Goal: Information Seeking & Learning: Check status

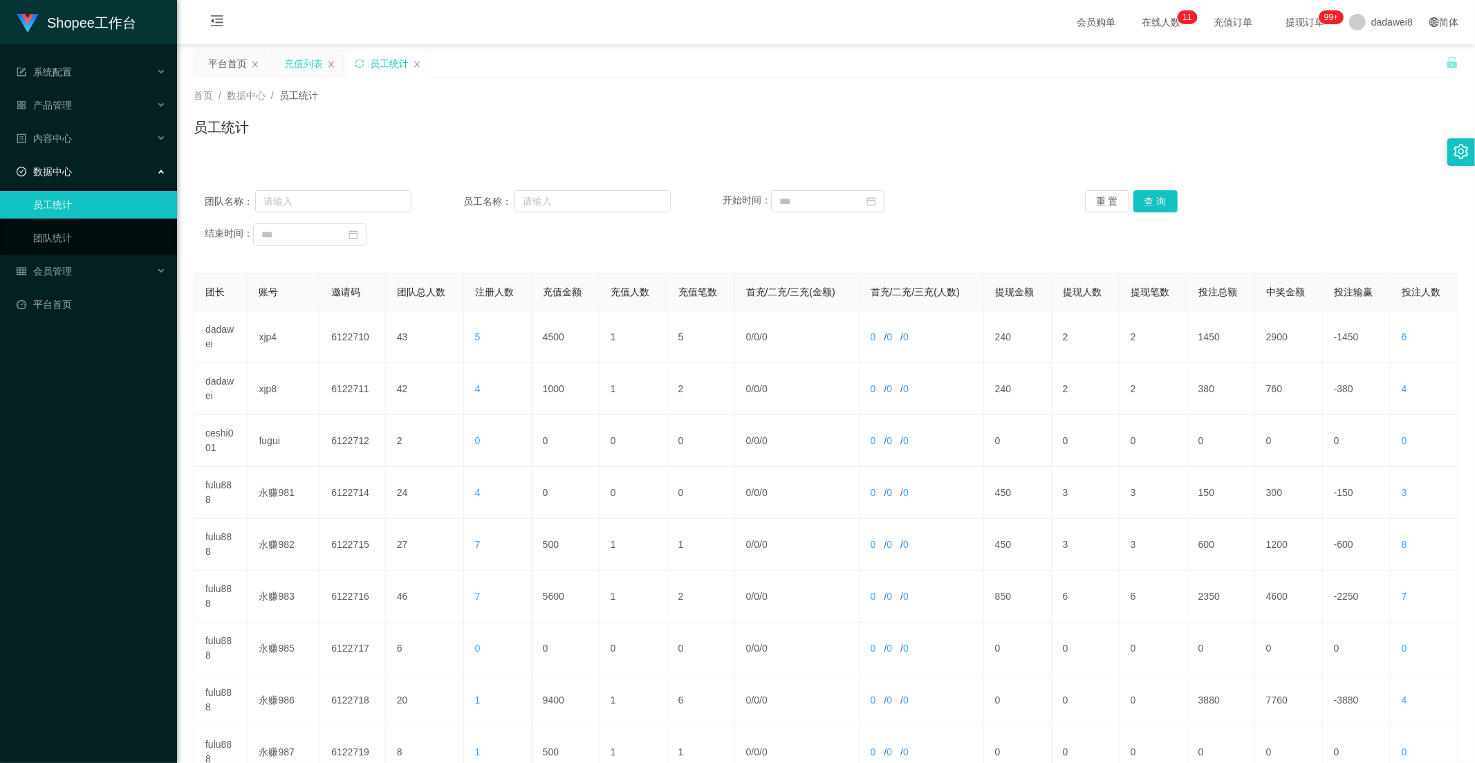
click at [300, 68] on div "充值列表" at bounding box center [303, 63] width 39 height 26
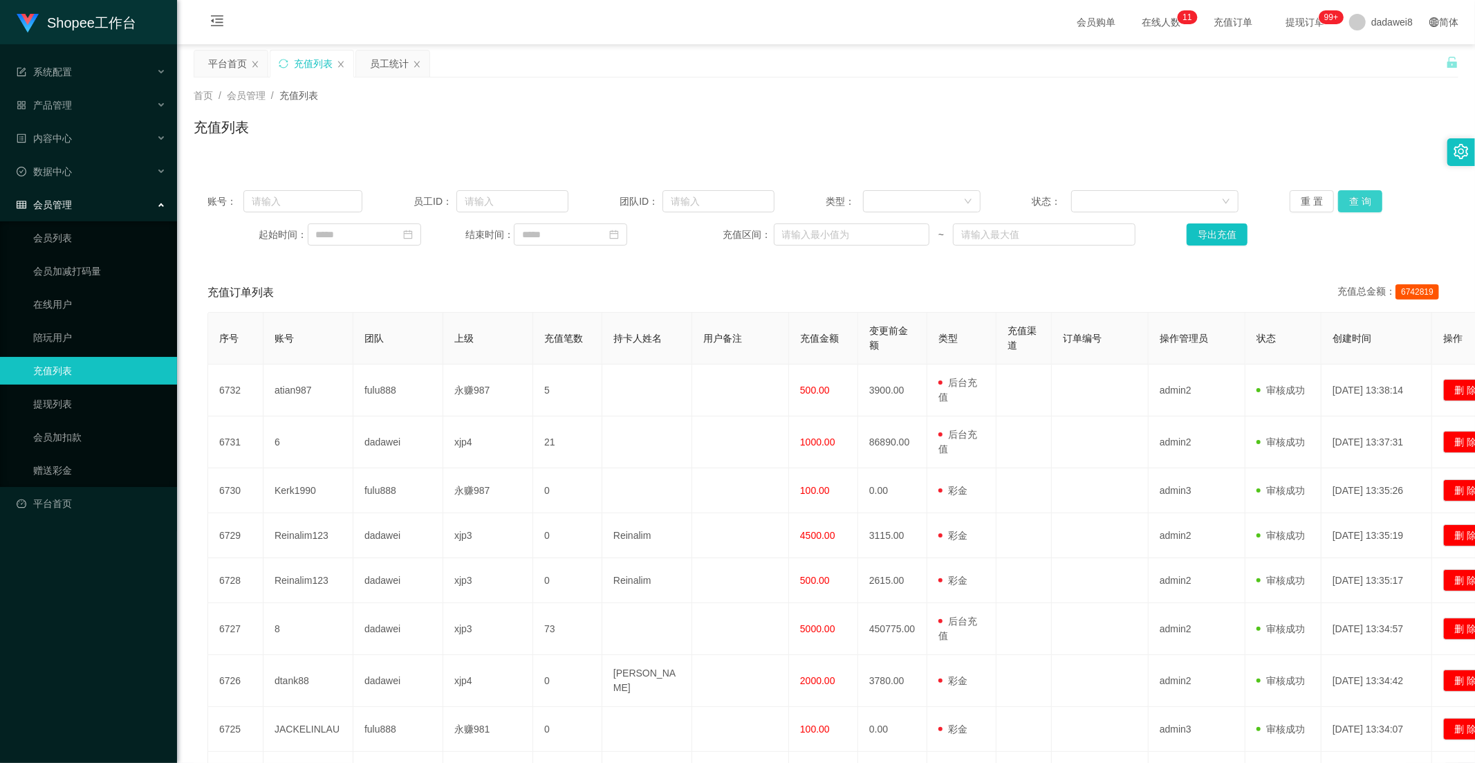
click at [1353, 205] on button "查 询" at bounding box center [1361, 201] width 44 height 22
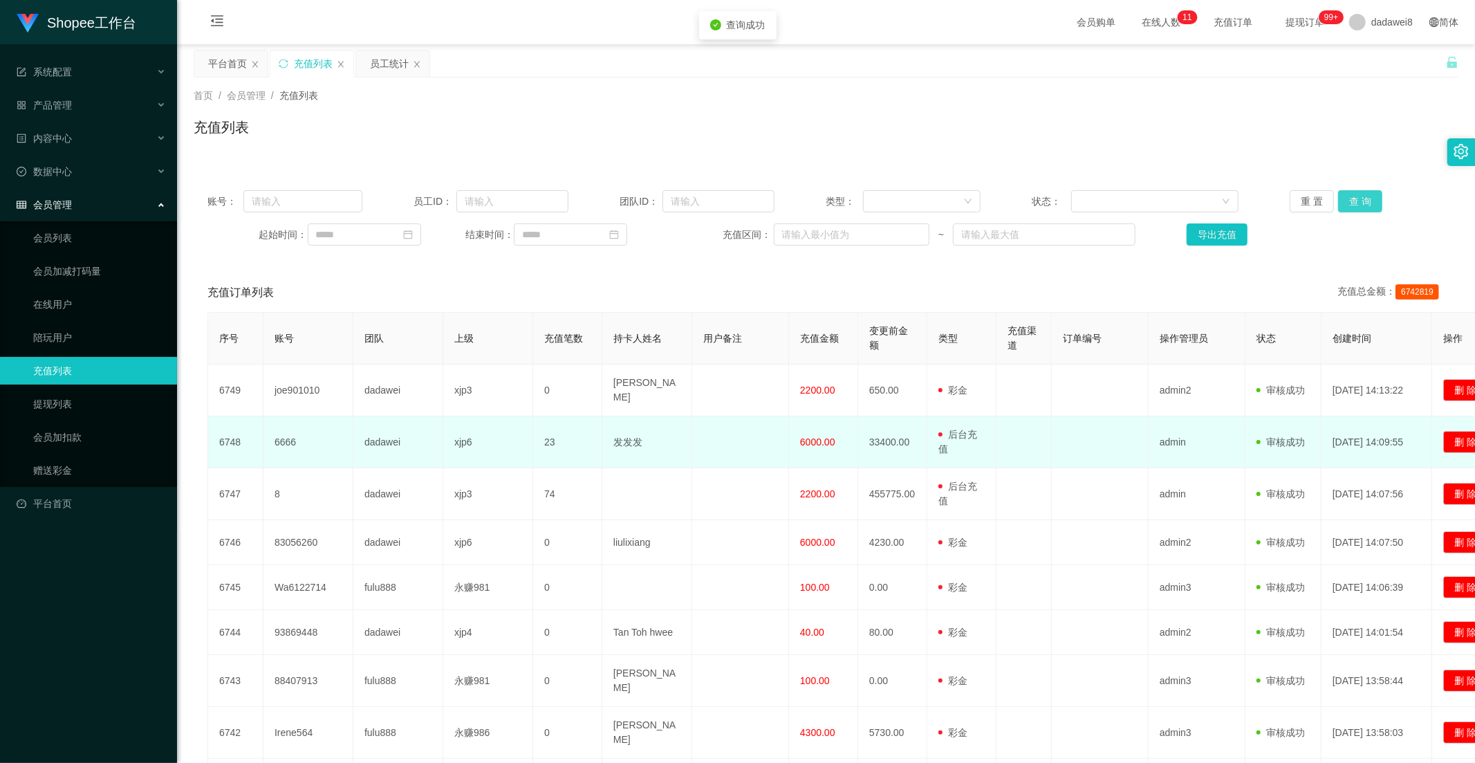
scroll to position [154, 0]
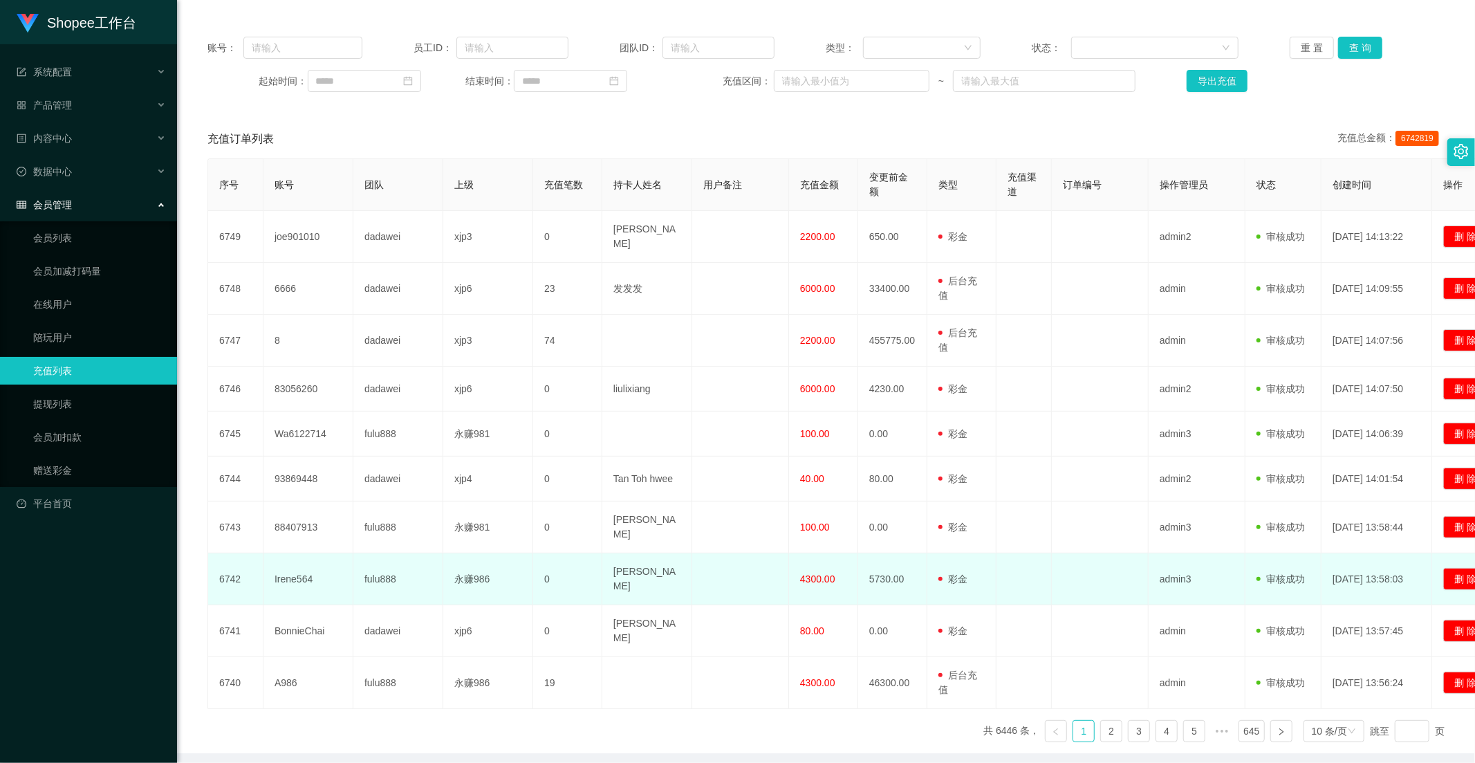
click at [807, 573] on span "4300.00" at bounding box center [817, 578] width 35 height 11
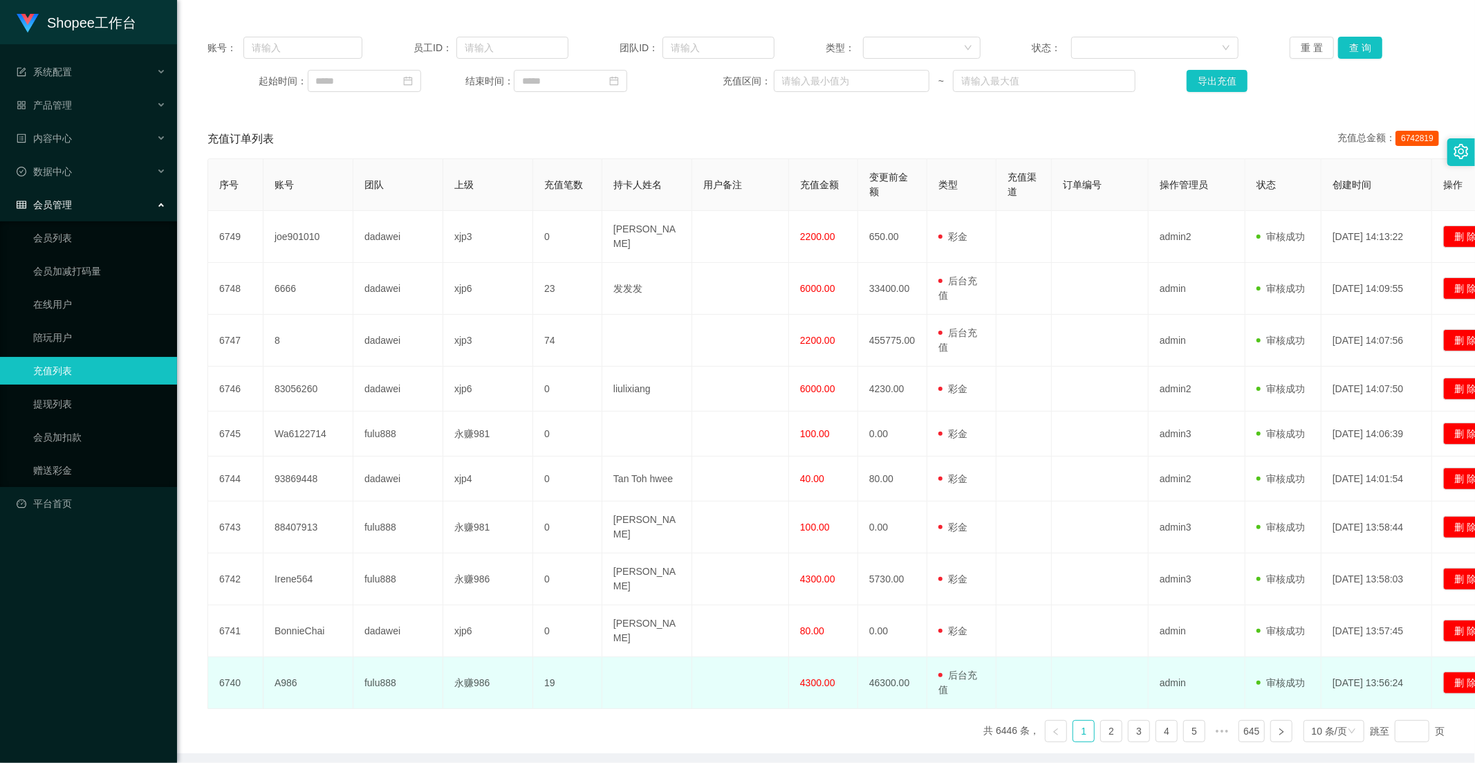
click at [806, 662] on td "4300.00" at bounding box center [823, 683] width 69 height 52
click at [810, 657] on td "4300.00" at bounding box center [823, 683] width 69 height 52
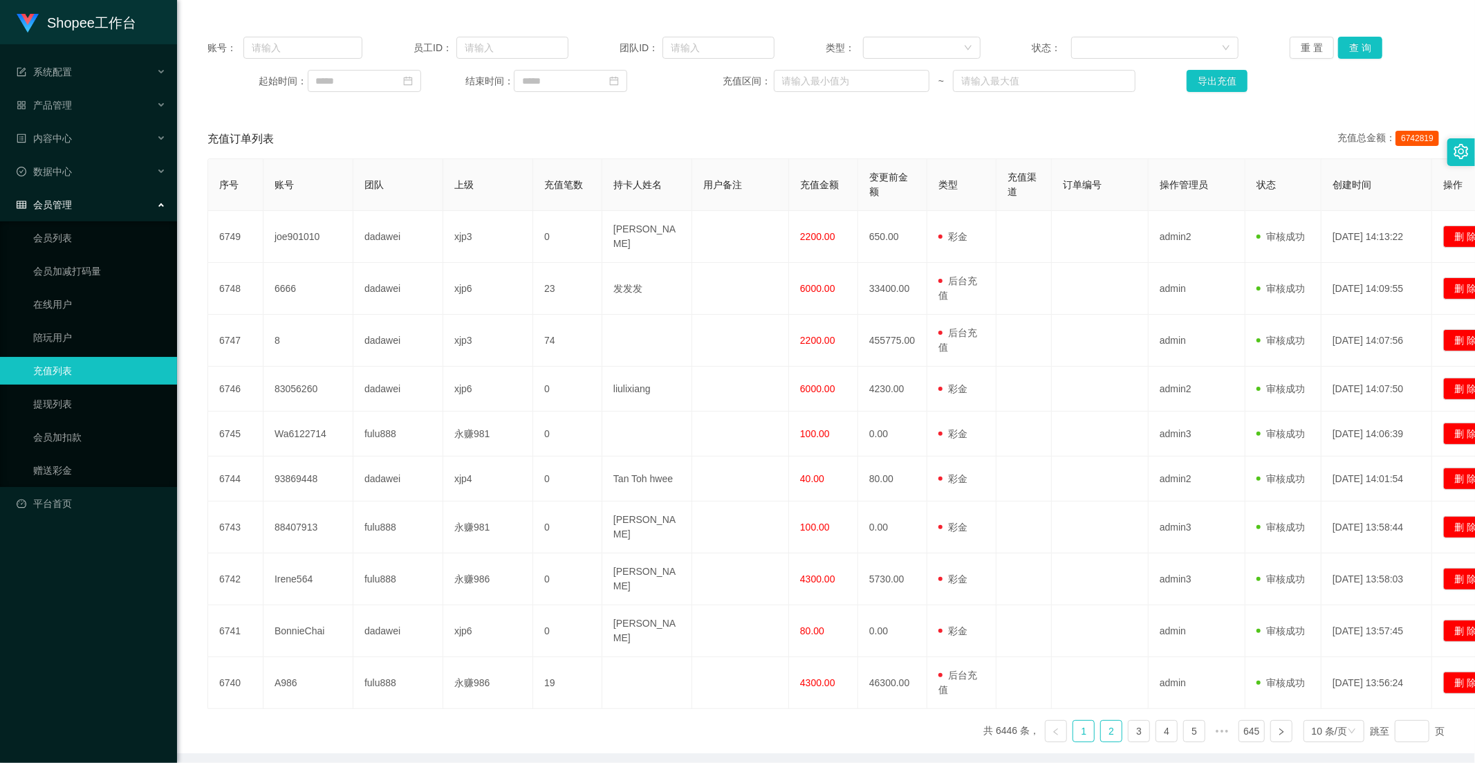
click at [1101, 721] on link "2" at bounding box center [1111, 731] width 21 height 21
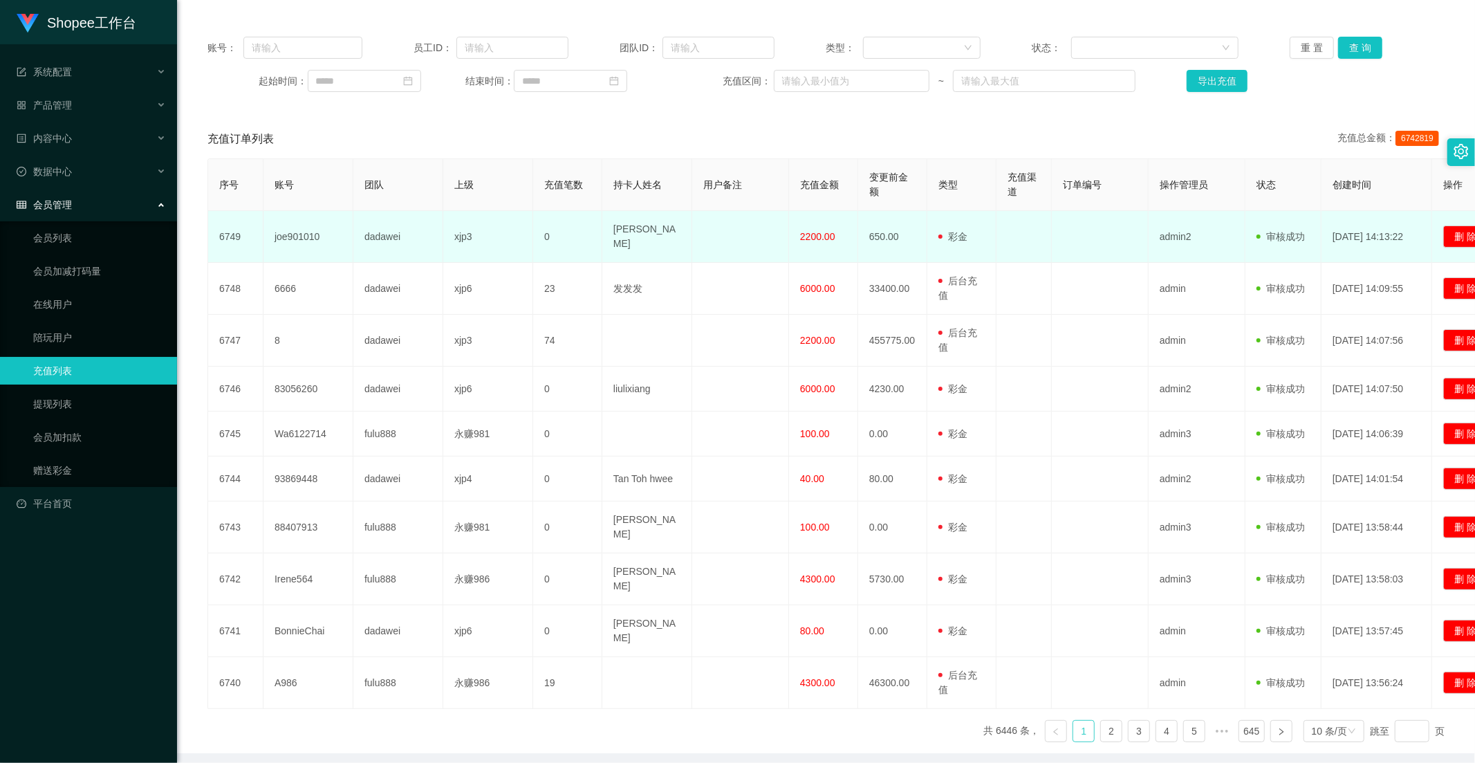
scroll to position [0, 0]
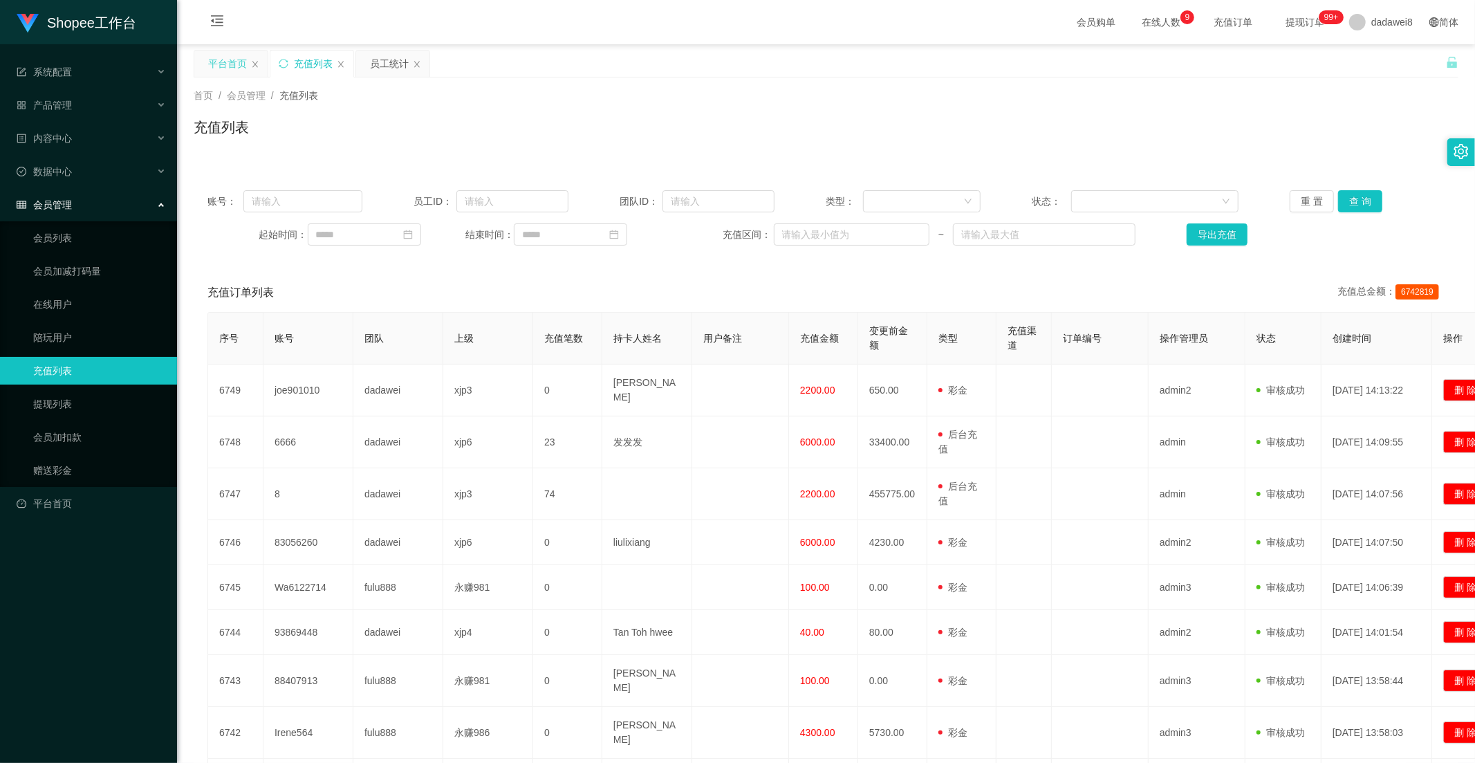
click at [238, 69] on div "平台首页" at bounding box center [227, 63] width 39 height 26
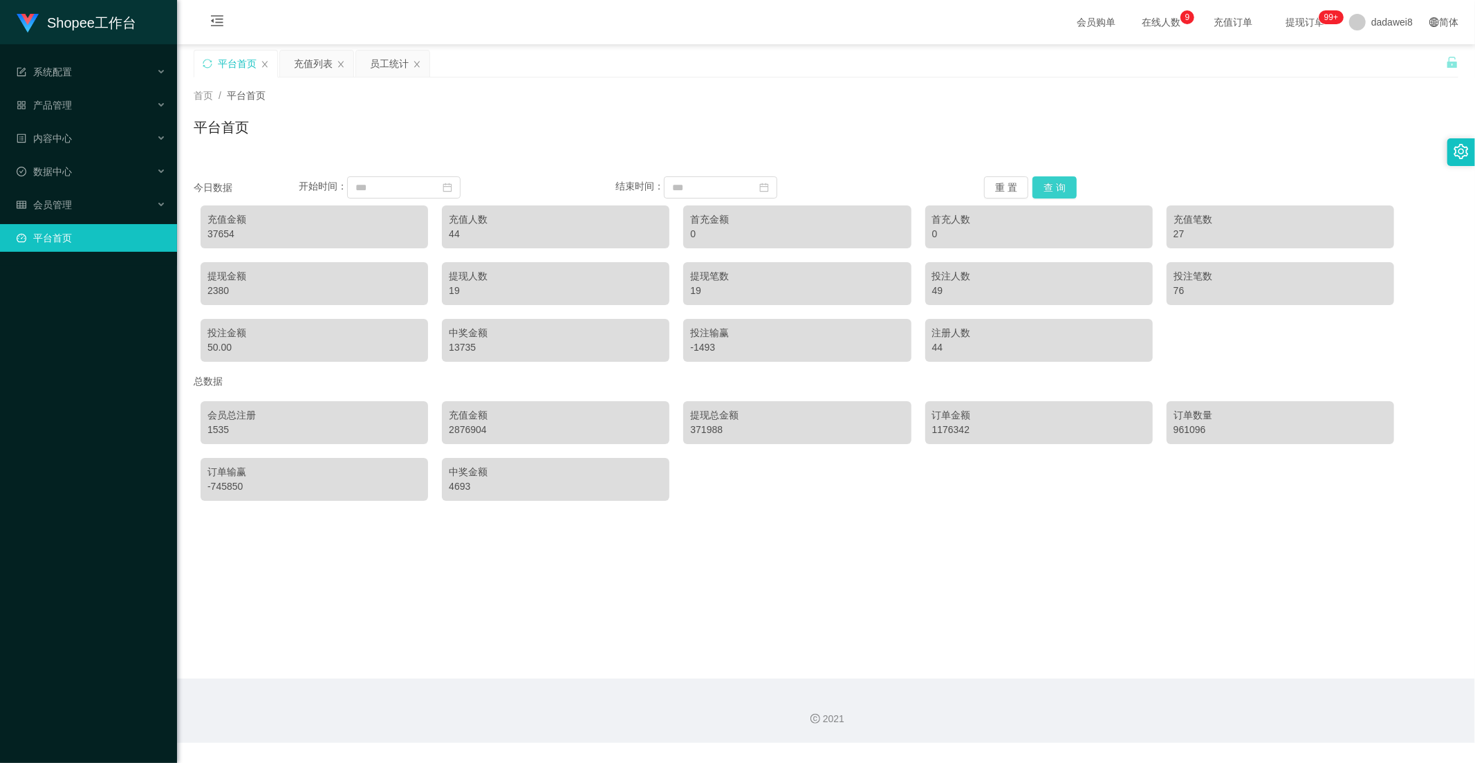
click at [1062, 196] on button "查 询" at bounding box center [1055, 187] width 44 height 22
click at [1054, 183] on button "查 询" at bounding box center [1055, 187] width 44 height 22
click at [294, 50] on div "充值列表" at bounding box center [313, 63] width 39 height 26
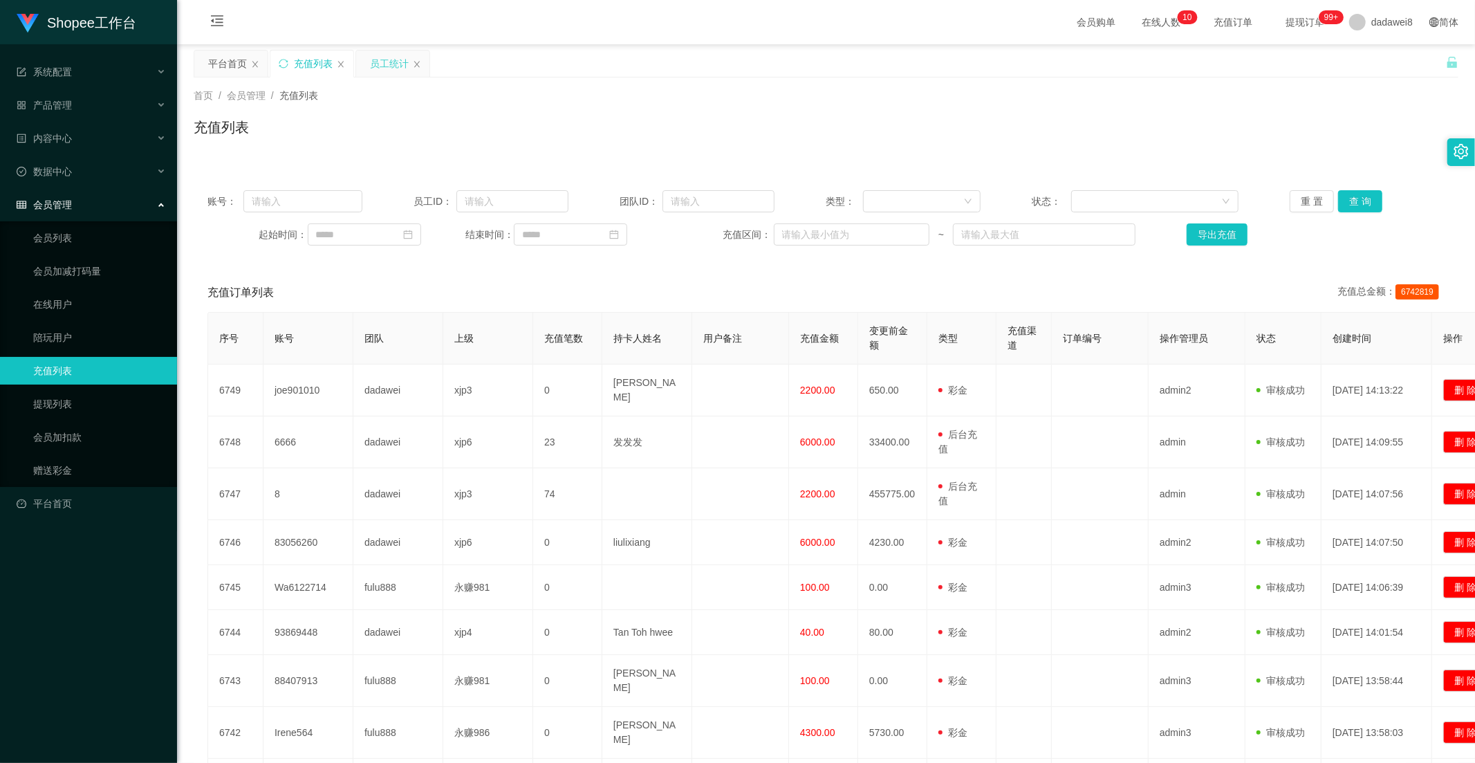
click at [398, 62] on div "员工统计" at bounding box center [389, 63] width 39 height 26
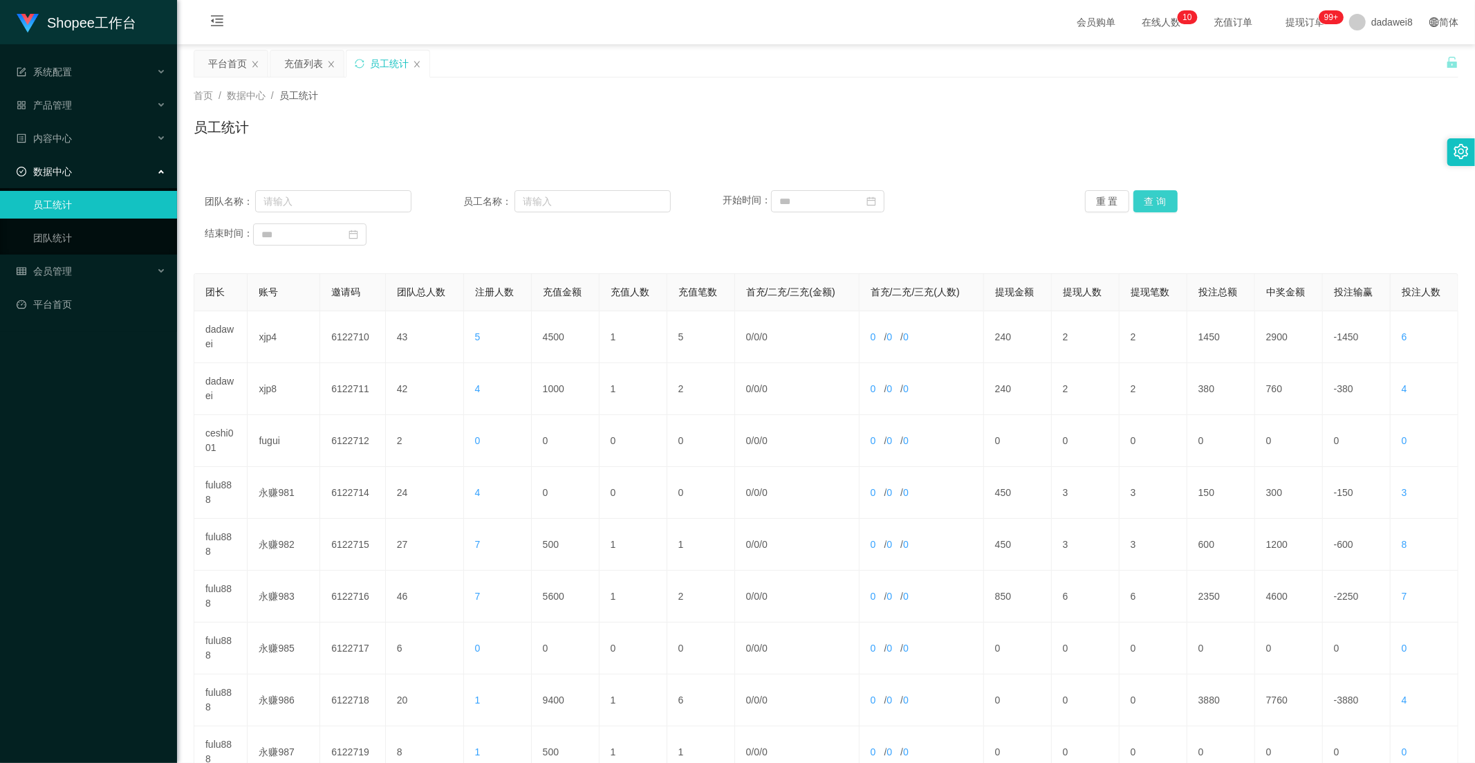
click at [1171, 203] on button "查 询" at bounding box center [1156, 201] width 44 height 22
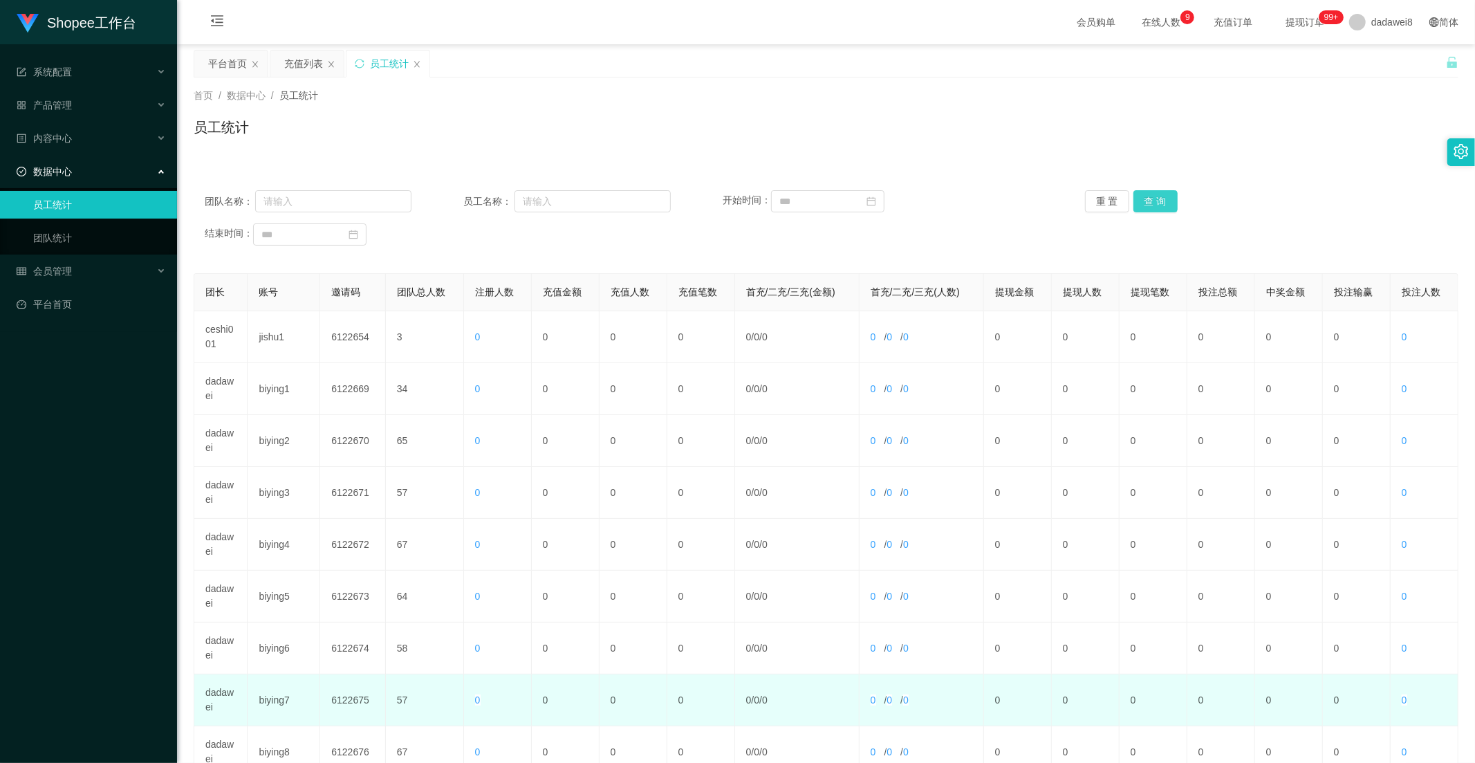
scroll to position [194, 0]
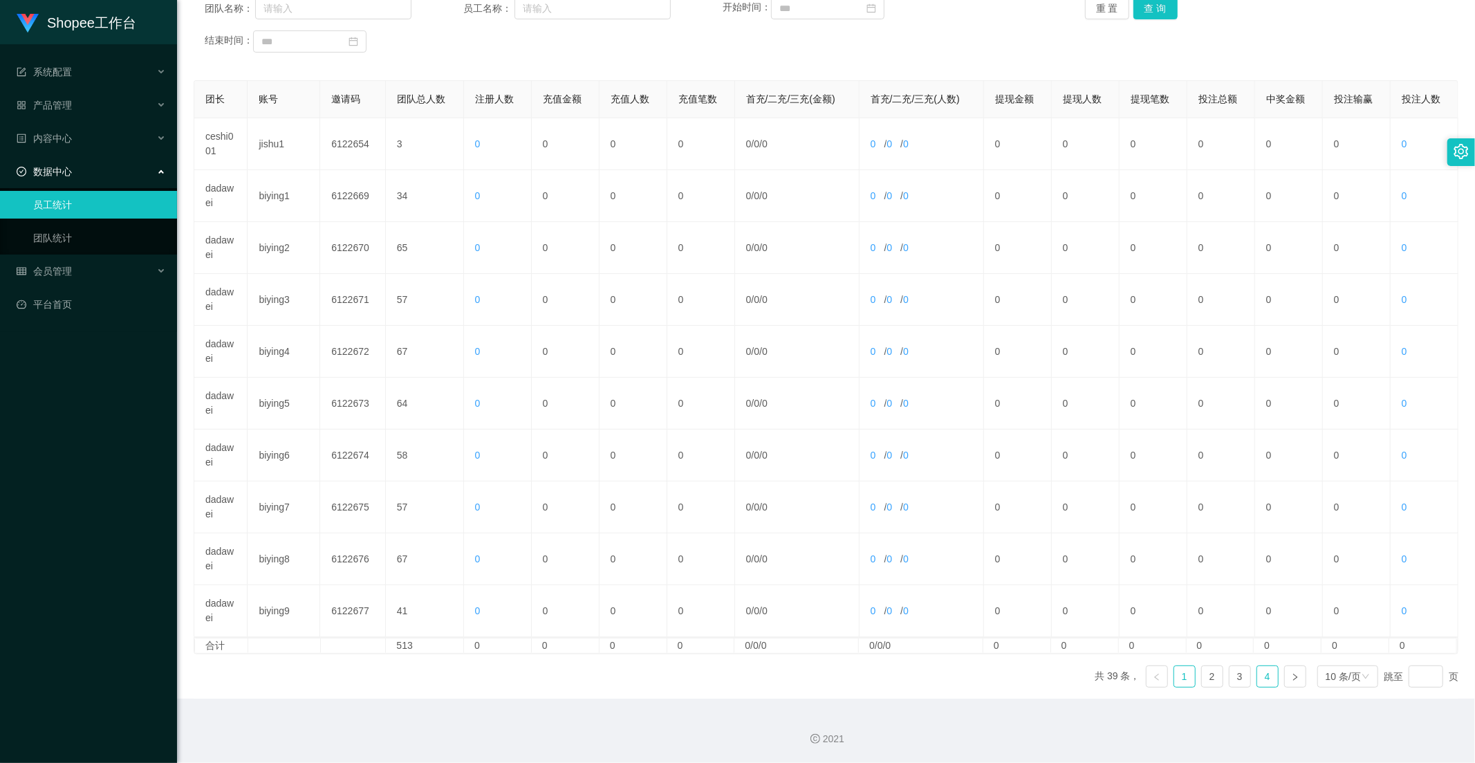
click at [1263, 673] on link "4" at bounding box center [1268, 676] width 21 height 21
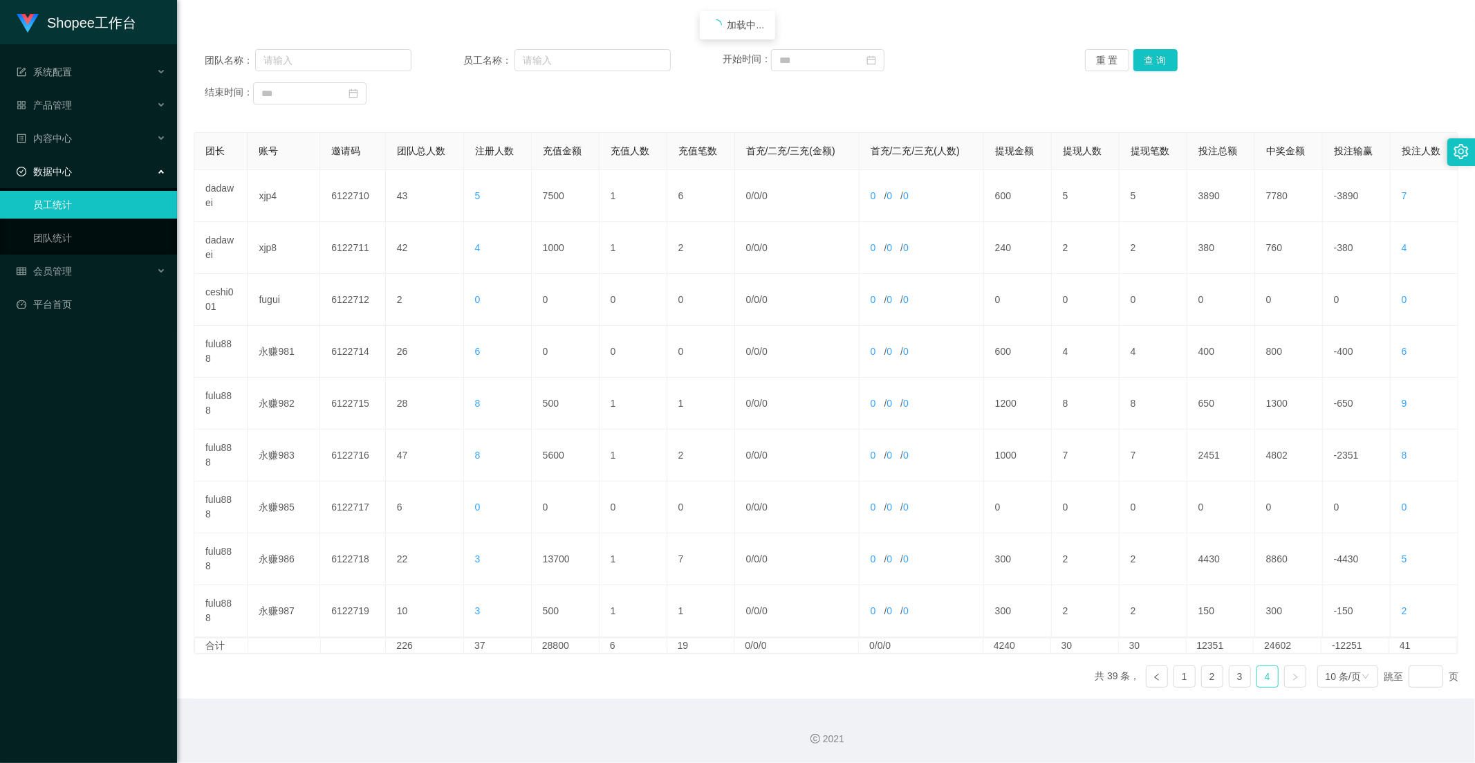
scroll to position [141, 0]
click at [1232, 670] on link "3" at bounding box center [1240, 676] width 21 height 21
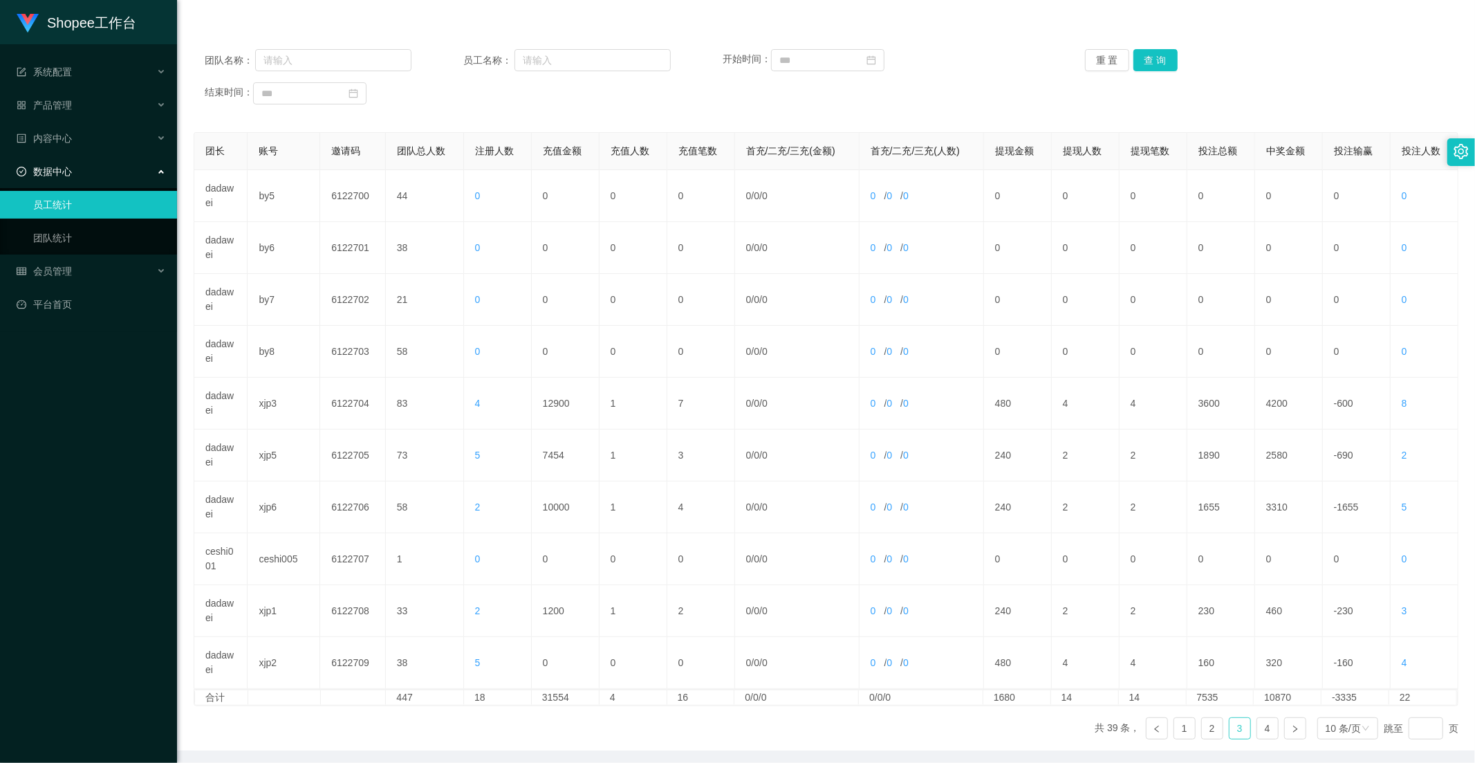
scroll to position [0, 0]
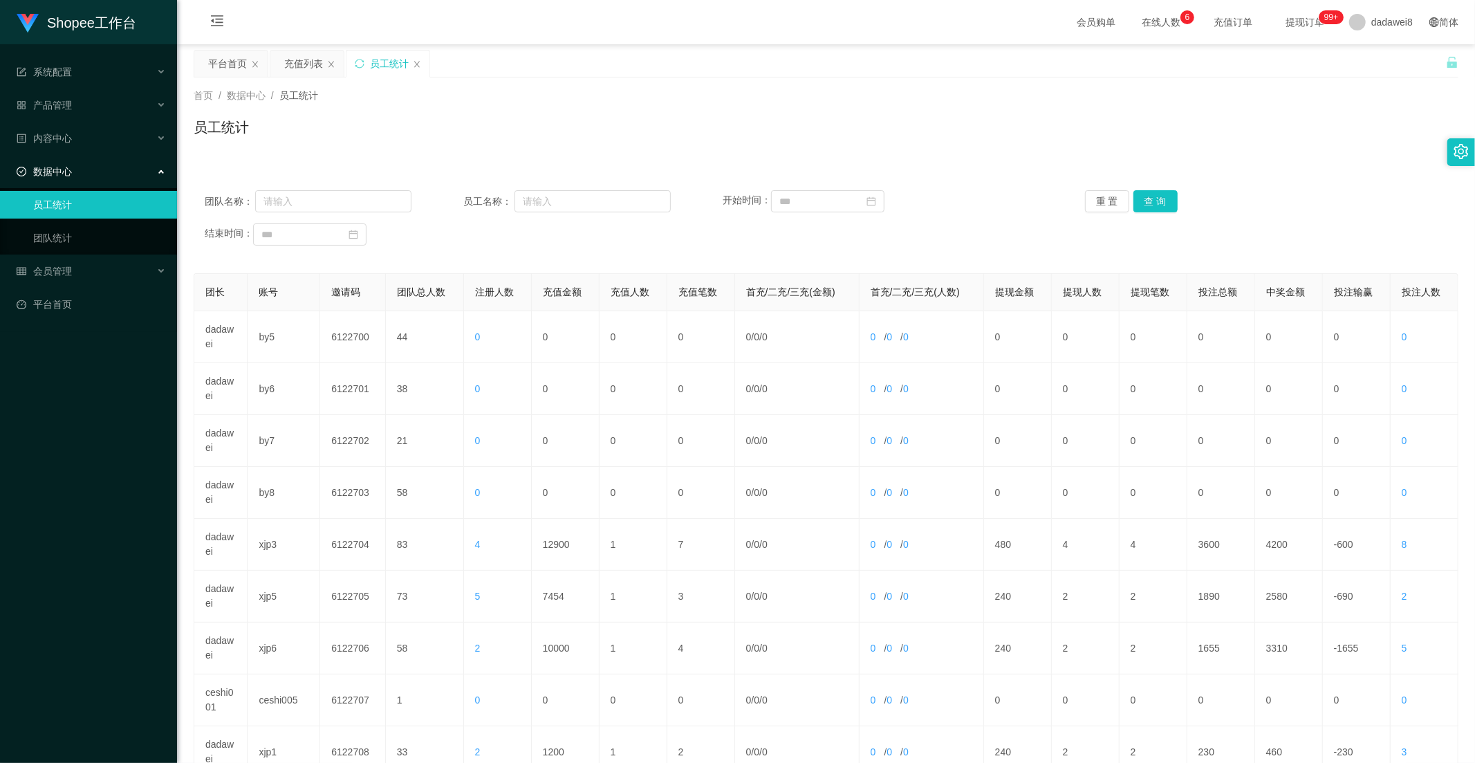
click at [305, 66] on div "充值列表" at bounding box center [303, 63] width 39 height 26
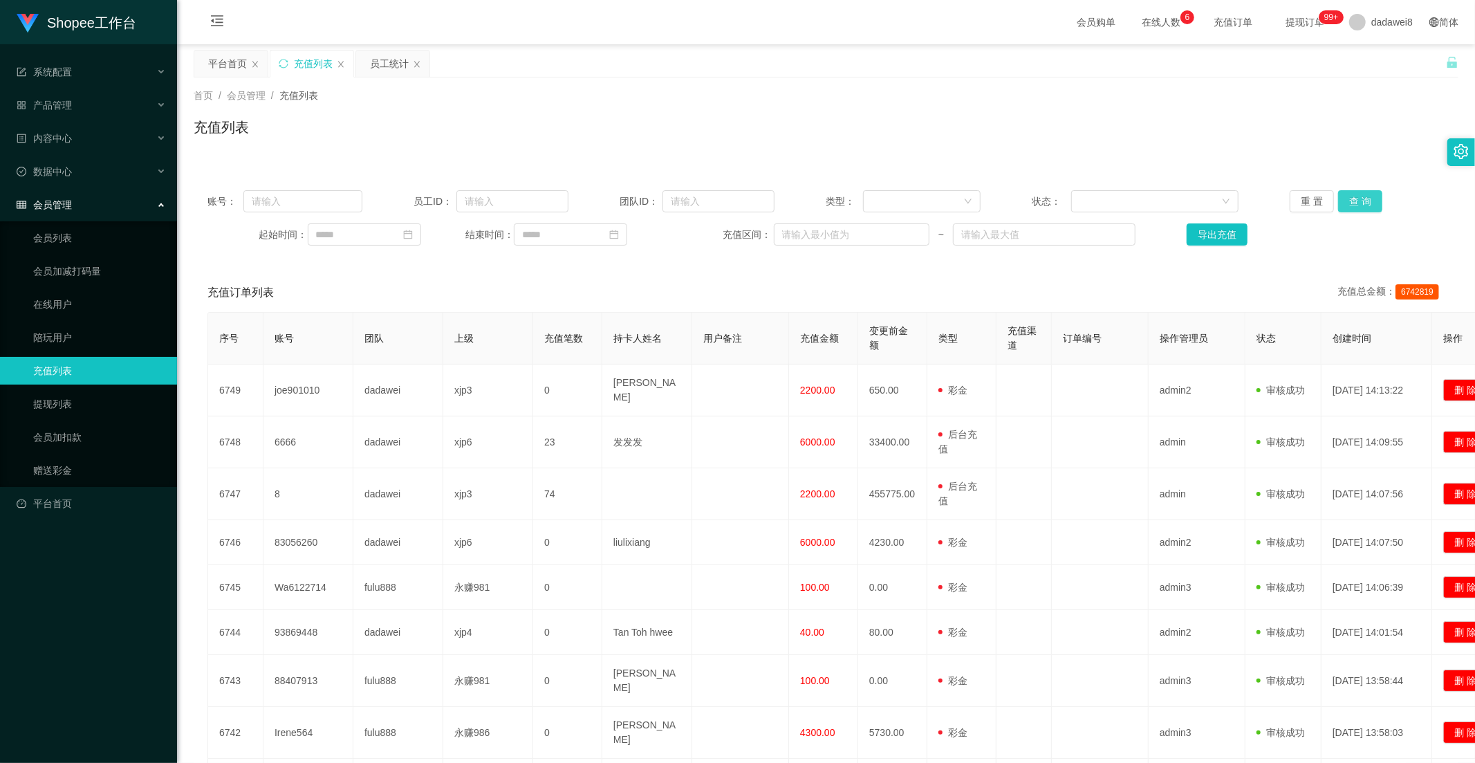
click at [1343, 208] on button "查 询" at bounding box center [1361, 201] width 44 height 22
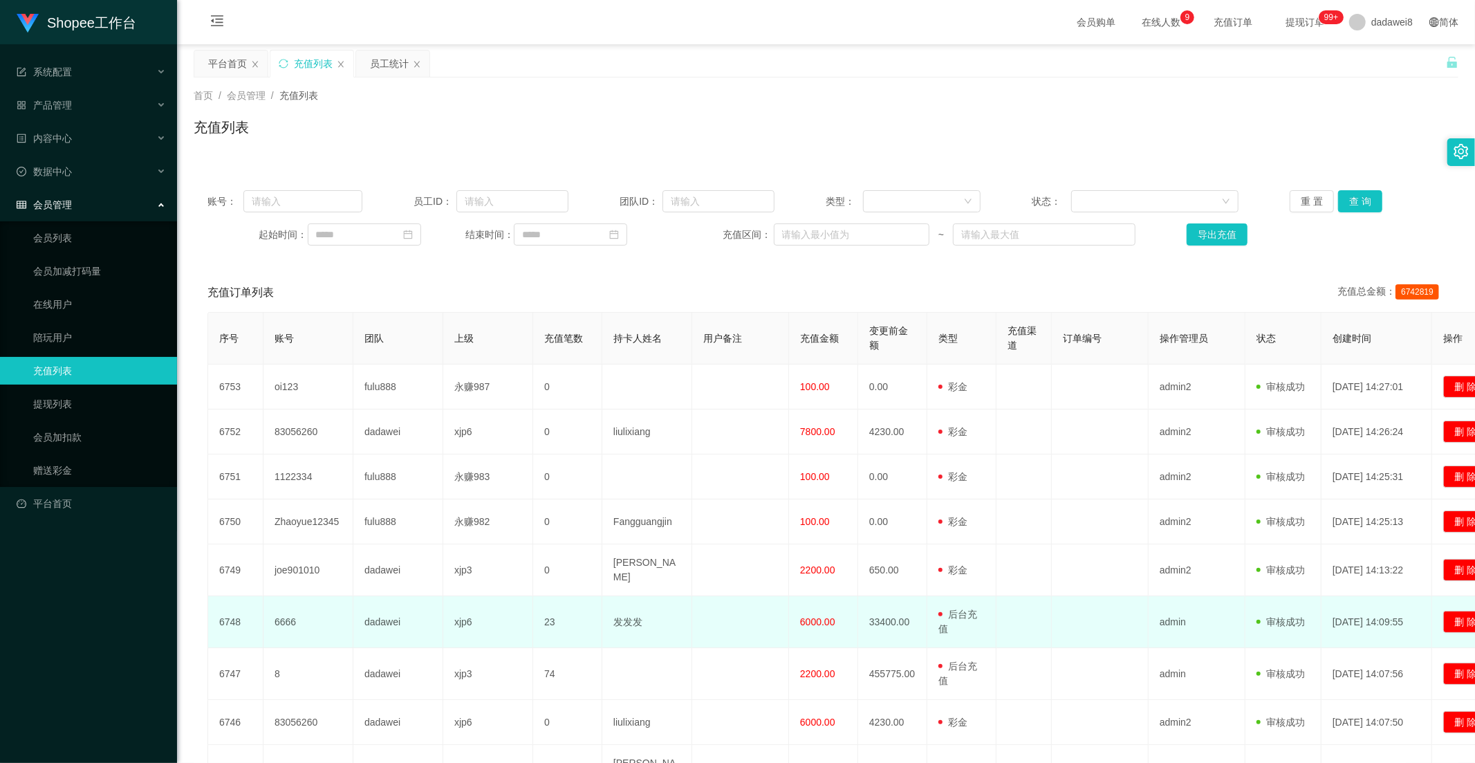
click at [811, 620] on span "6000.00" at bounding box center [817, 621] width 35 height 11
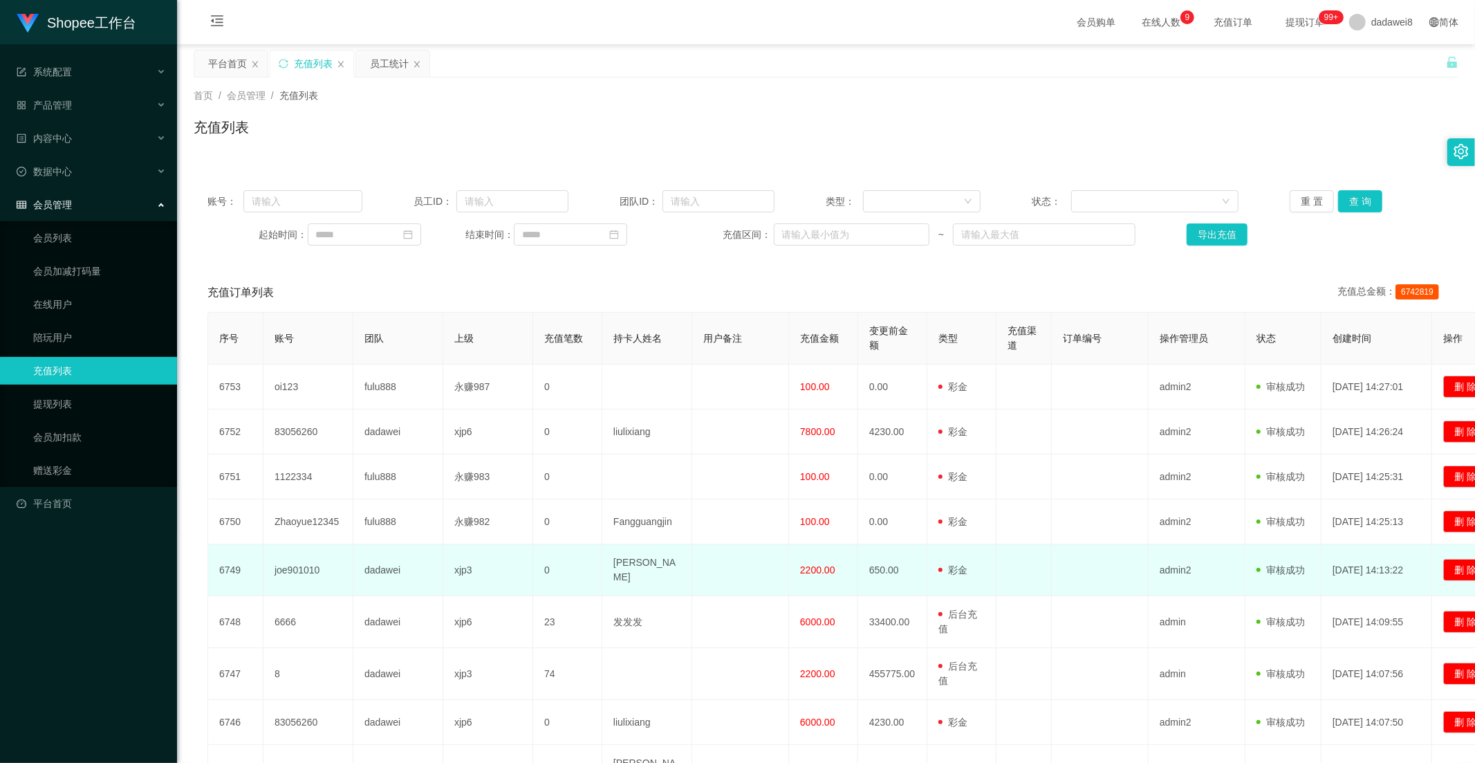
click at [821, 564] on span "2200.00" at bounding box center [817, 569] width 35 height 11
click at [819, 569] on span "2200.00" at bounding box center [817, 569] width 35 height 11
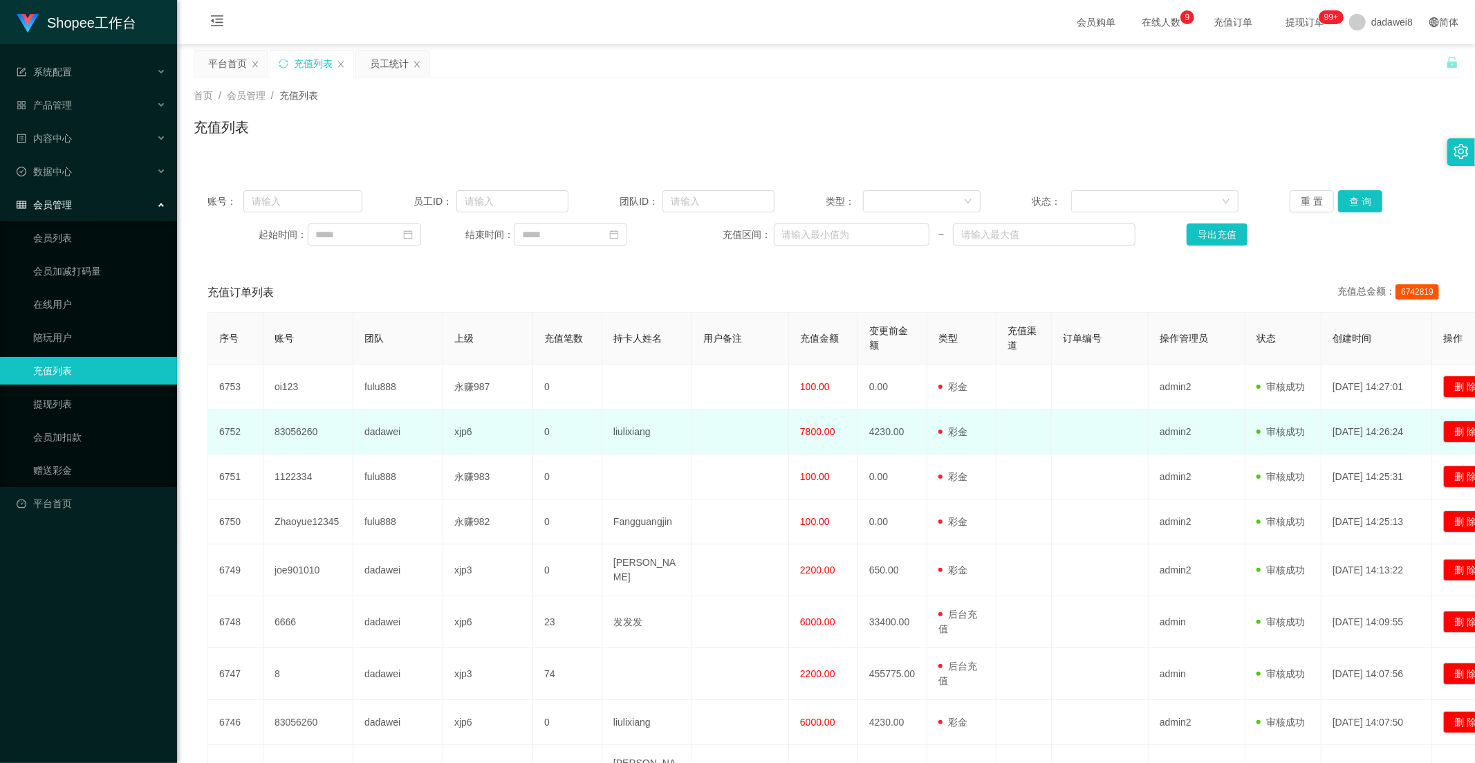
click at [798, 423] on td "7800.00" at bounding box center [823, 432] width 69 height 45
click at [794, 431] on td "7800.00" at bounding box center [823, 432] width 69 height 45
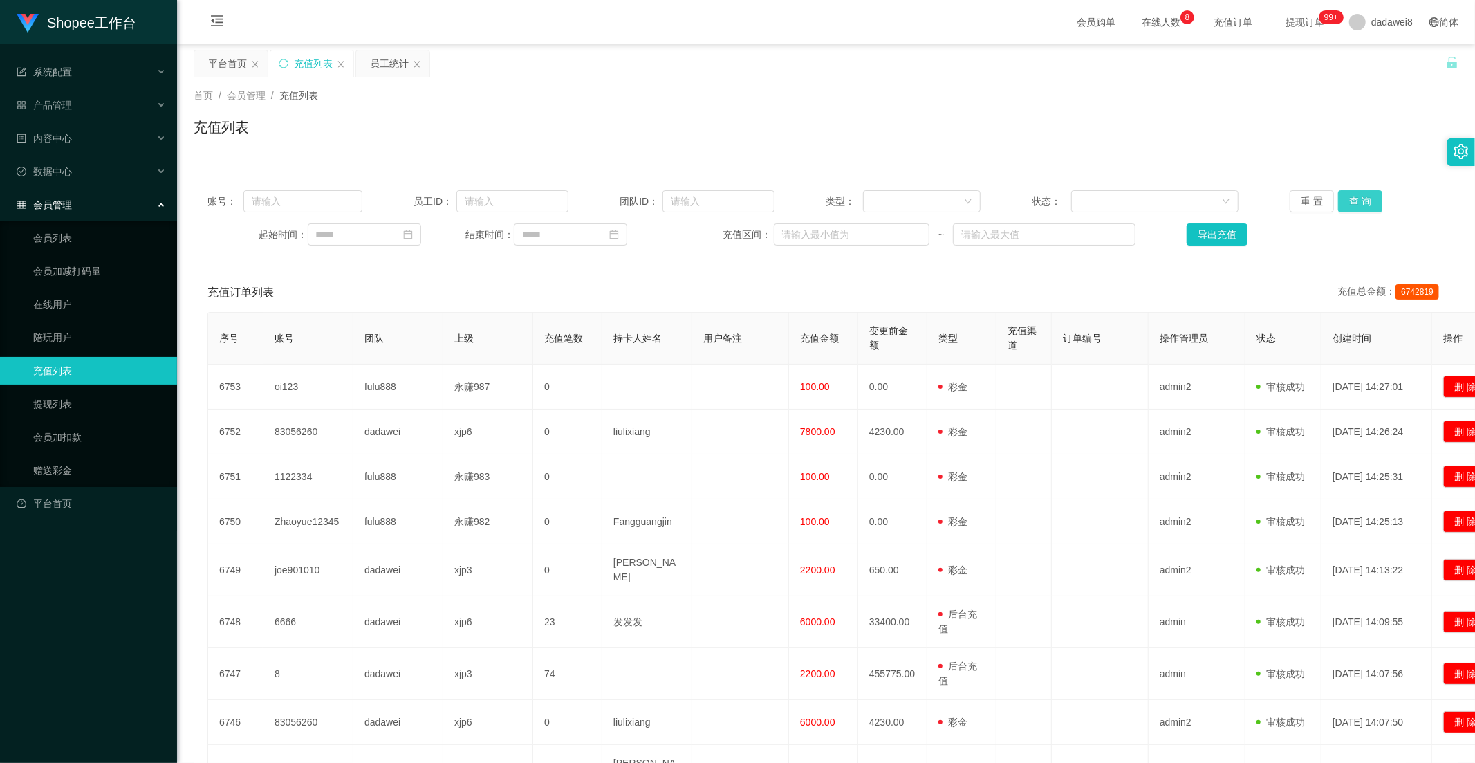
click at [1373, 206] on button "查 询" at bounding box center [1361, 201] width 44 height 22
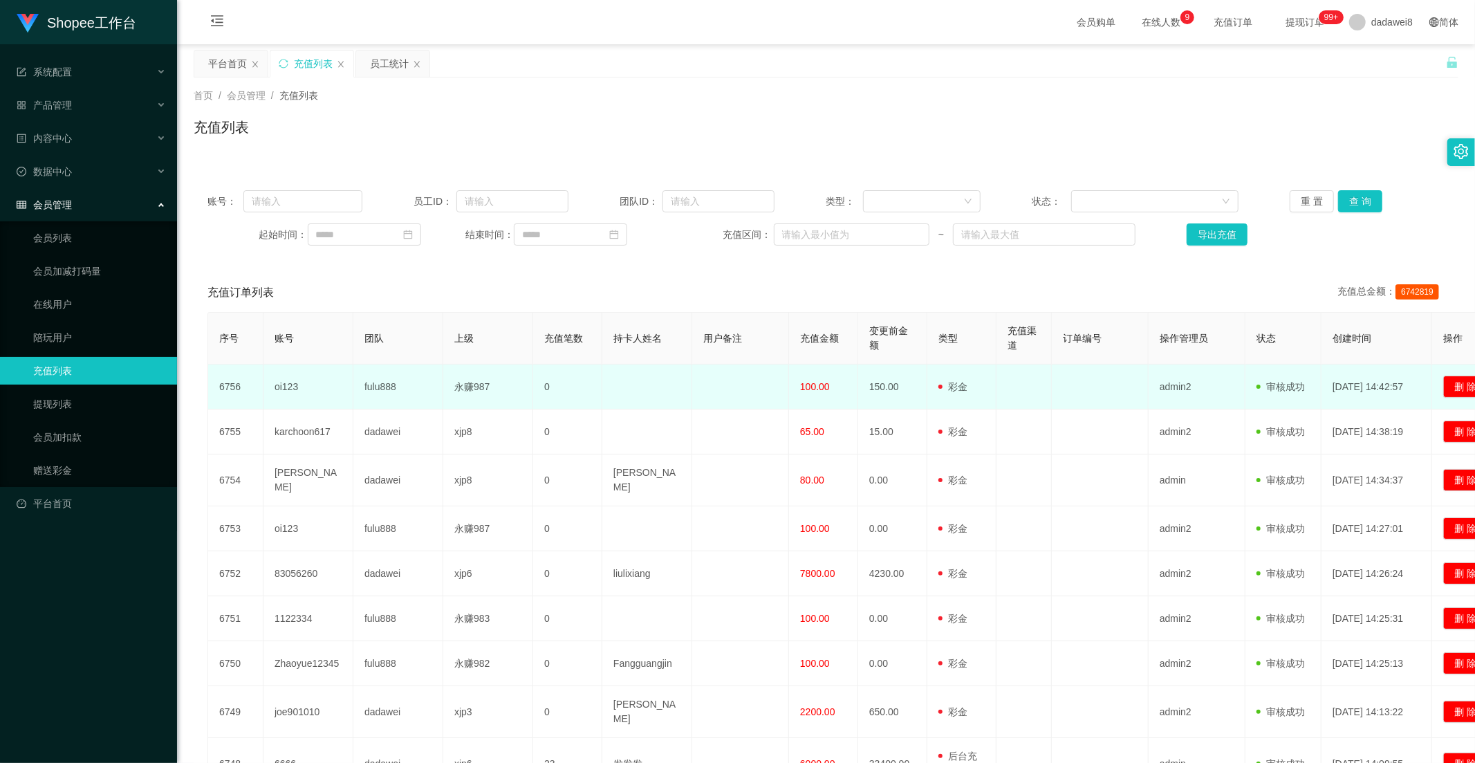
click at [804, 385] on span "100.00" at bounding box center [815, 386] width 30 height 11
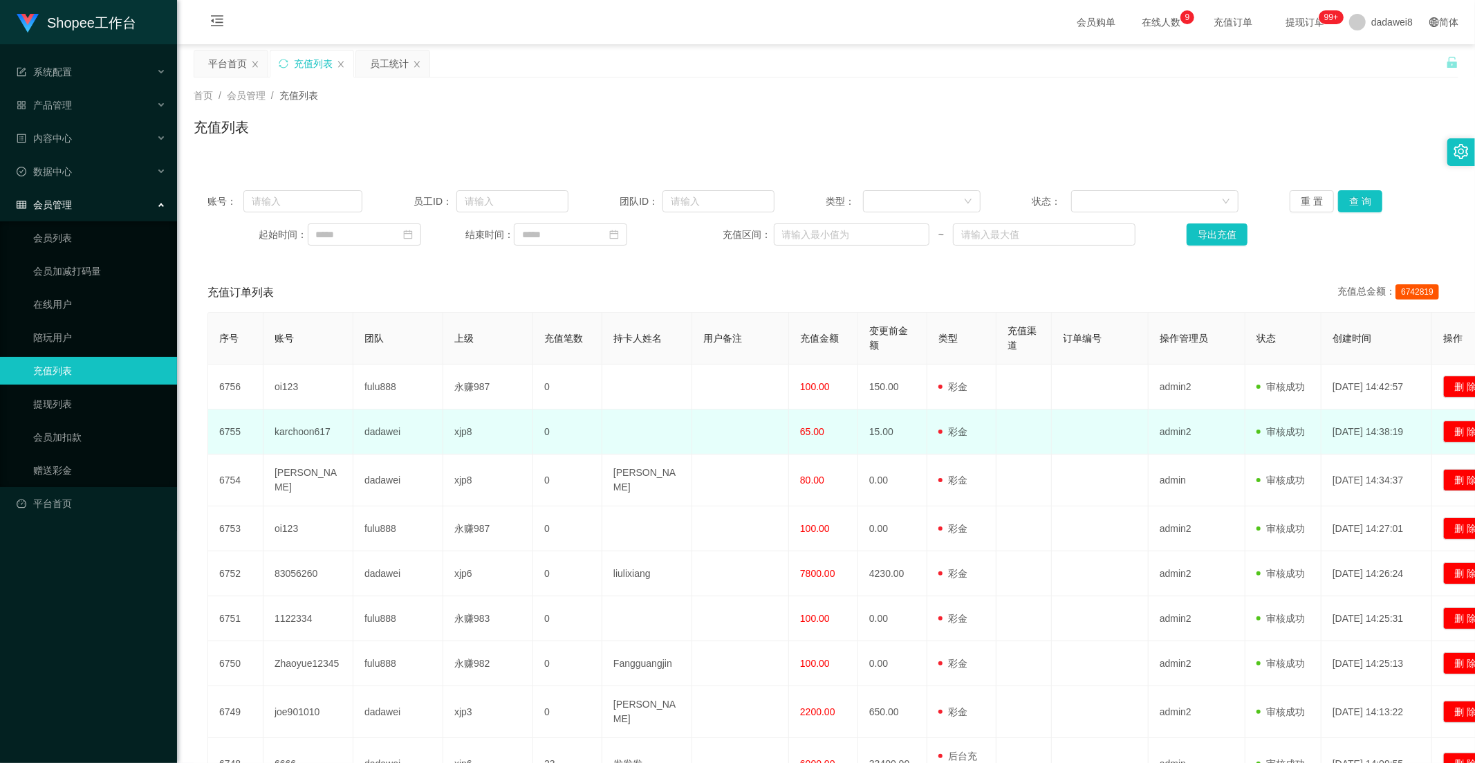
click at [806, 410] on td "65.00" at bounding box center [823, 432] width 69 height 45
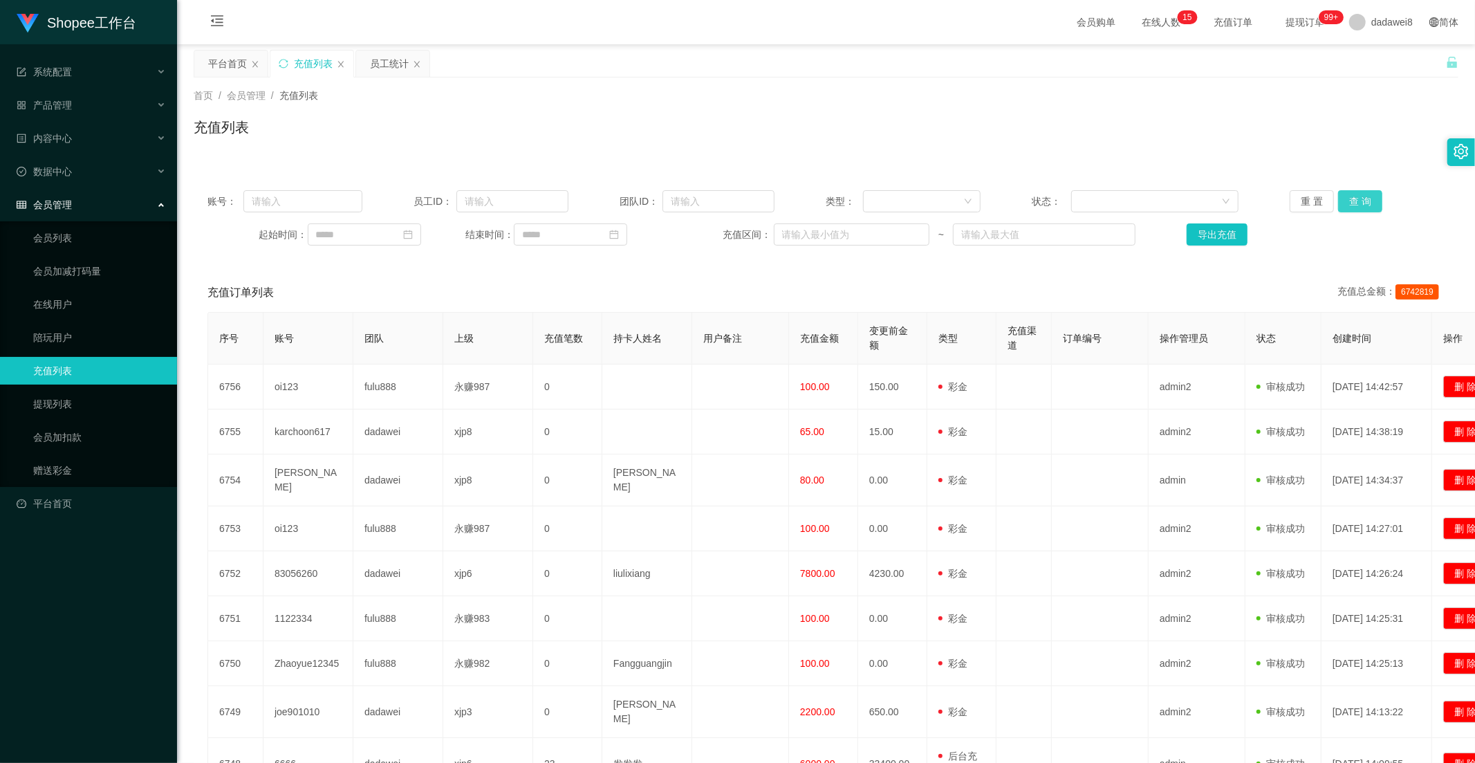
drag, startPoint x: 1365, startPoint y: 192, endPoint x: 1285, endPoint y: 295, distance: 130.6
click at [1365, 192] on button "查 询" at bounding box center [1361, 201] width 44 height 22
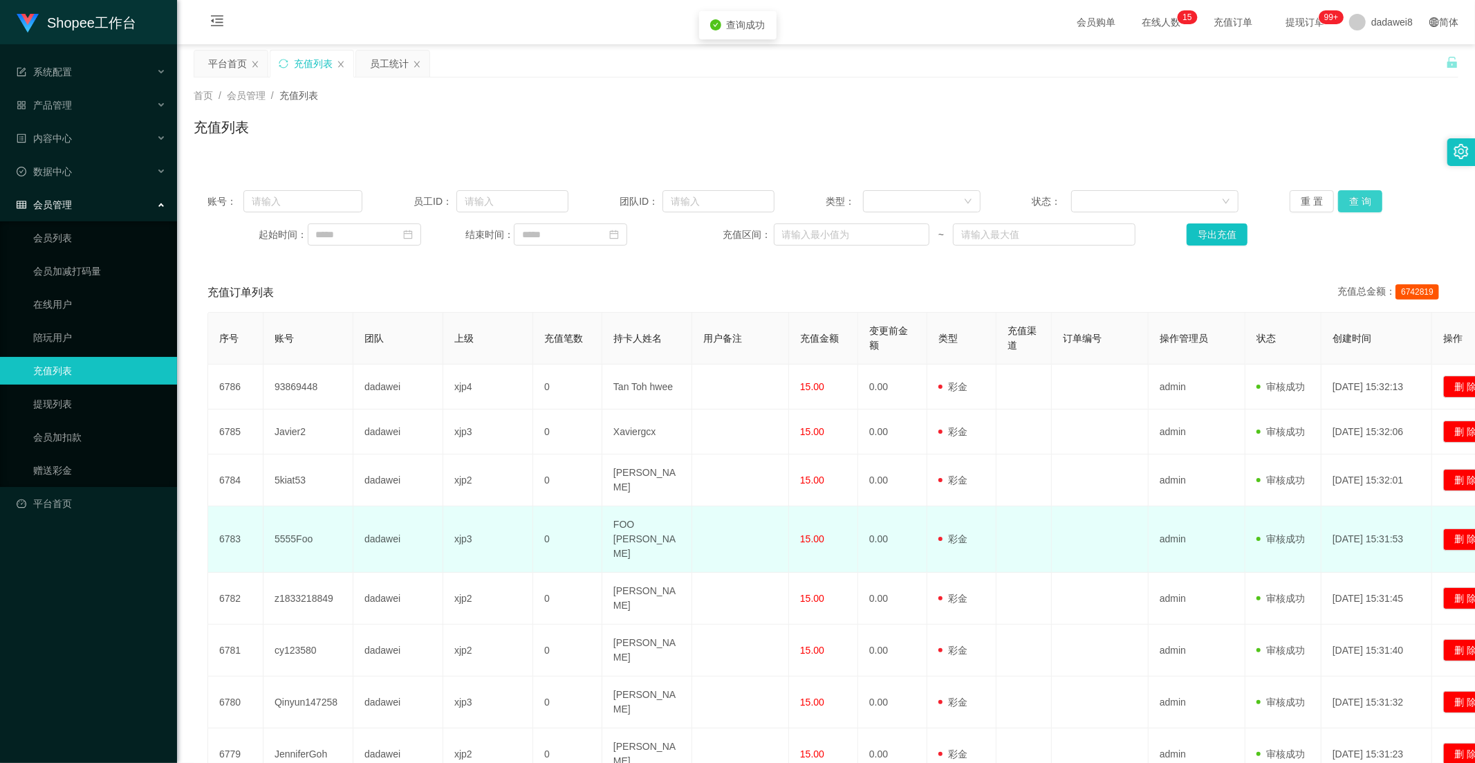
scroll to position [154, 0]
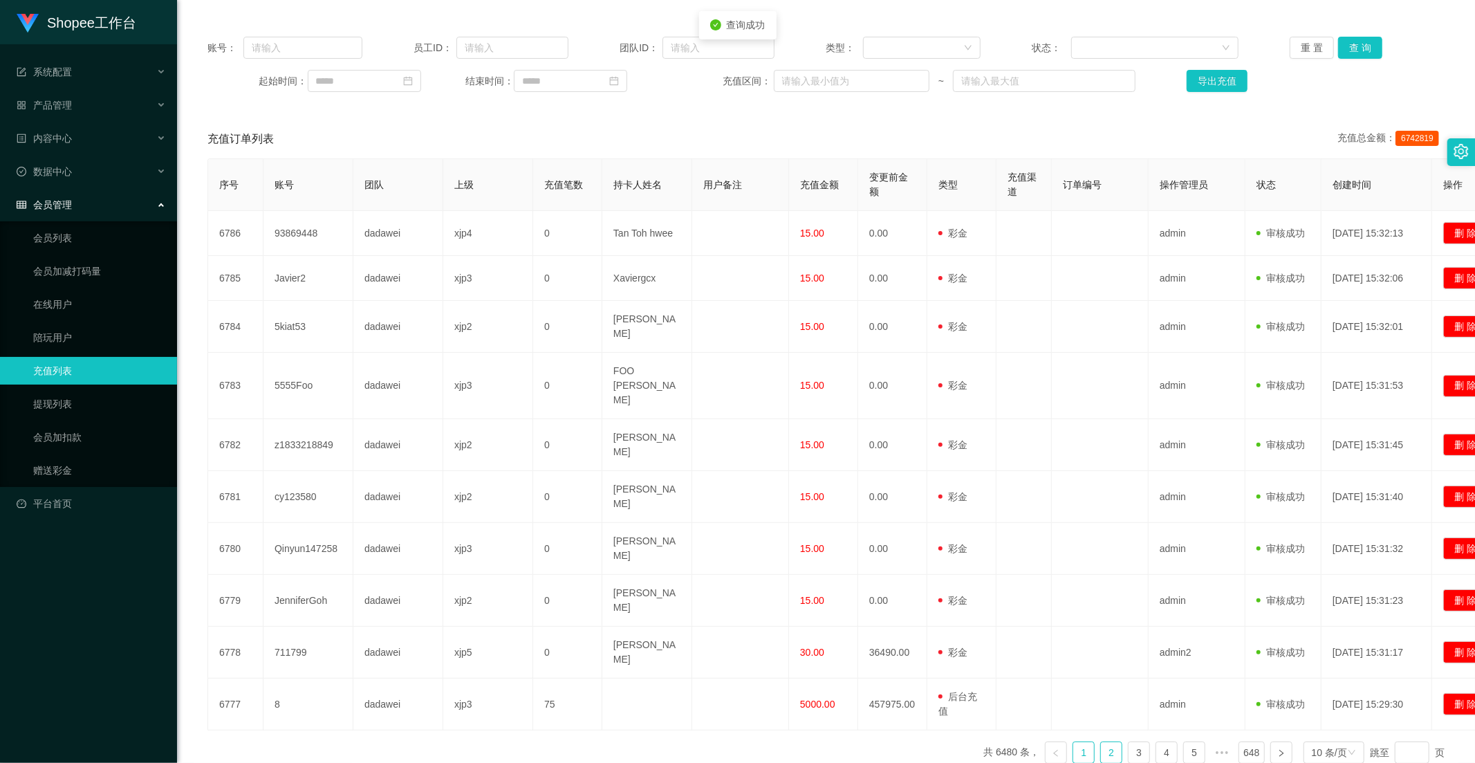
click at [1101, 742] on link "2" at bounding box center [1111, 752] width 21 height 21
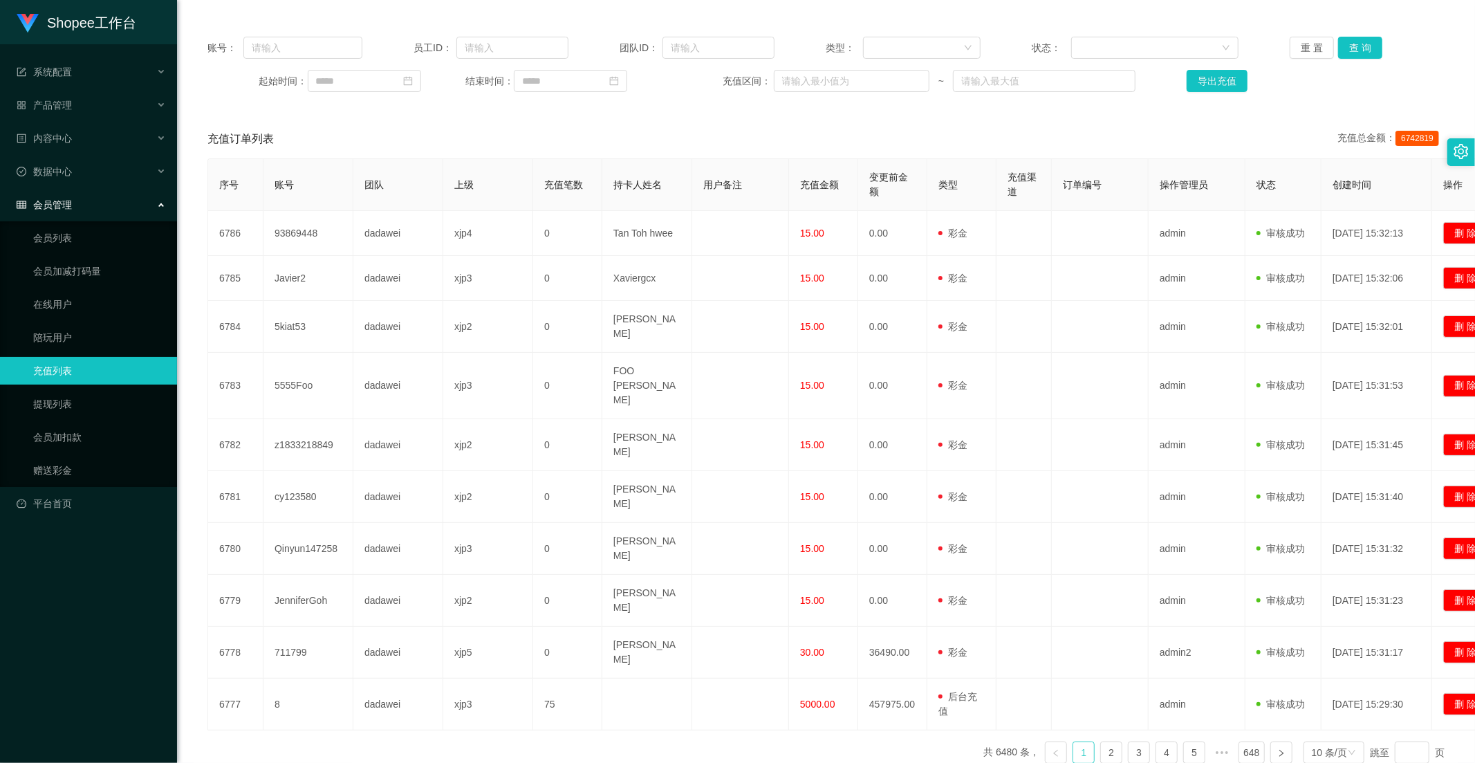
scroll to position [0, 0]
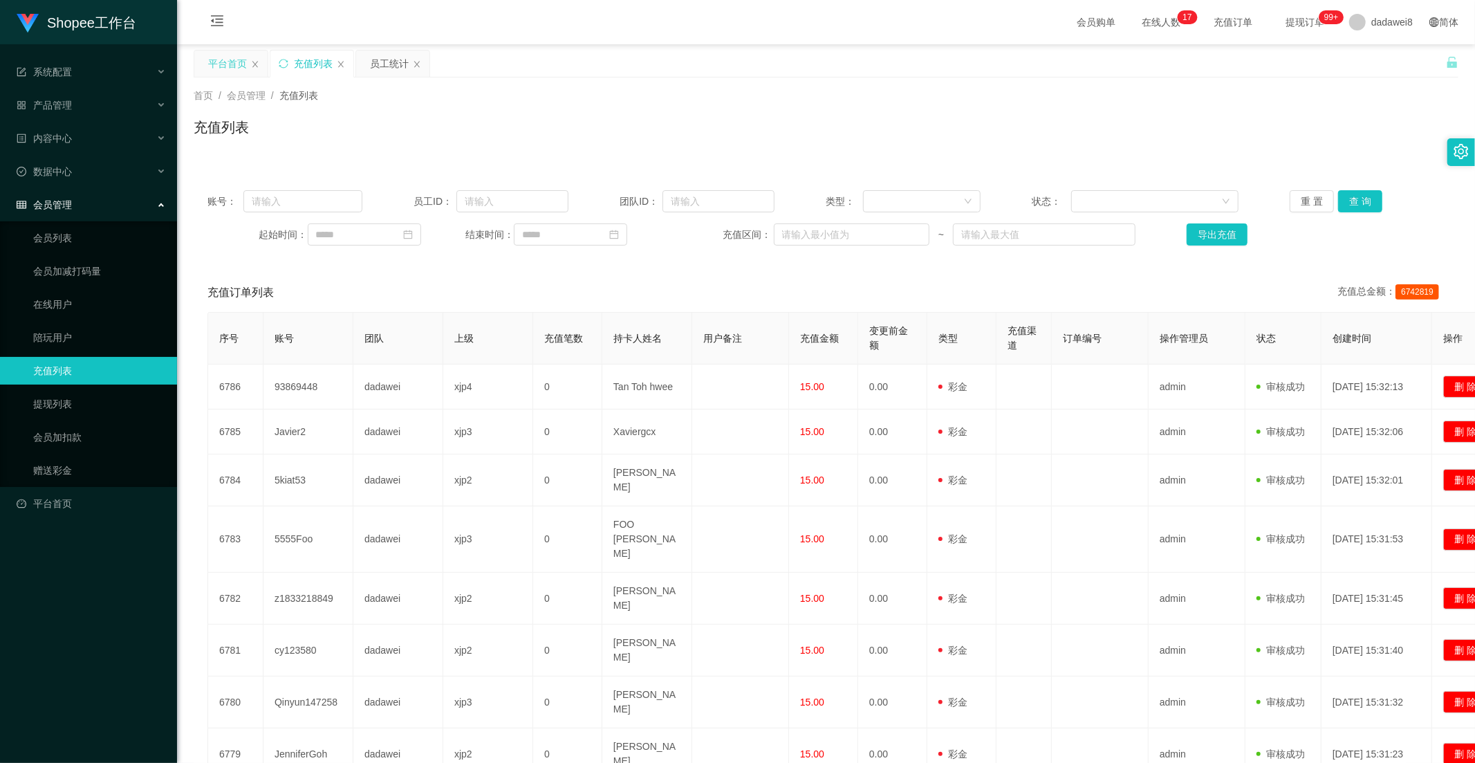
click at [239, 64] on div "平台首页" at bounding box center [227, 63] width 39 height 26
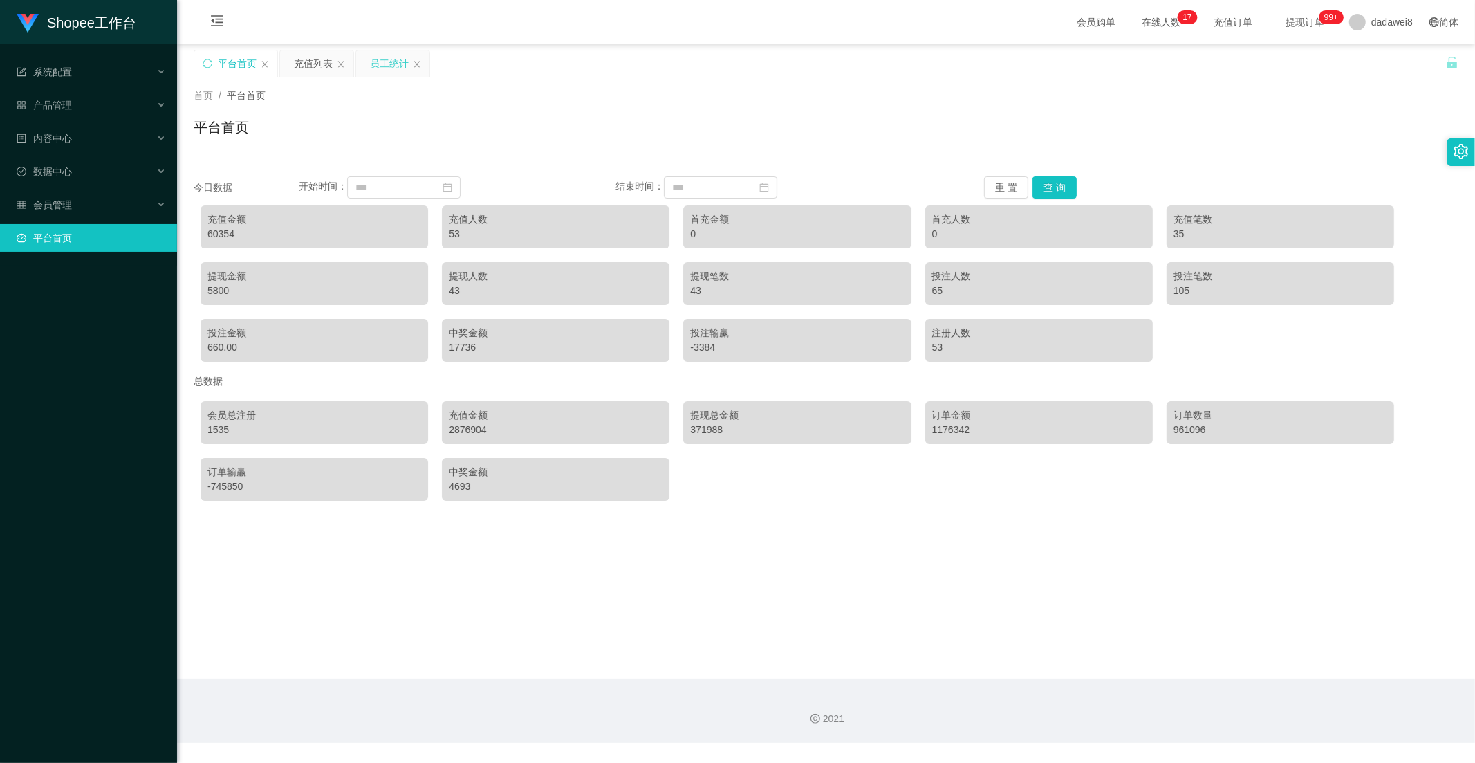
click at [370, 61] on div "员工统计" at bounding box center [389, 63] width 39 height 26
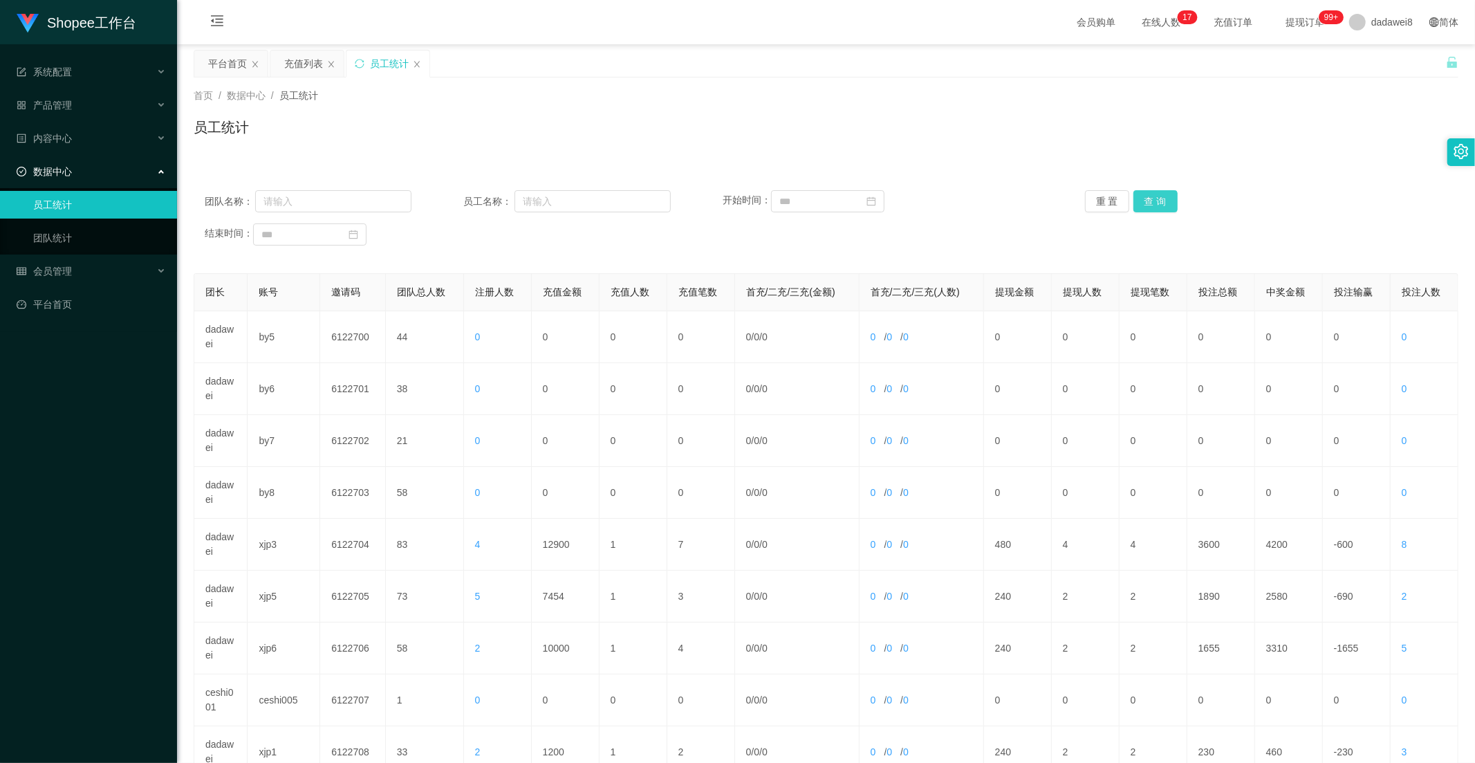
click at [1137, 202] on button "查 询" at bounding box center [1156, 201] width 44 height 22
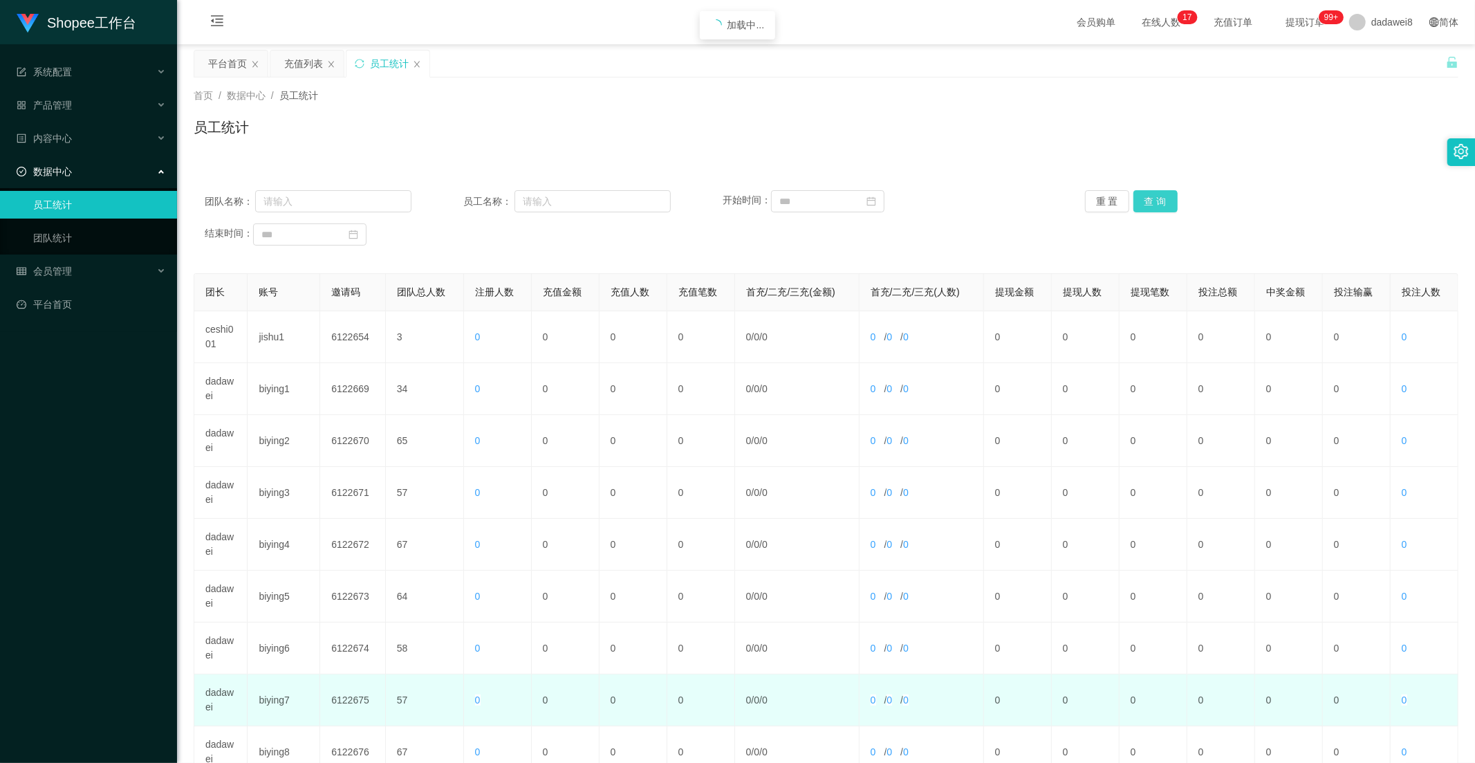
scroll to position [194, 0]
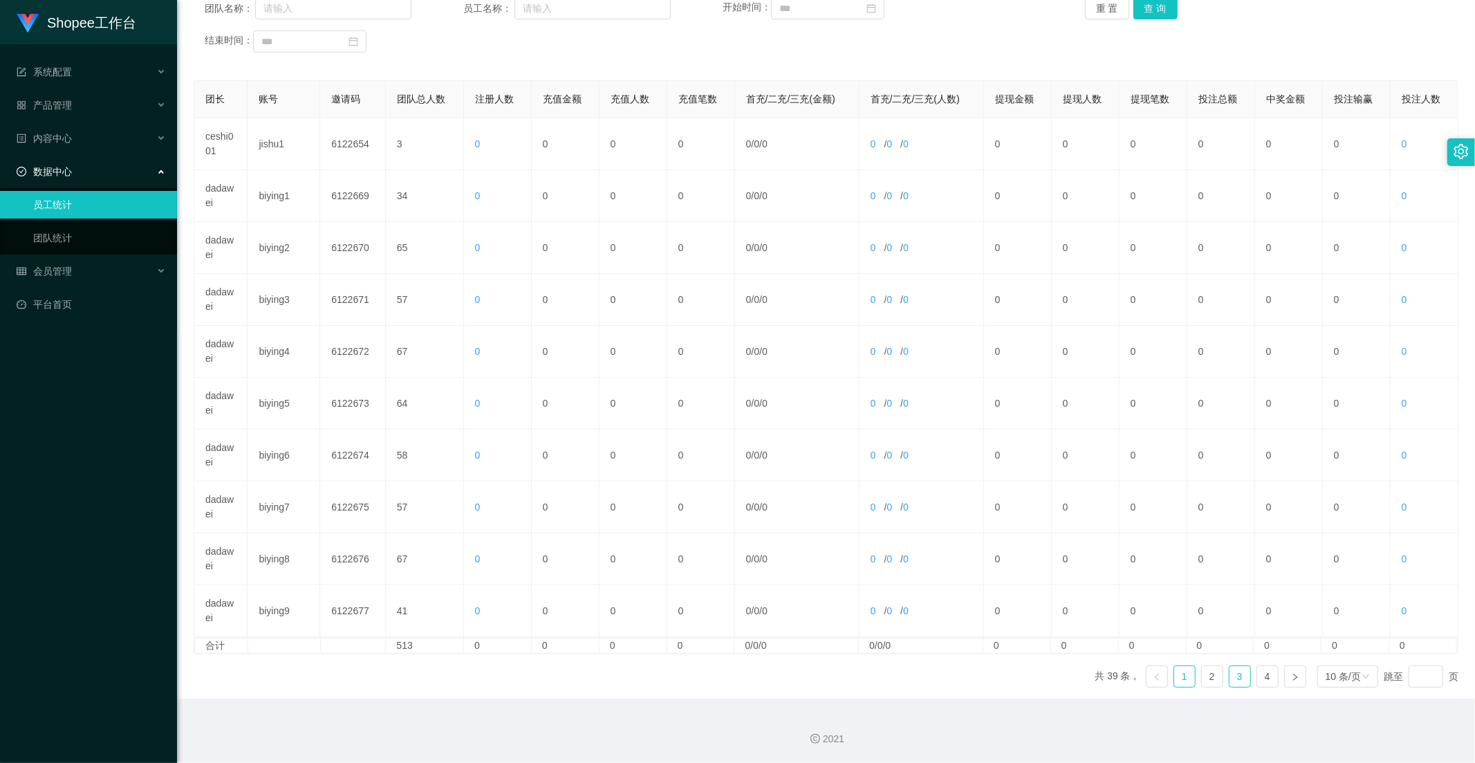
click at [1233, 678] on link "3" at bounding box center [1240, 676] width 21 height 21
click at [1258, 671] on link "4" at bounding box center [1268, 676] width 21 height 21
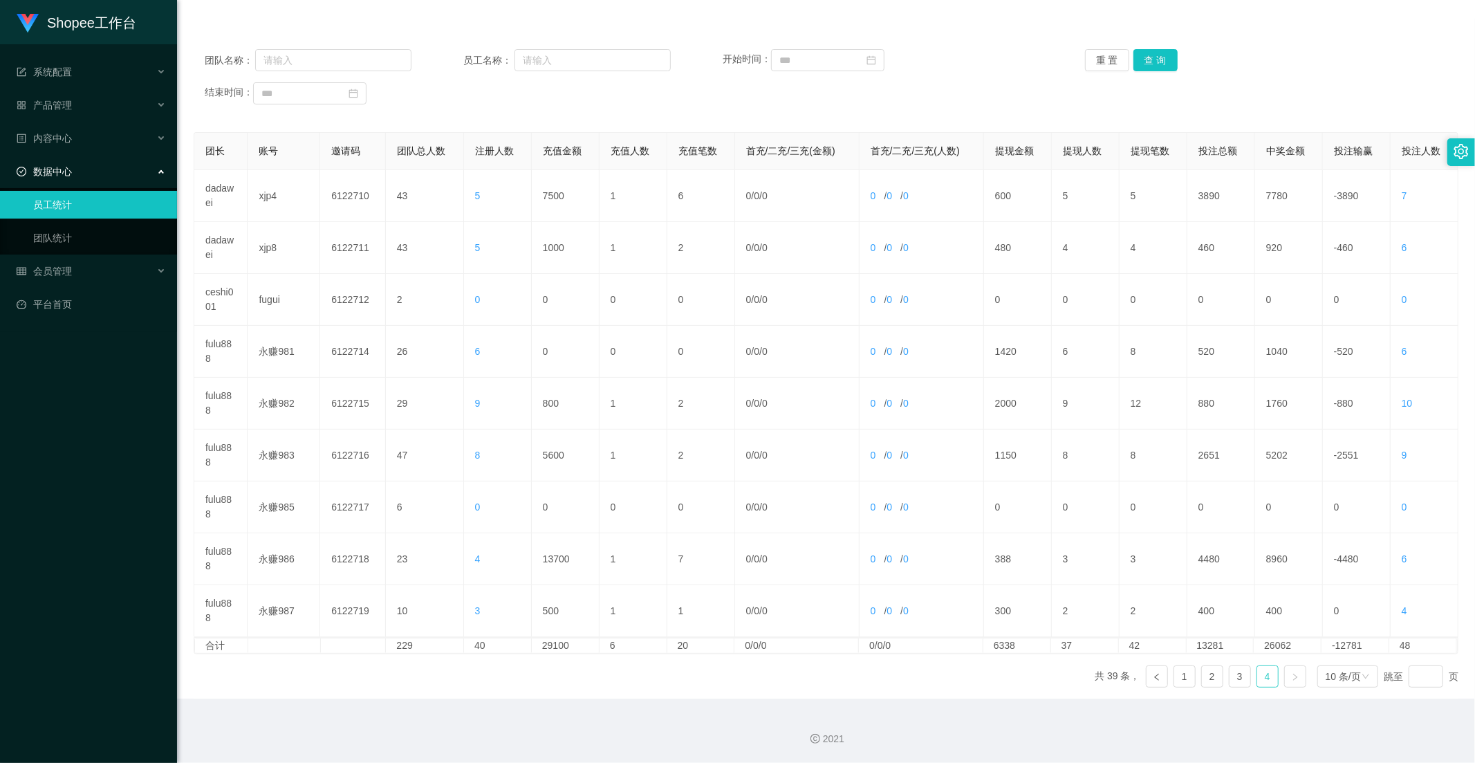
scroll to position [0, 0]
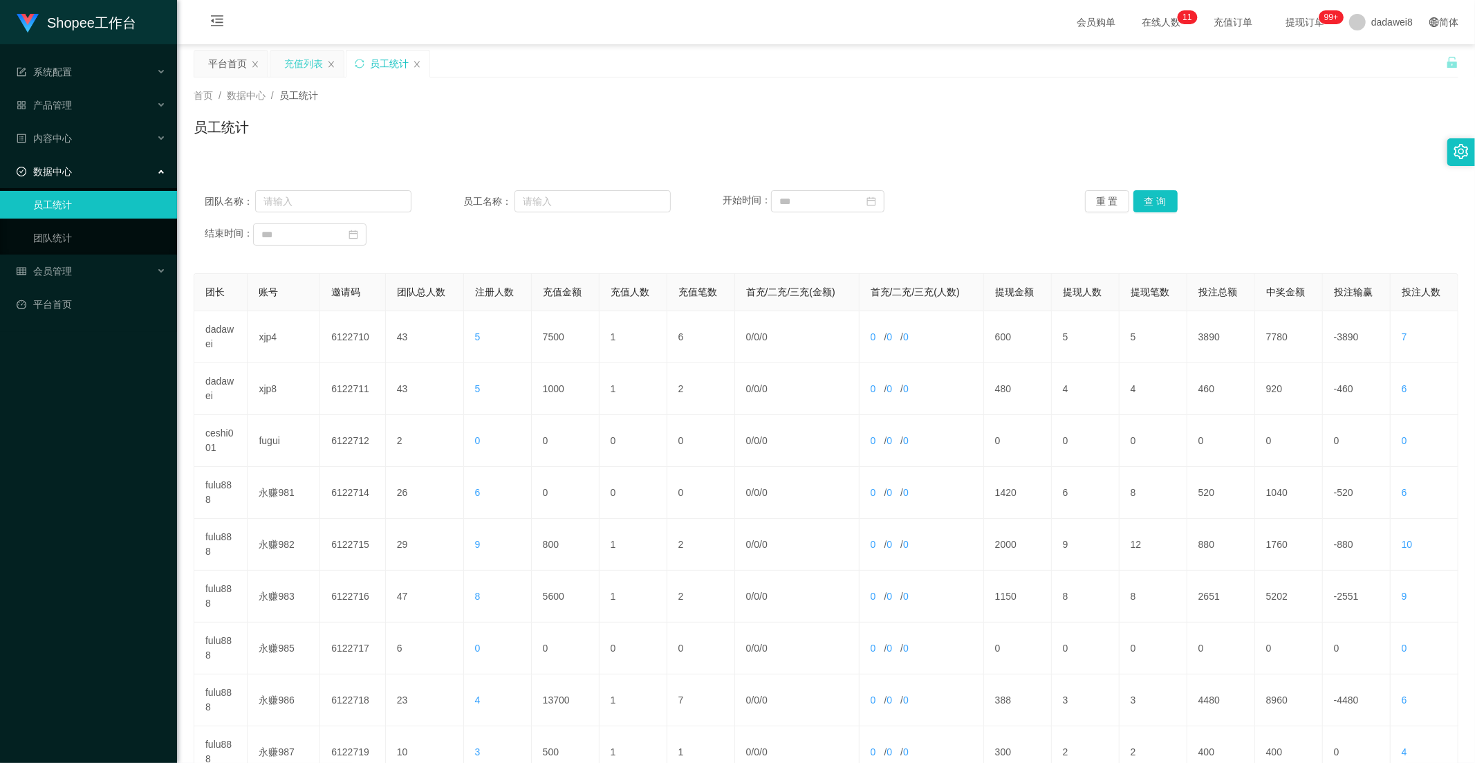
click at [306, 64] on div "充值列表" at bounding box center [303, 63] width 39 height 26
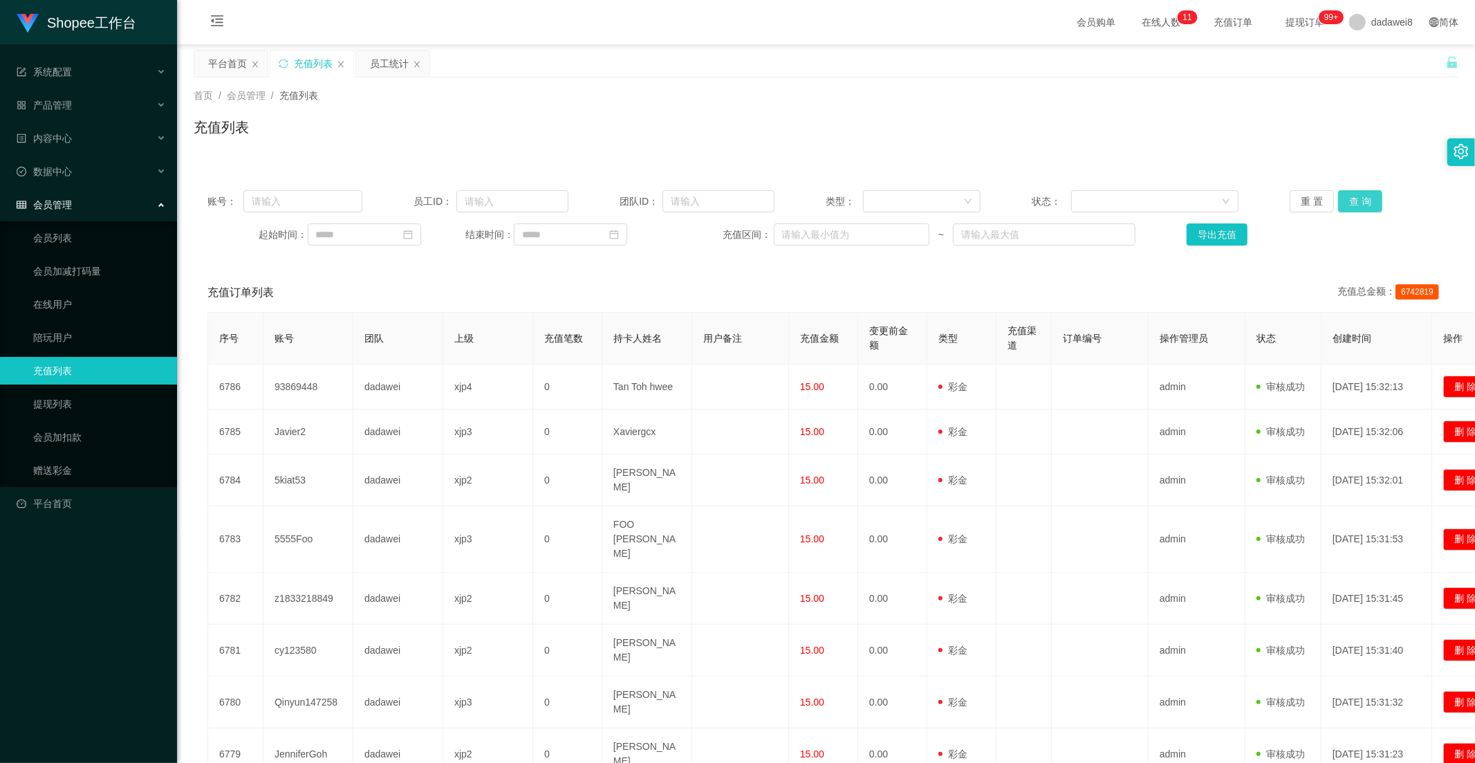
click at [1356, 196] on button "查 询" at bounding box center [1361, 201] width 44 height 22
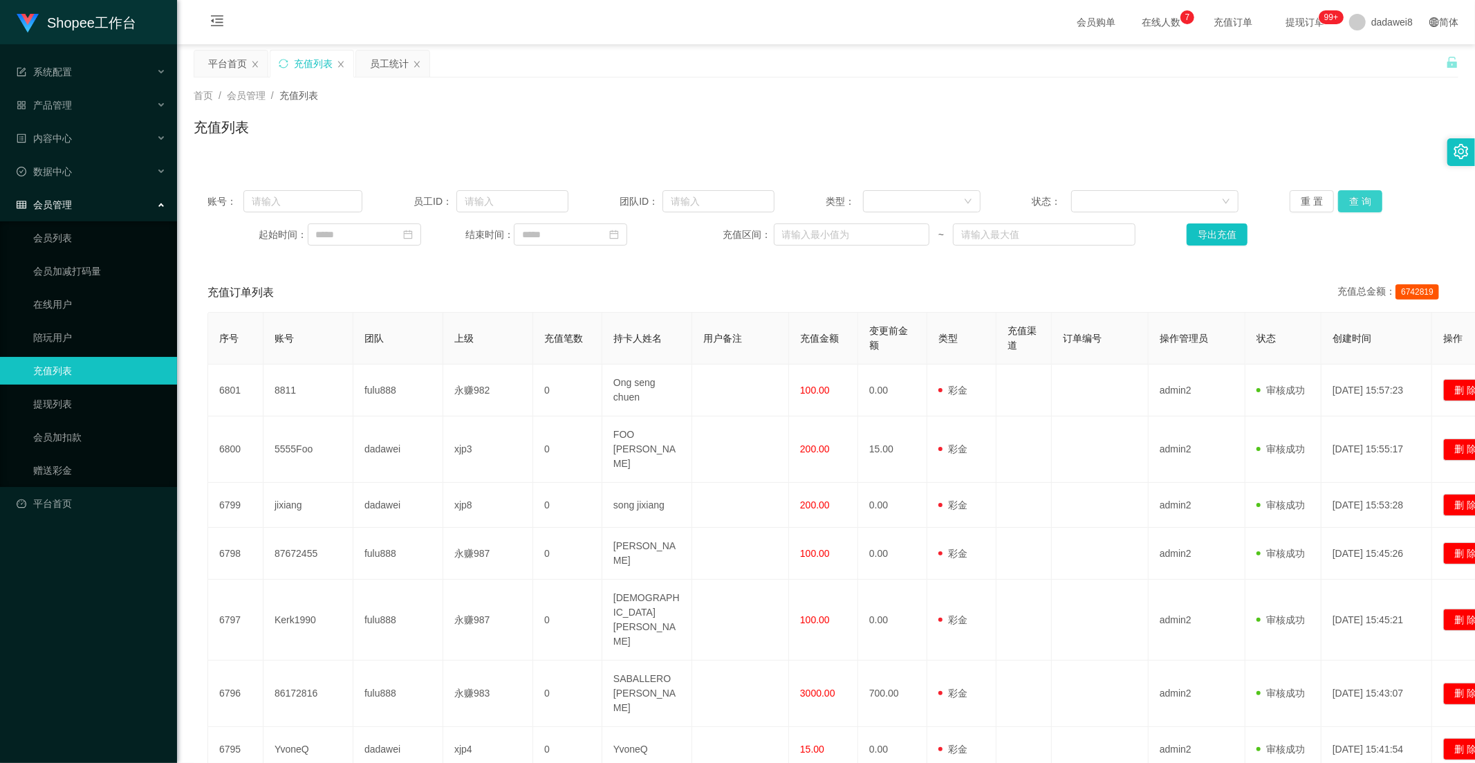
click at [1361, 206] on button "查 询" at bounding box center [1361, 201] width 44 height 22
click at [1363, 204] on button "查 询" at bounding box center [1361, 201] width 44 height 22
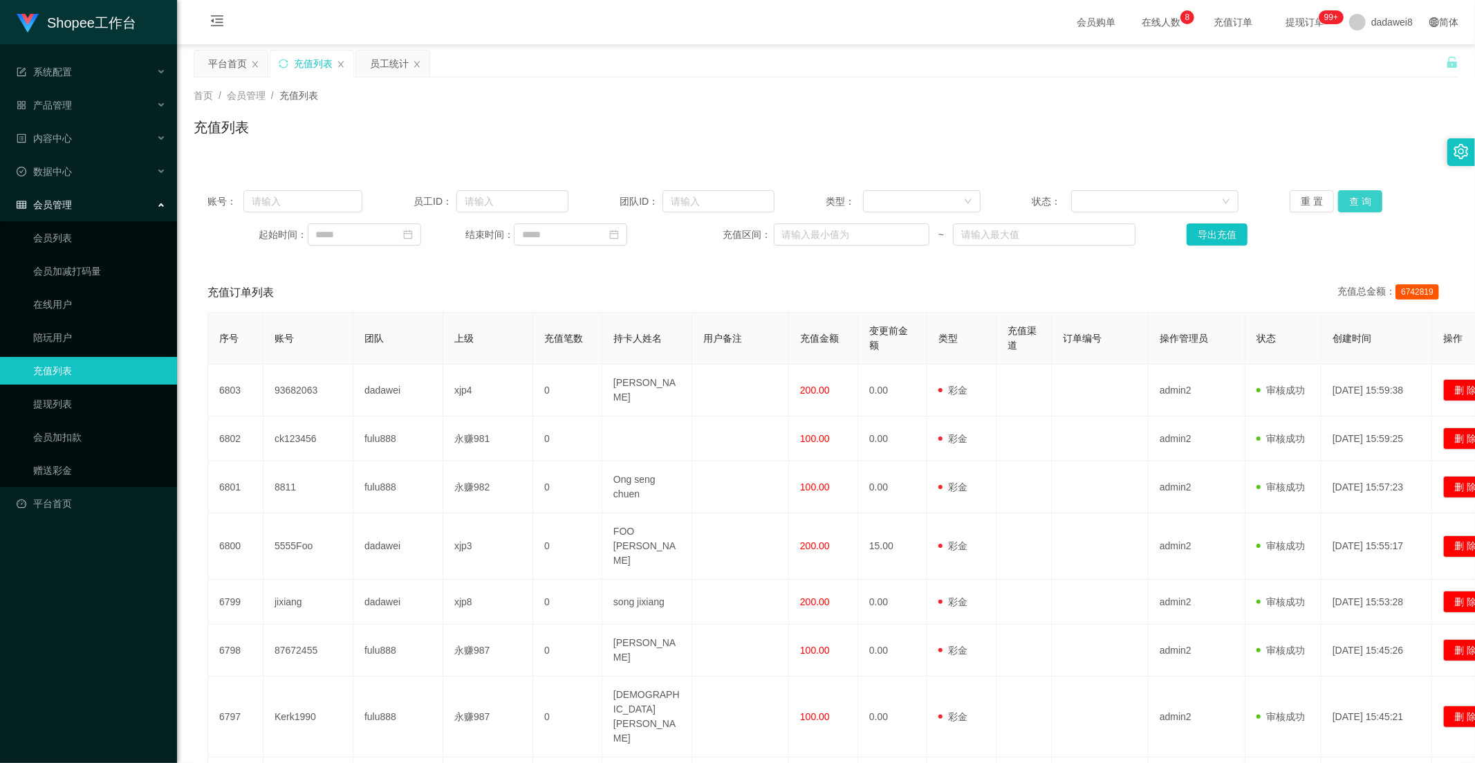
click at [1357, 201] on button "查 询" at bounding box center [1361, 201] width 44 height 22
click at [377, 65] on div "员工统计" at bounding box center [389, 63] width 39 height 26
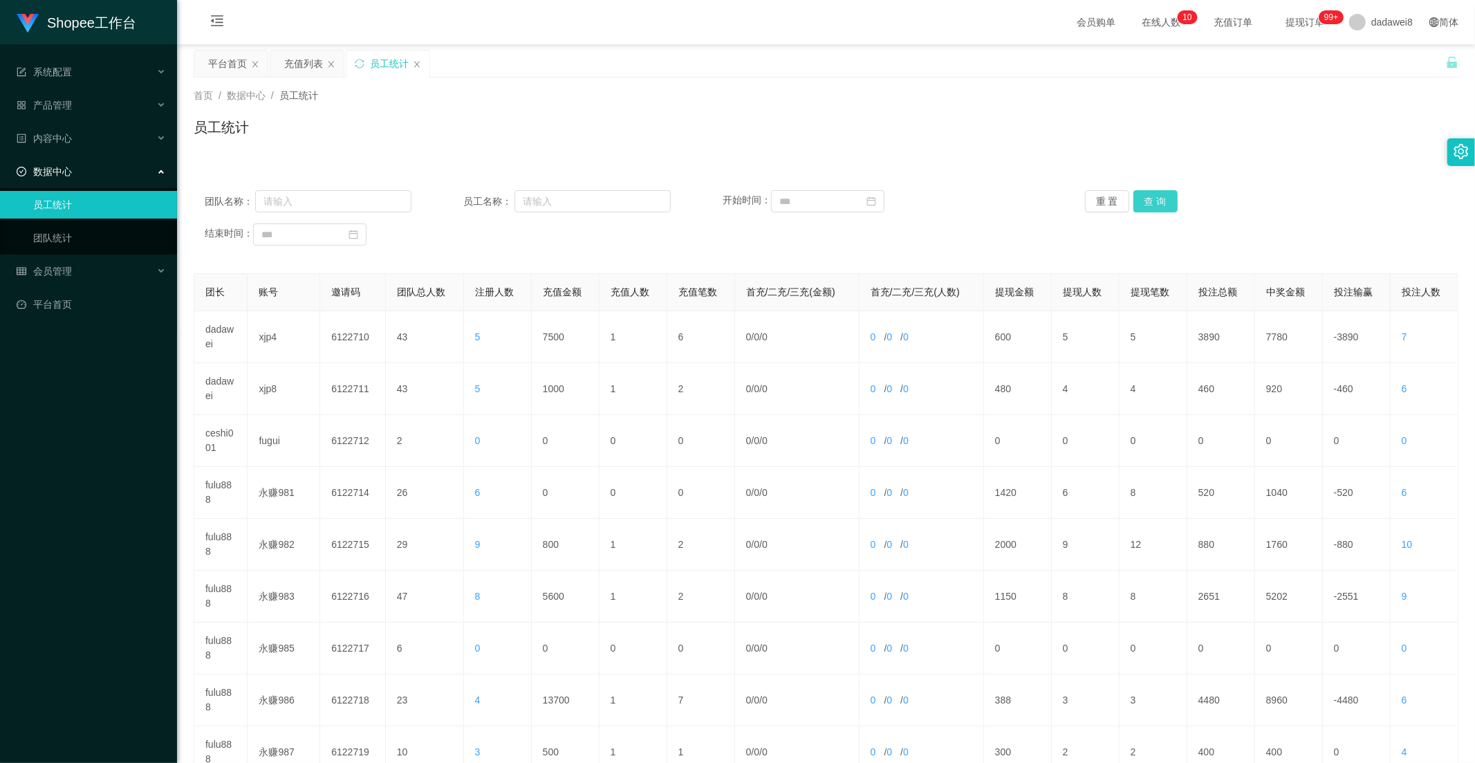
click at [1134, 205] on button "查 询" at bounding box center [1156, 201] width 44 height 22
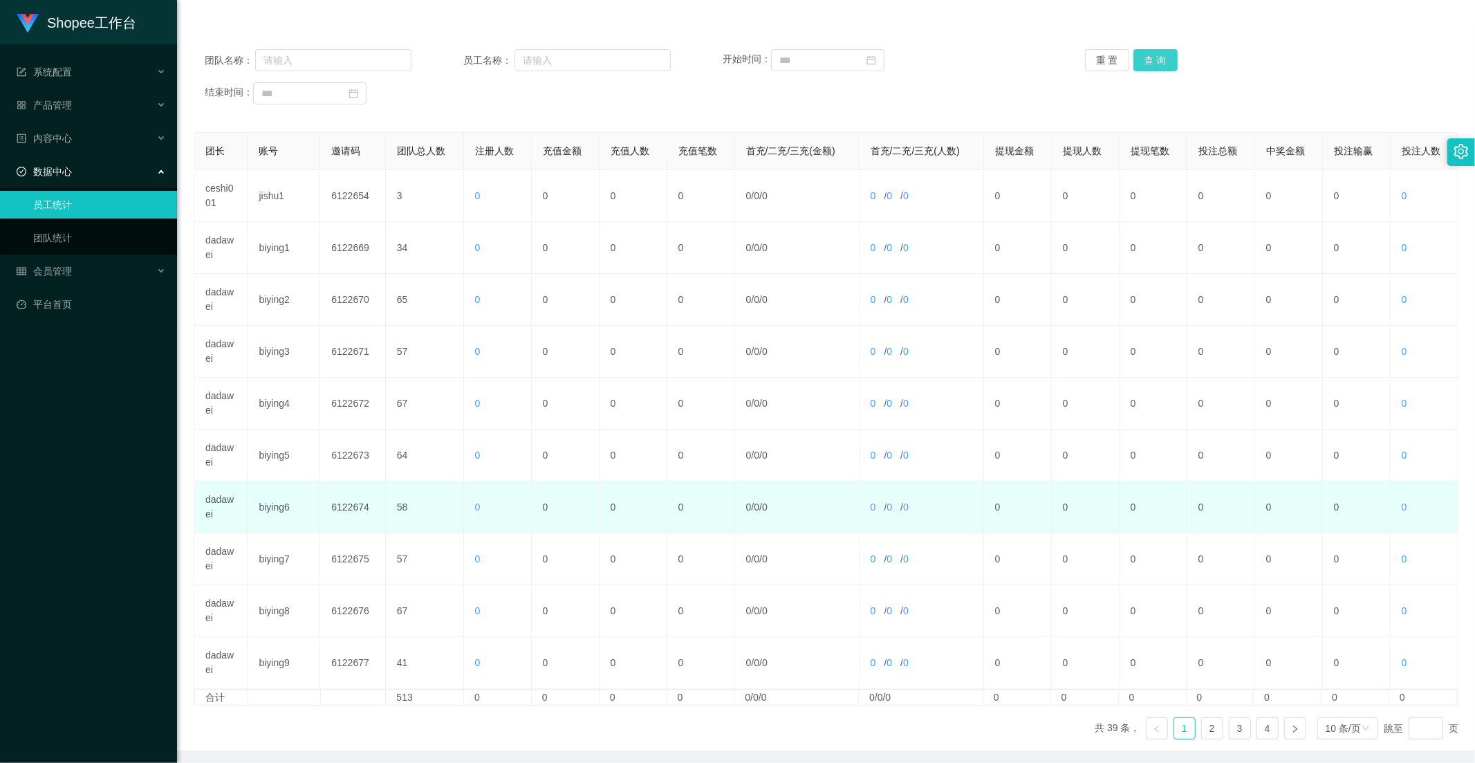
scroll to position [194, 0]
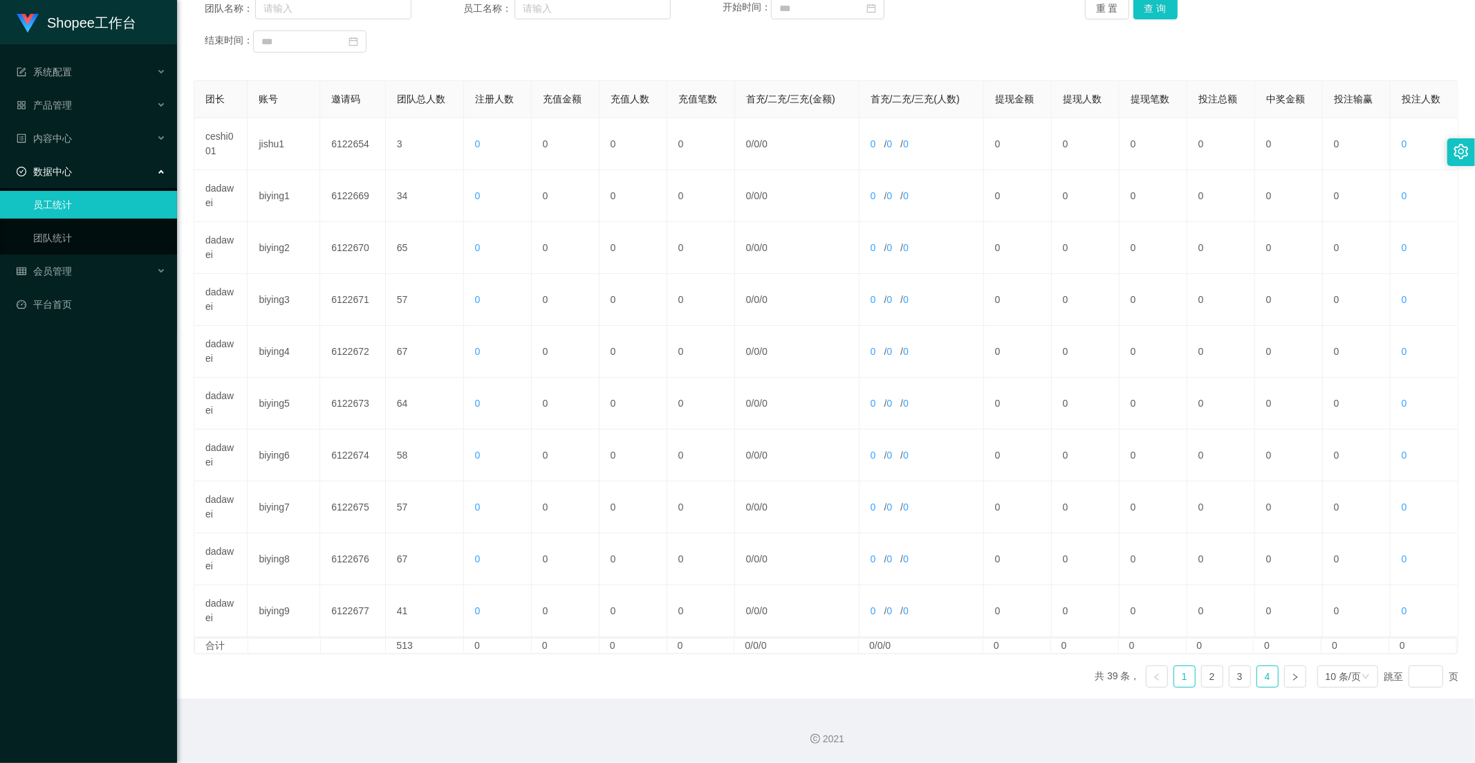
click at [1266, 679] on link "4" at bounding box center [1268, 676] width 21 height 21
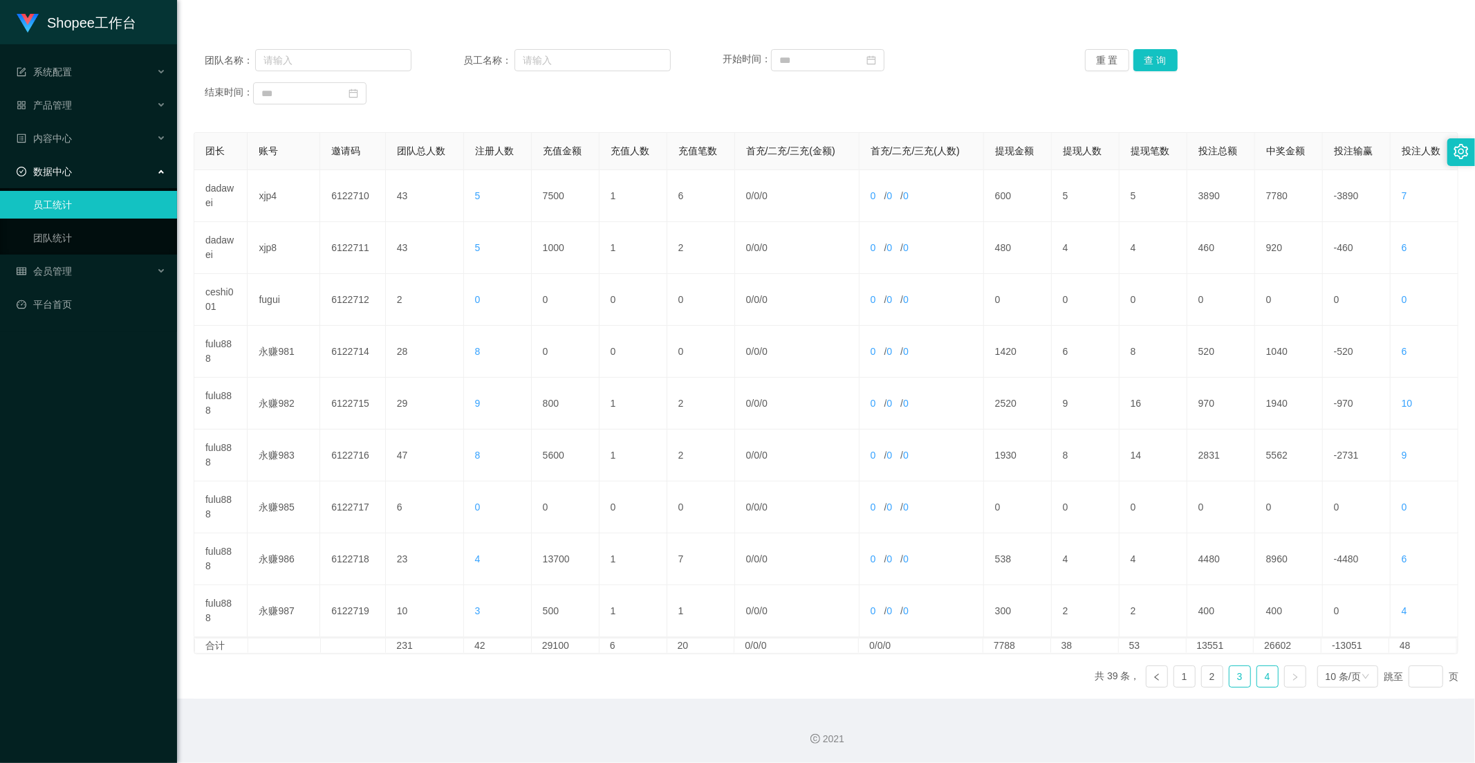
click at [1236, 686] on link "3" at bounding box center [1240, 676] width 21 height 21
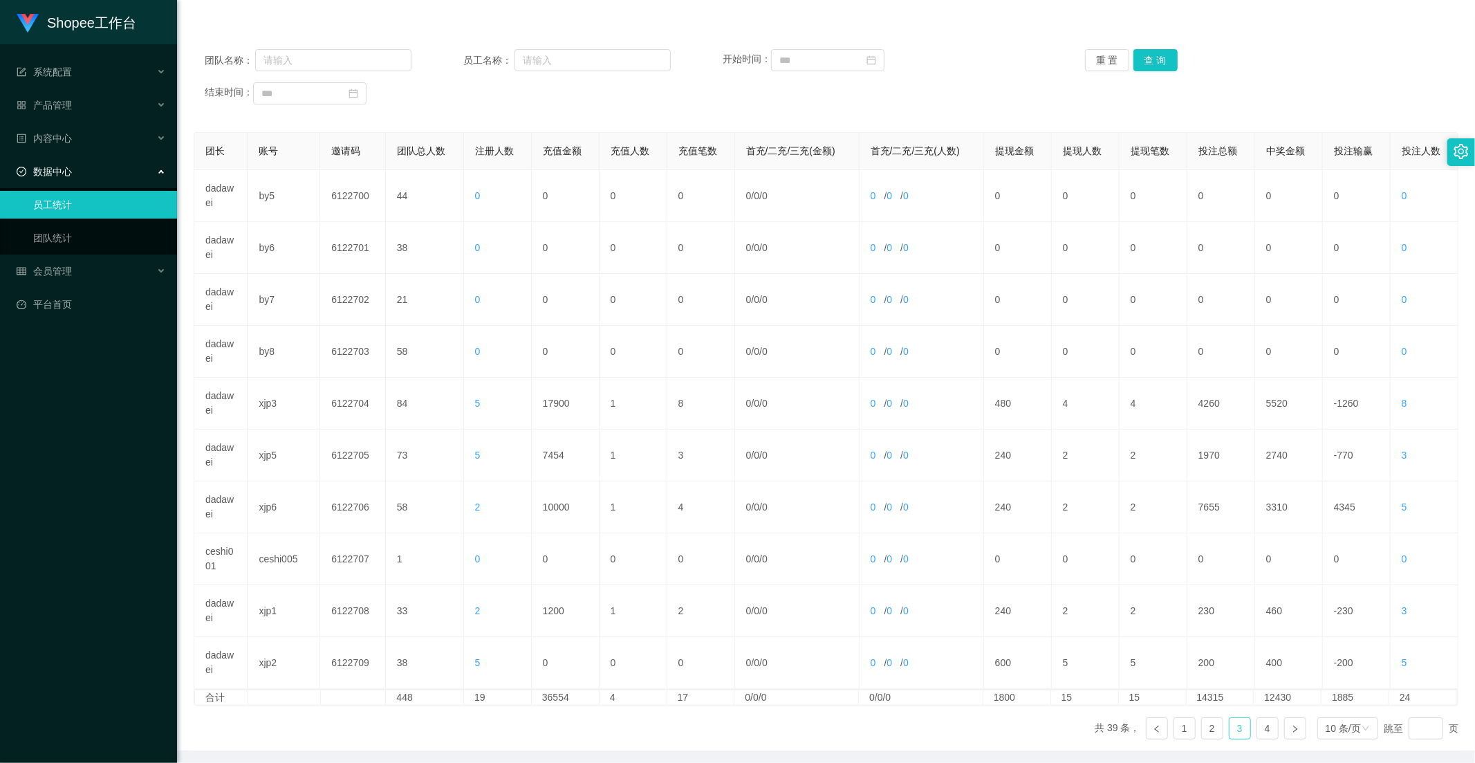
scroll to position [0, 0]
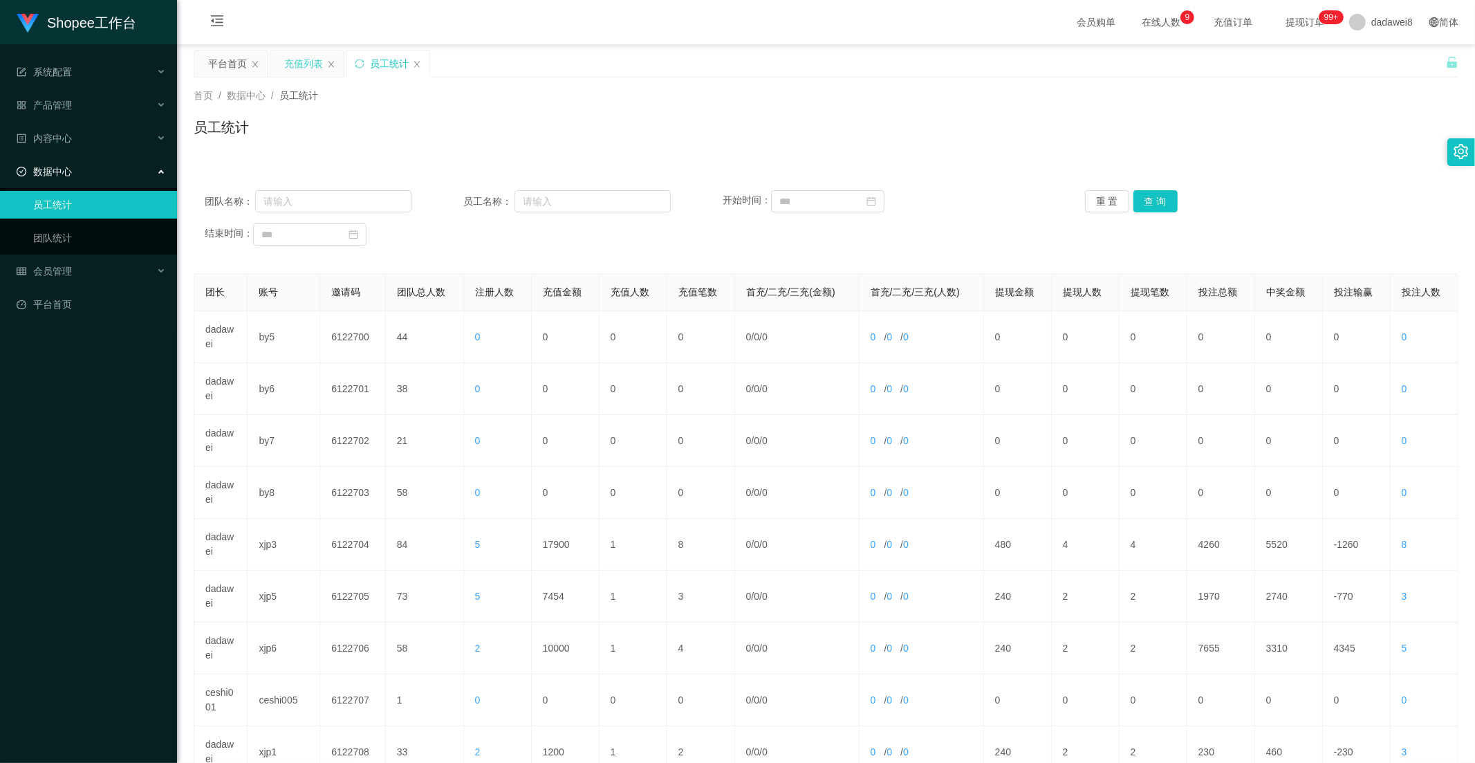
click at [275, 57] on div "充值列表" at bounding box center [306, 63] width 73 height 26
click at [292, 63] on div "充值列表" at bounding box center [303, 63] width 39 height 26
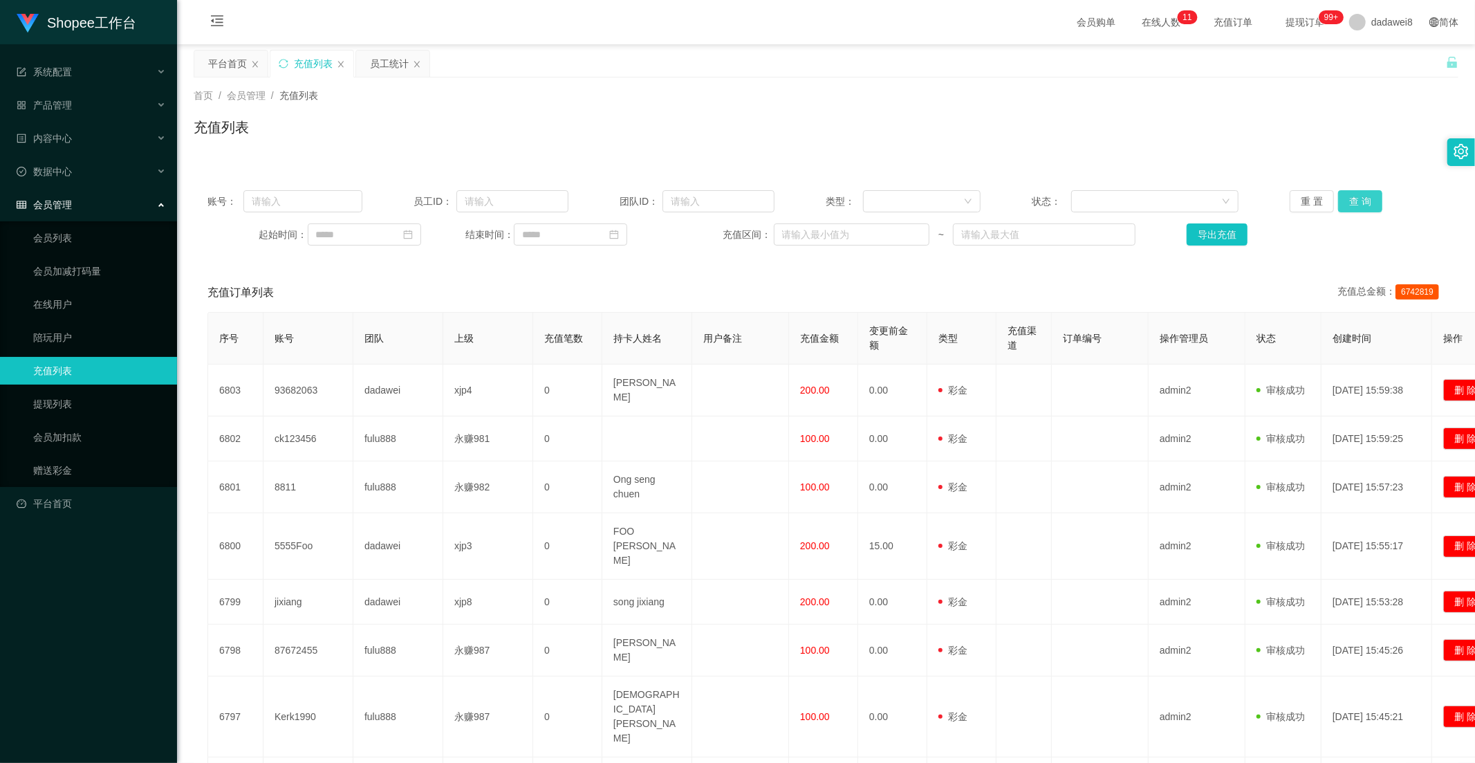
click at [1352, 201] on button "查 询" at bounding box center [1361, 201] width 44 height 22
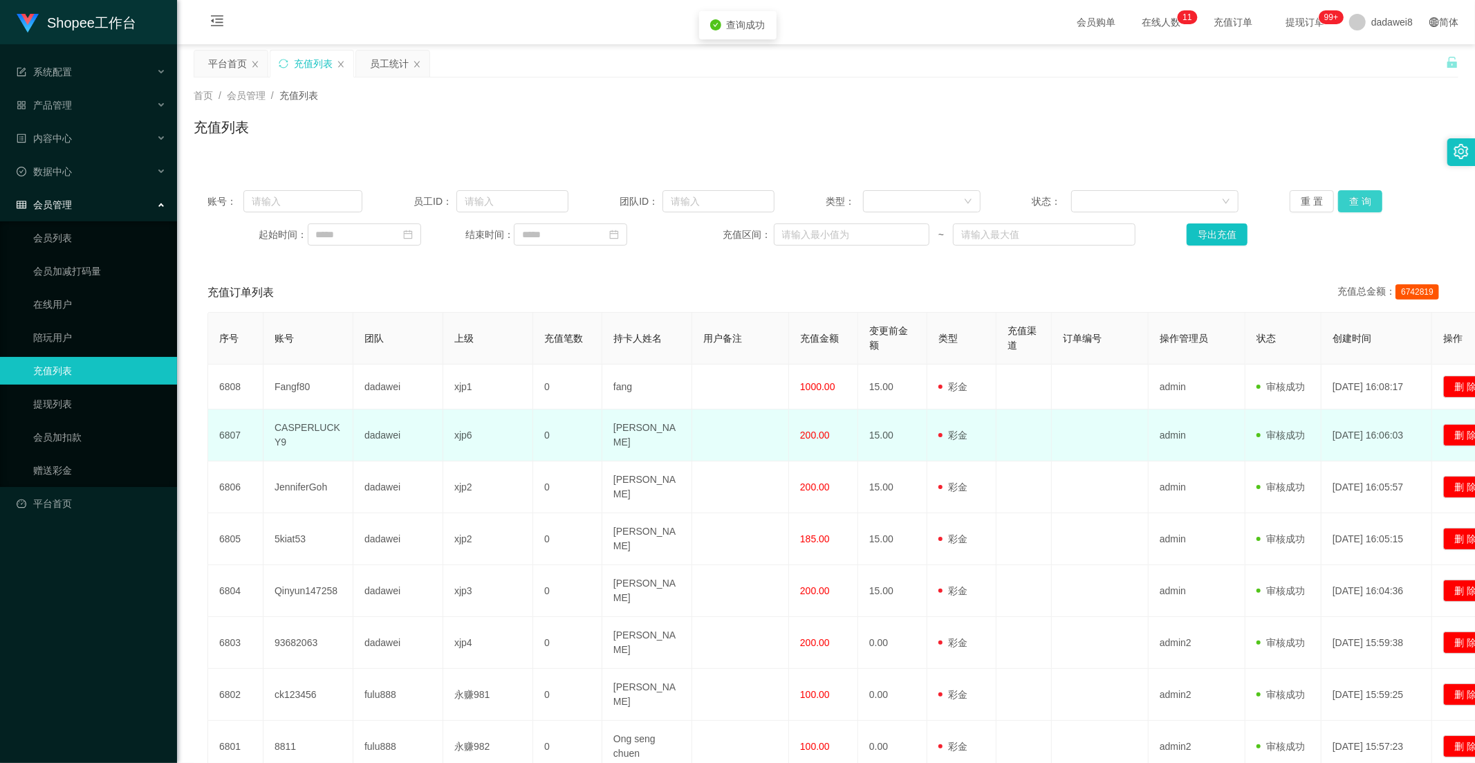
scroll to position [194, 0]
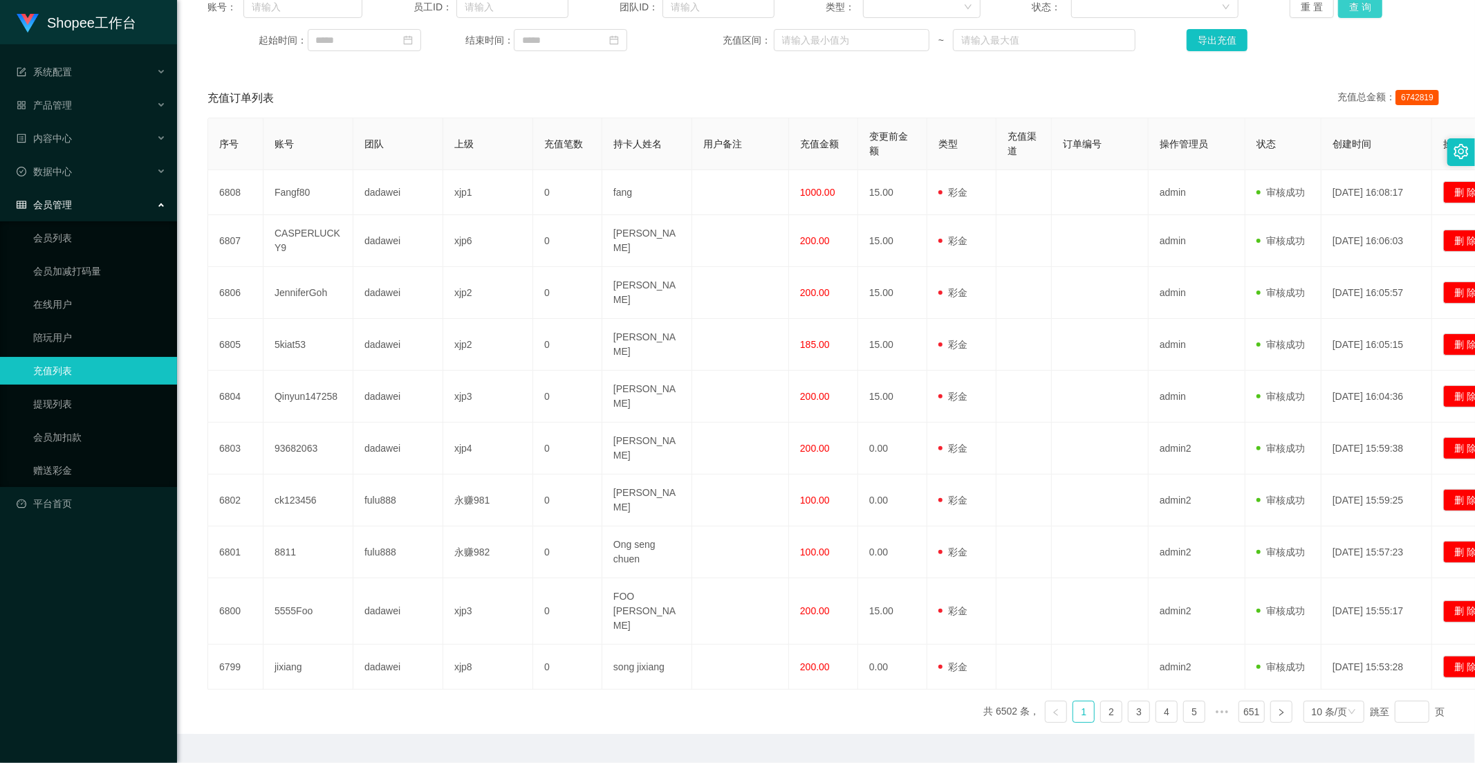
click at [1347, 8] on button "查 询" at bounding box center [1361, 7] width 44 height 22
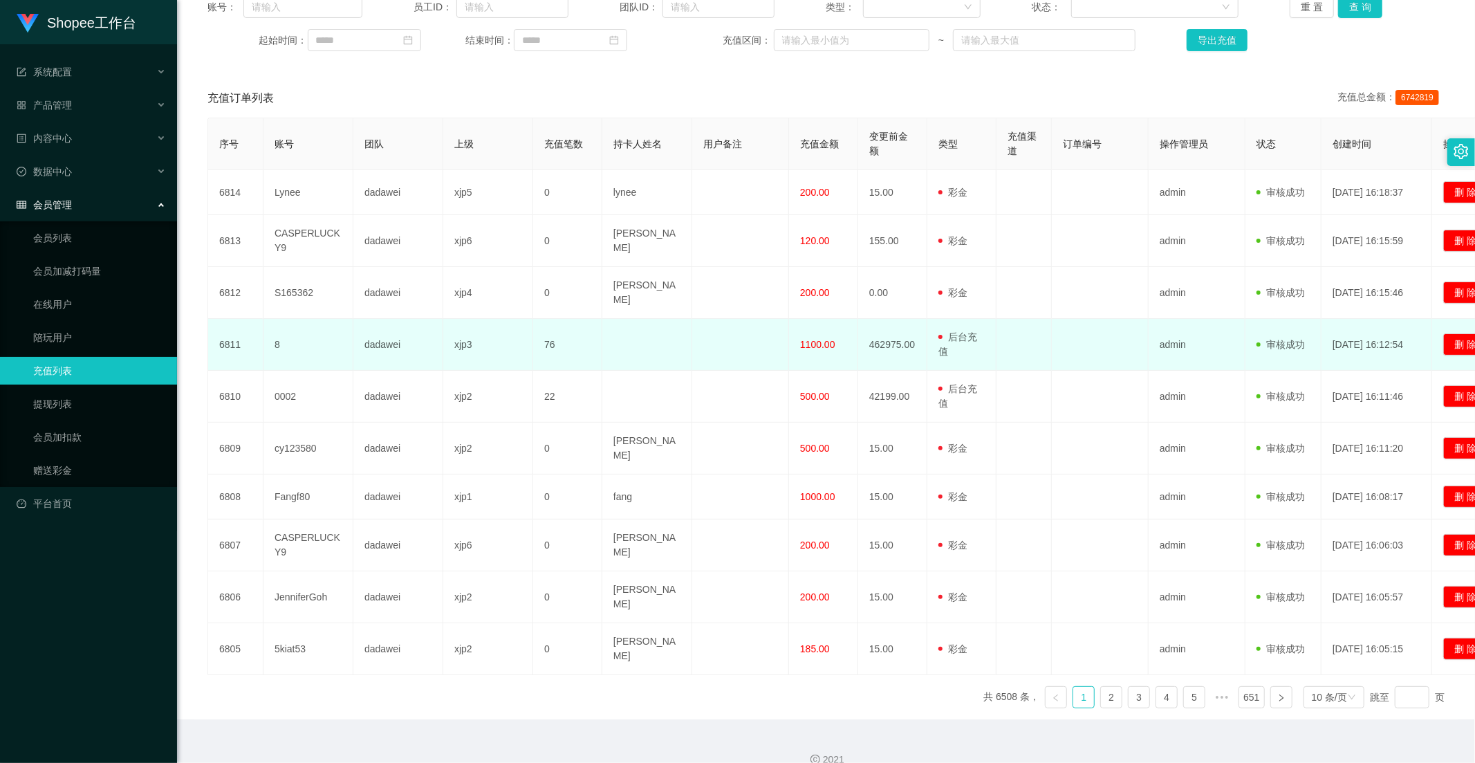
click at [816, 344] on td "1100.00" at bounding box center [823, 345] width 69 height 52
click at [816, 343] on td "1100.00" at bounding box center [823, 345] width 69 height 52
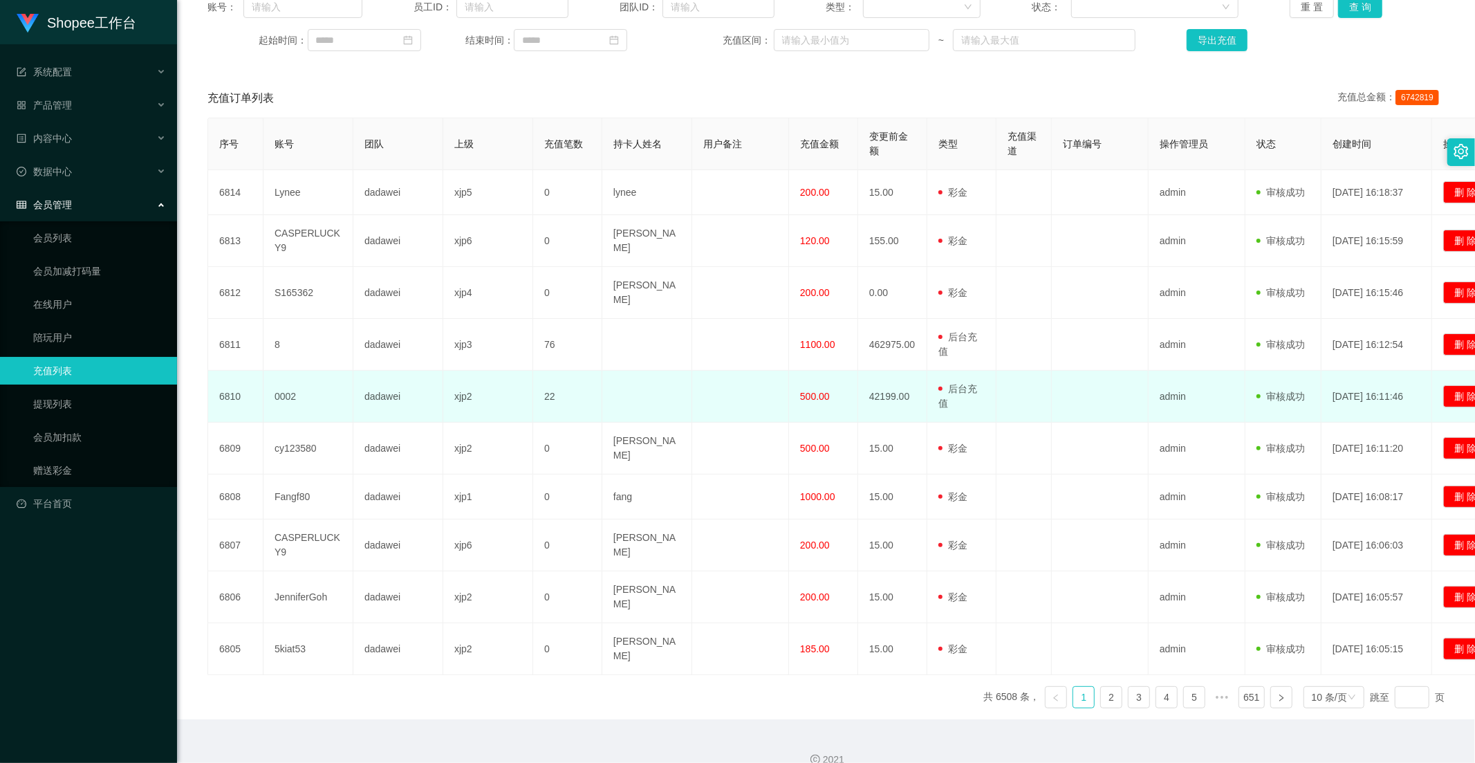
click at [812, 376] on td "500.00" at bounding box center [823, 397] width 69 height 52
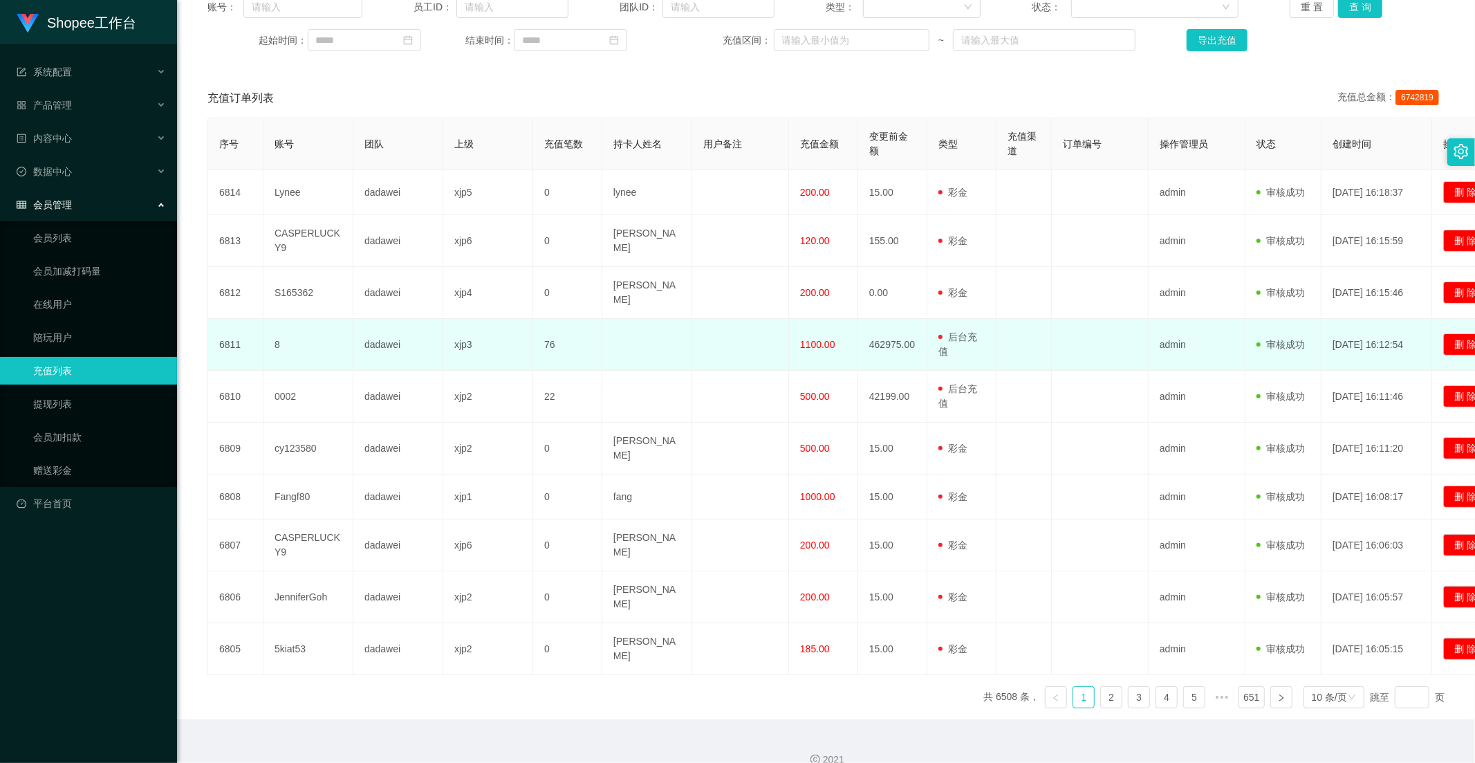
click at [816, 346] on td "1100.00" at bounding box center [823, 345] width 69 height 52
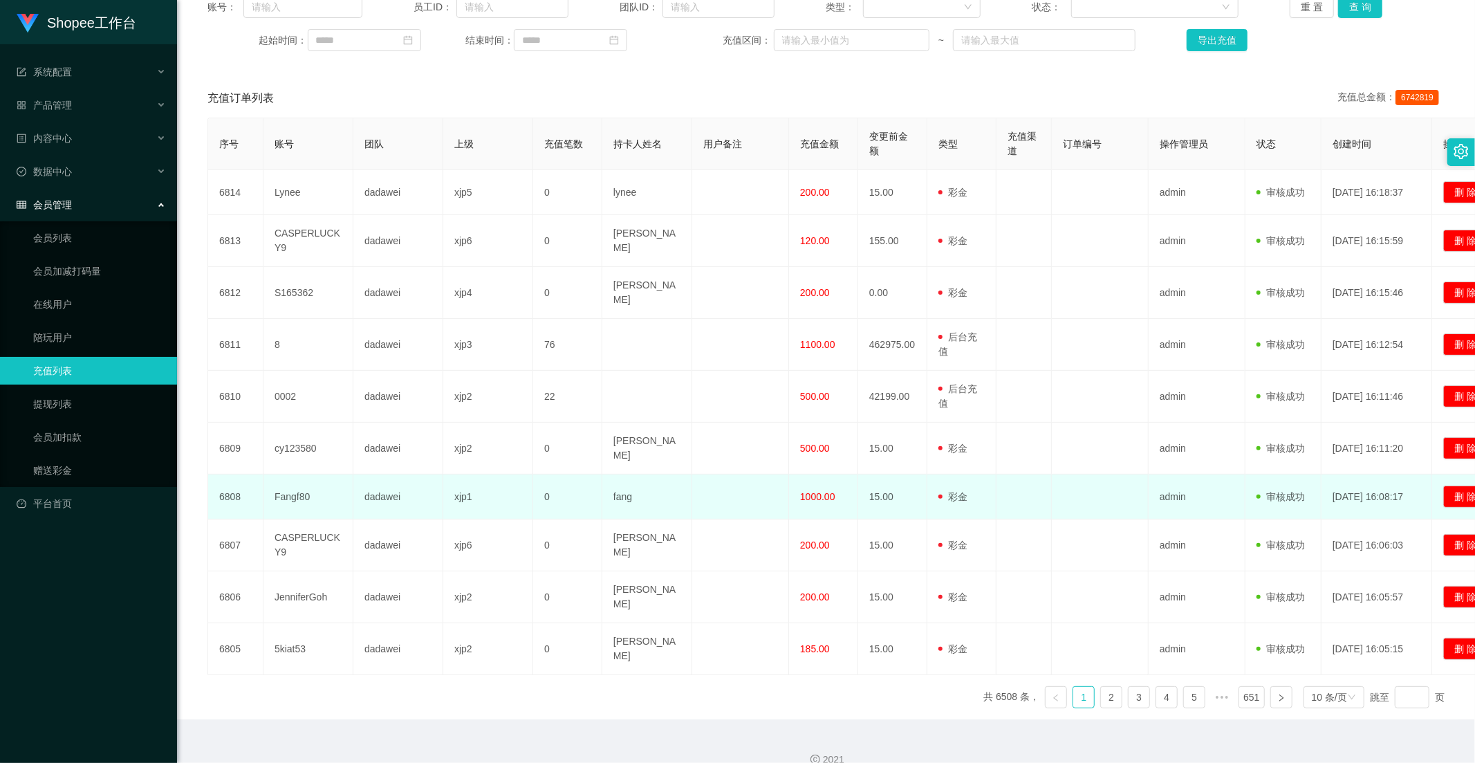
click at [800, 495] on td "1000.00" at bounding box center [823, 497] width 69 height 45
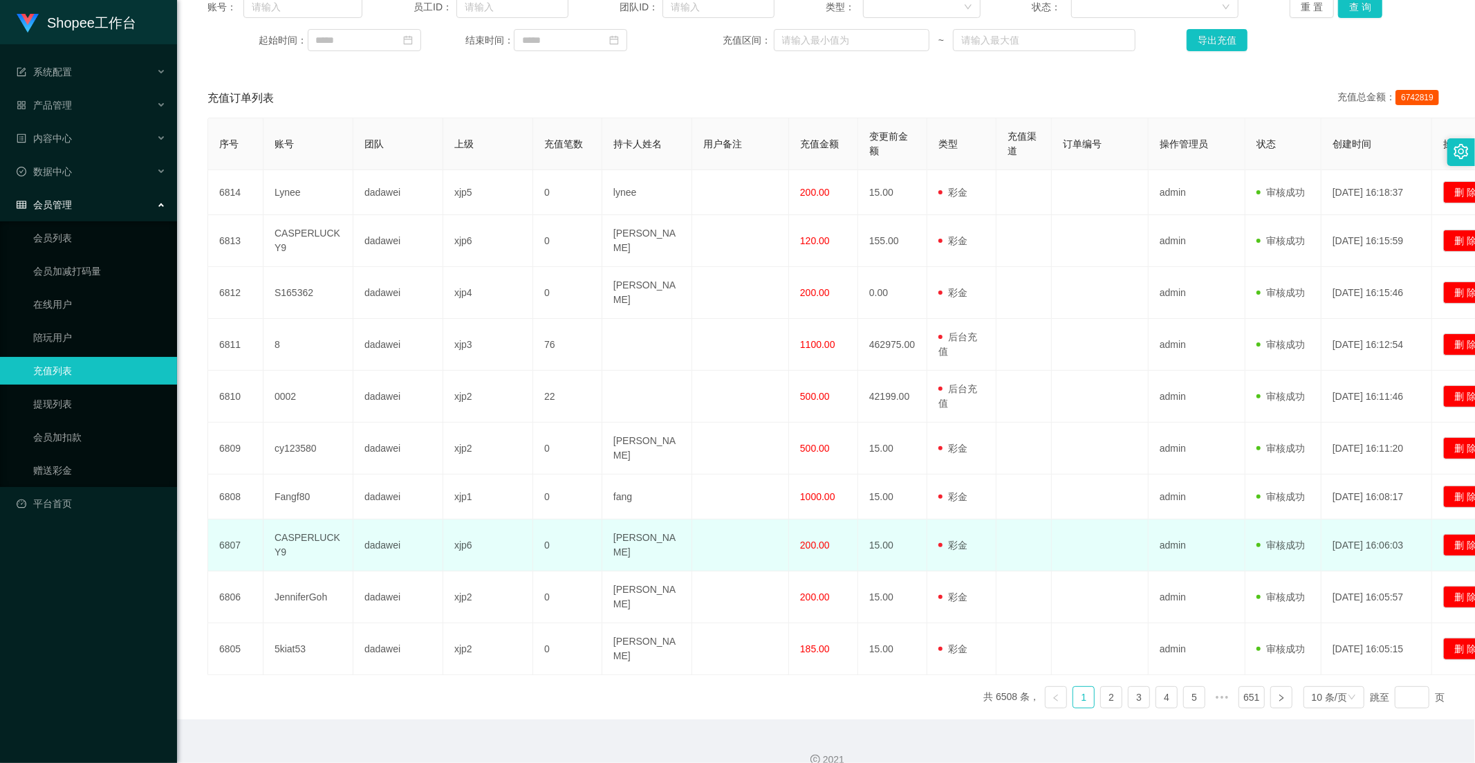
click at [819, 540] on span "200.00" at bounding box center [815, 545] width 30 height 11
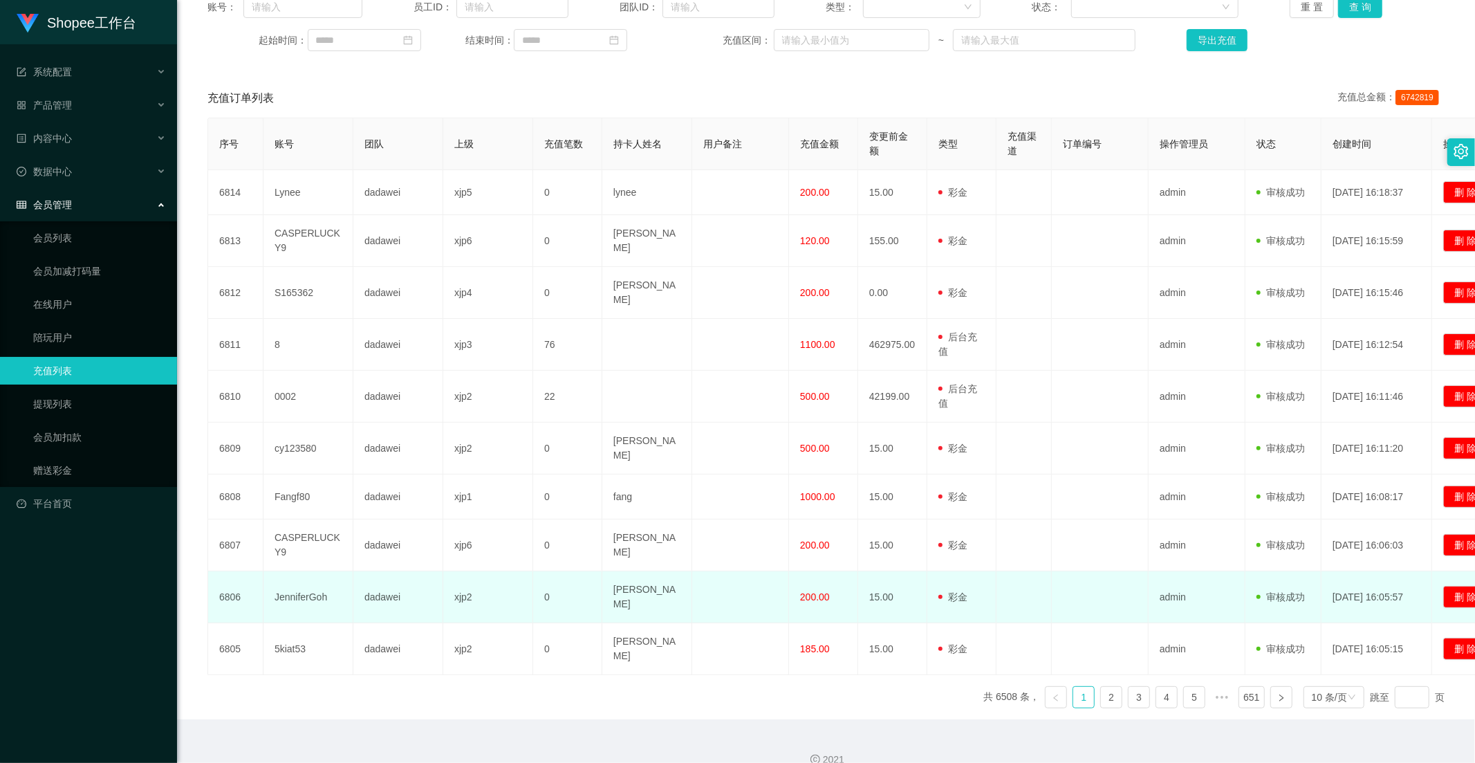
click at [815, 591] on span "200.00" at bounding box center [815, 596] width 30 height 11
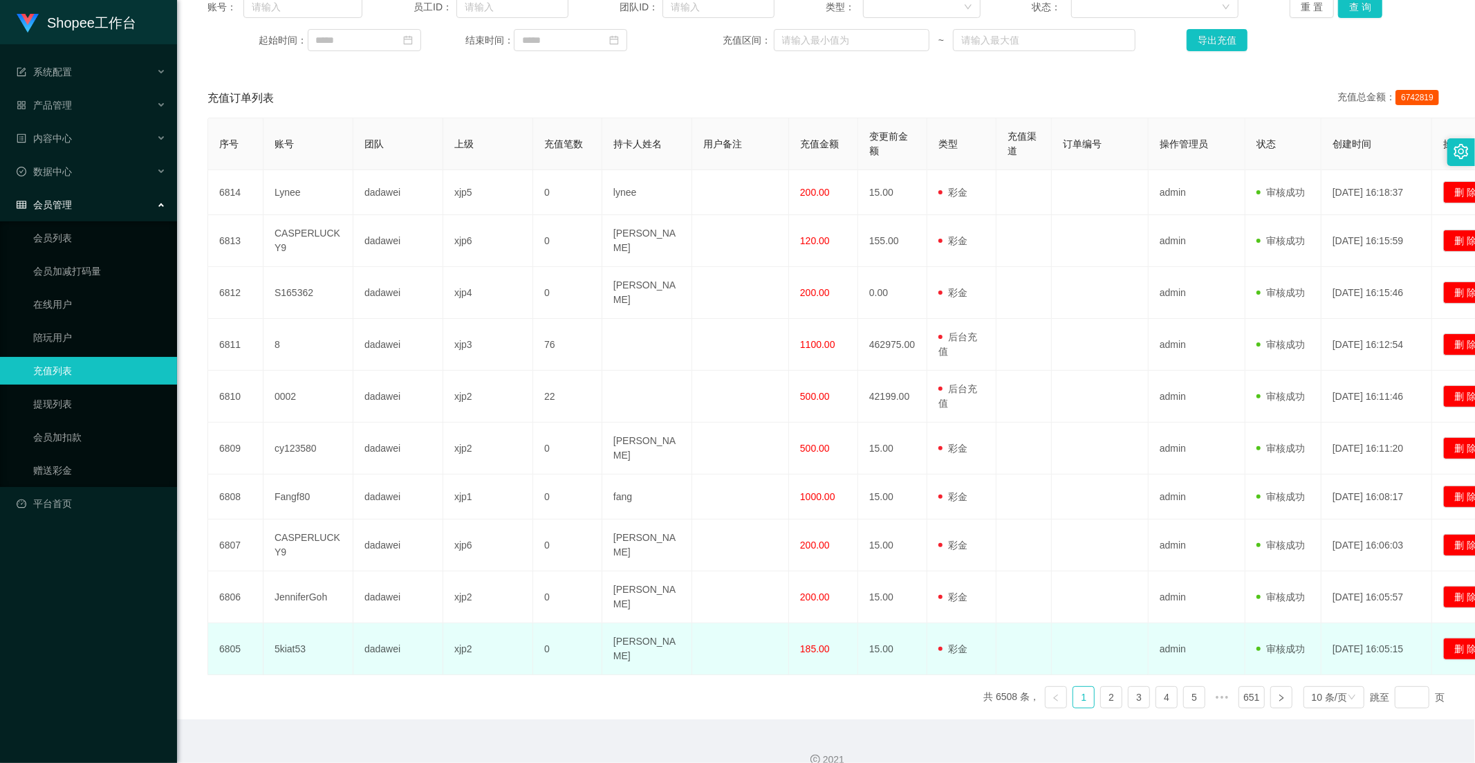
click at [807, 647] on td "185.00" at bounding box center [823, 649] width 69 height 52
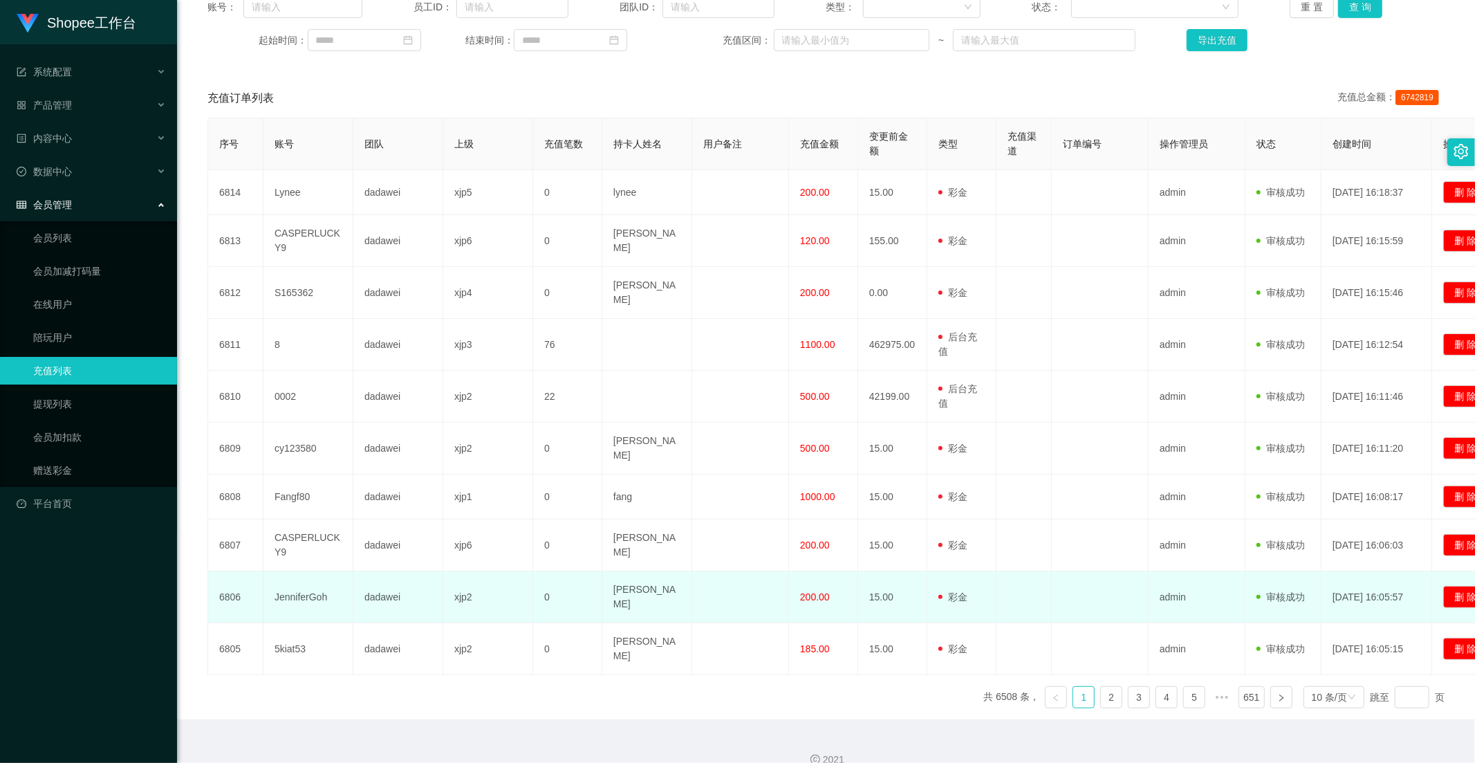
click at [831, 571] on td "200.00" at bounding box center [823, 597] width 69 height 52
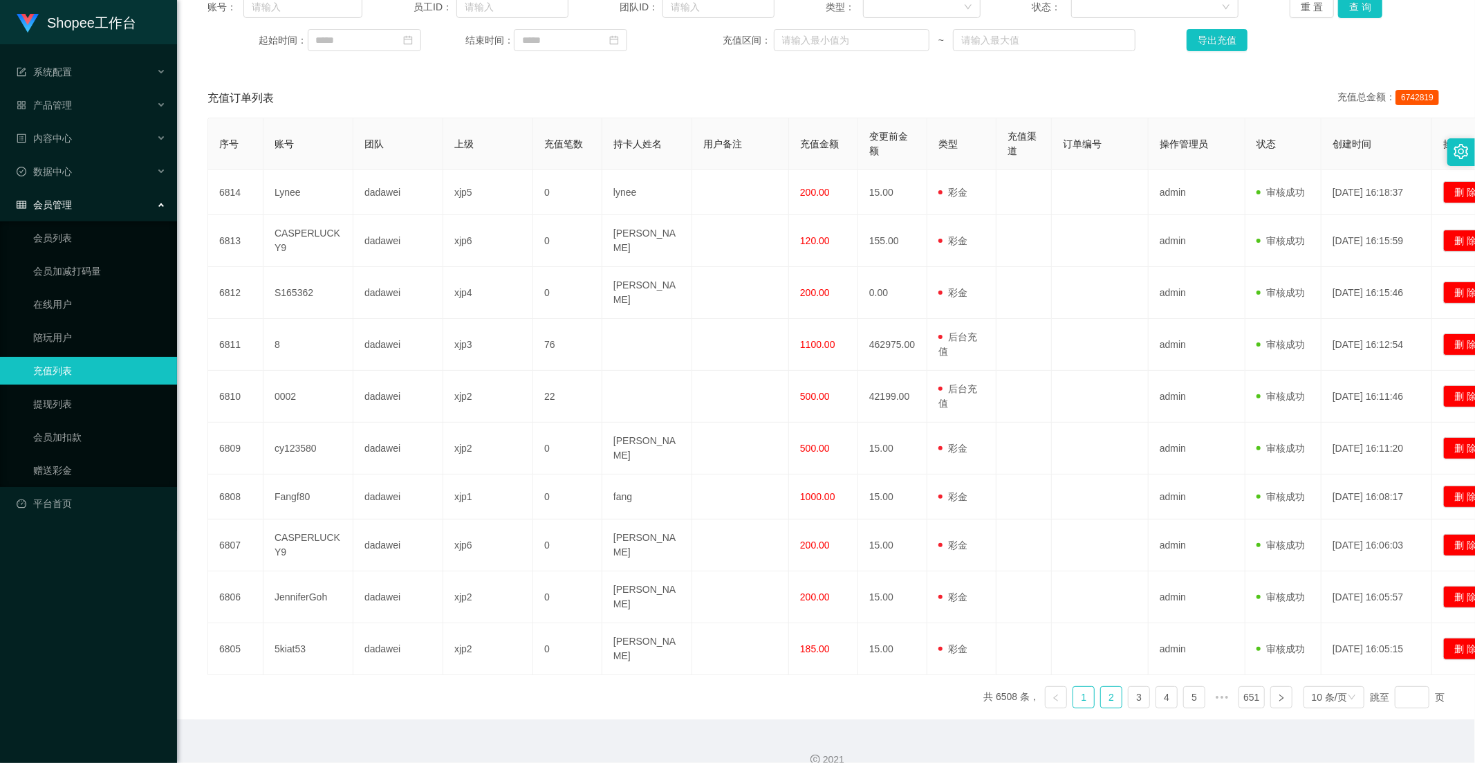
click at [1101, 687] on link "2" at bounding box center [1111, 697] width 21 height 21
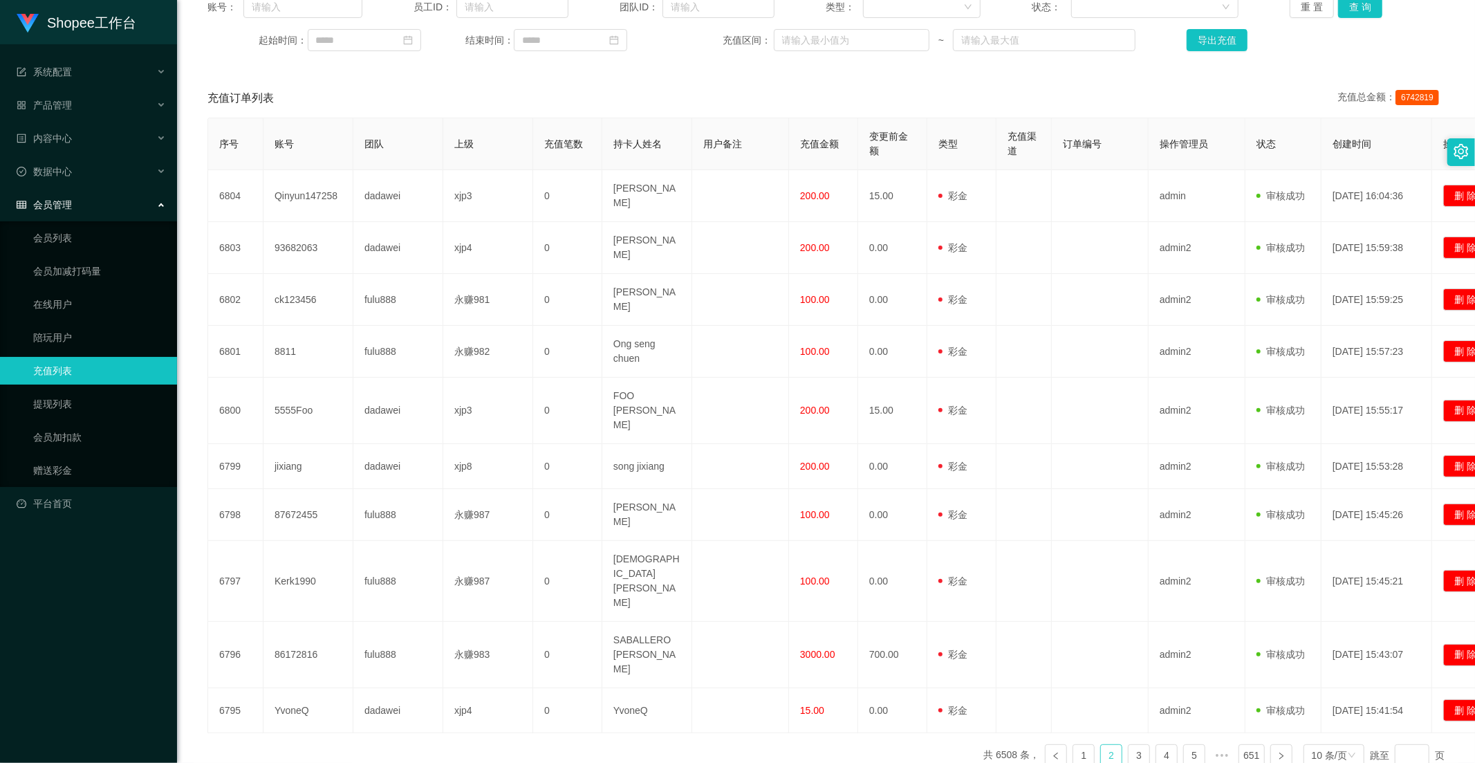
scroll to position [181, 0]
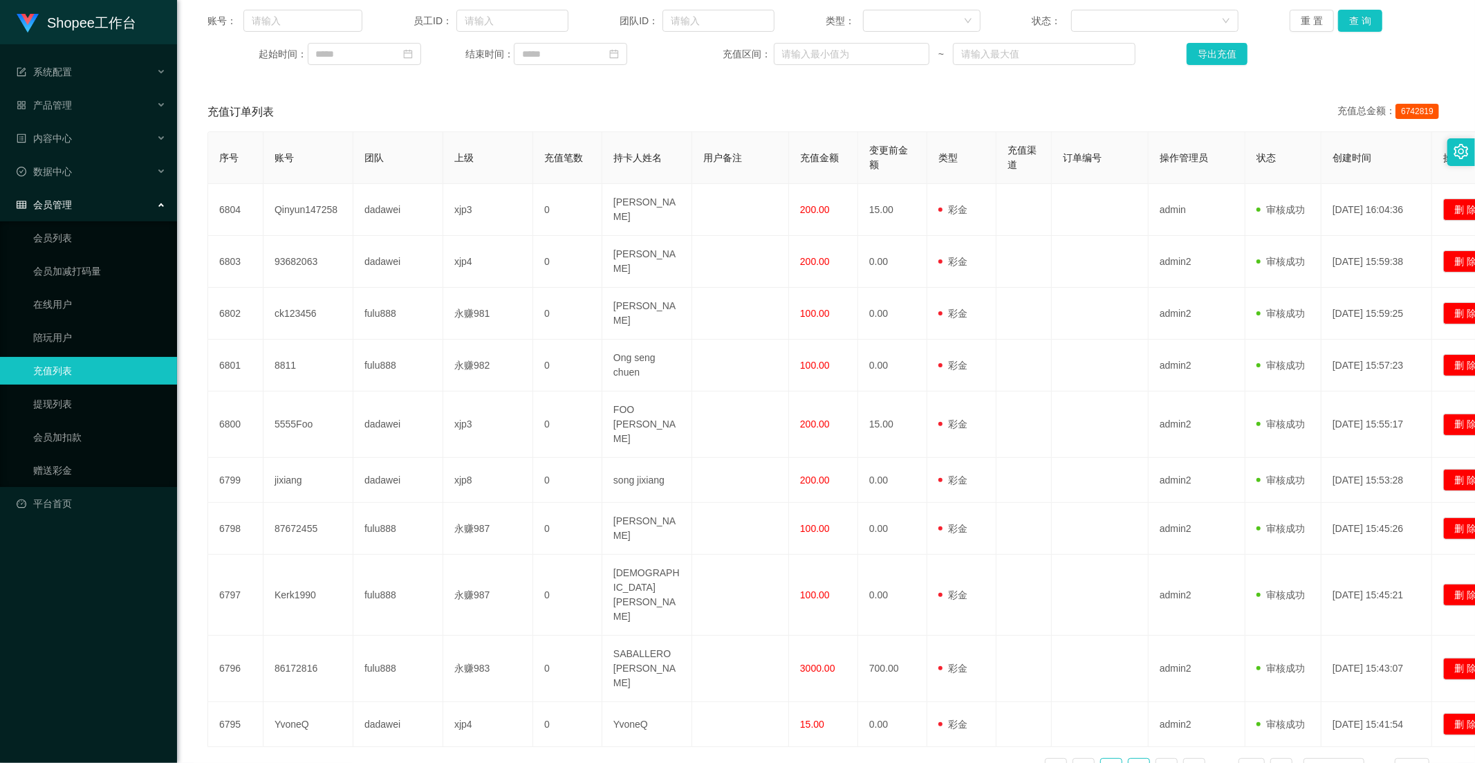
click at [1129, 759] on link "3" at bounding box center [1139, 769] width 21 height 21
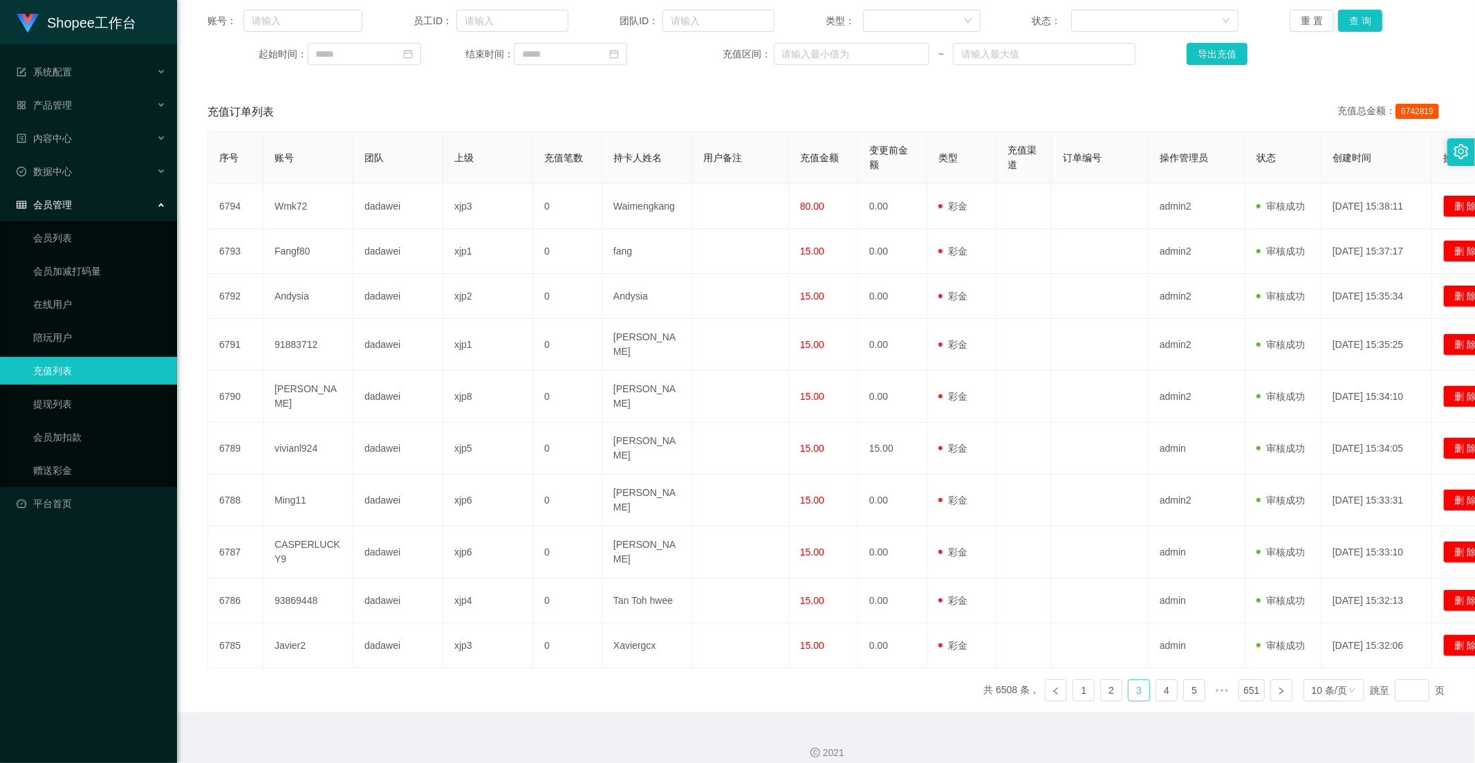
scroll to position [167, 0]
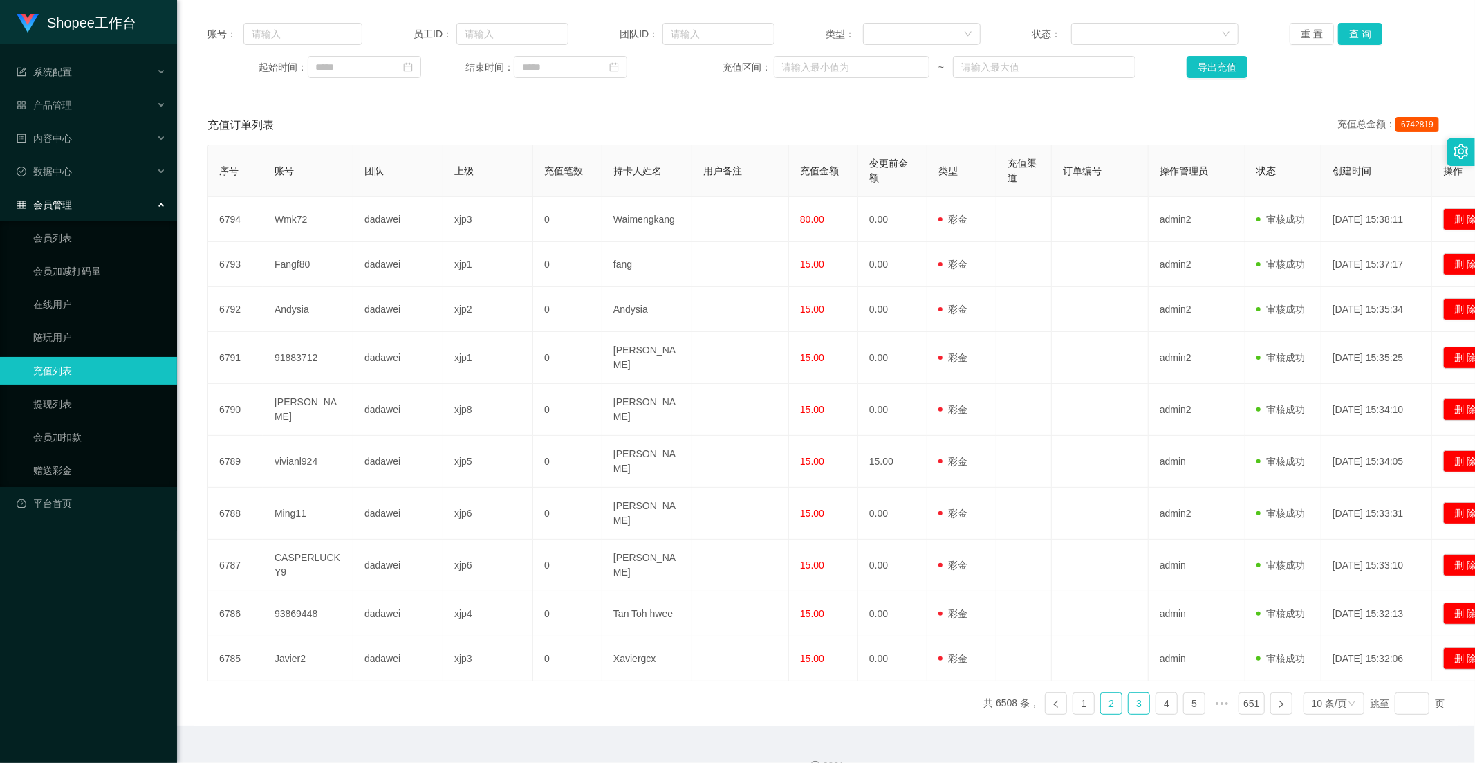
click at [1103, 693] on link "2" at bounding box center [1111, 703] width 21 height 21
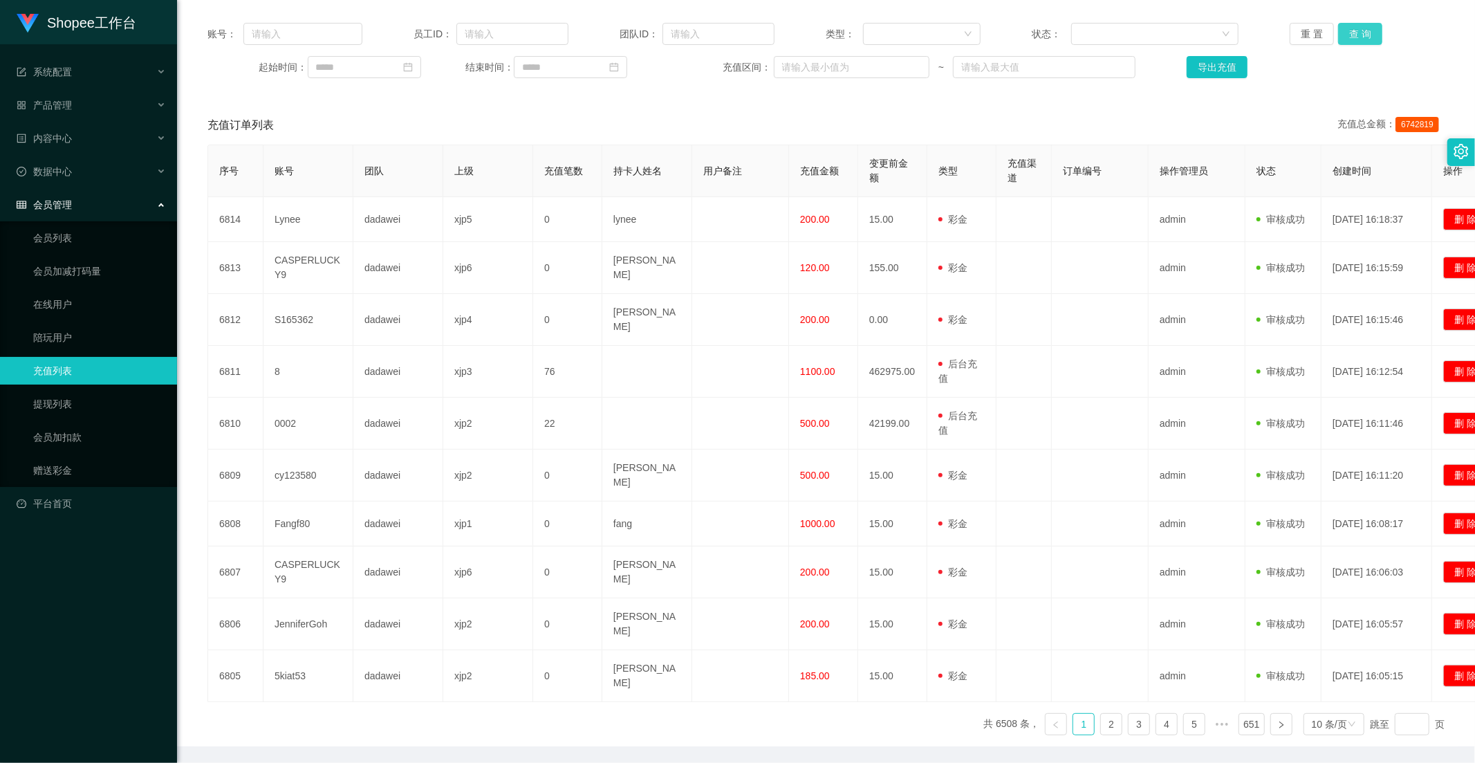
click at [1354, 33] on button "查 询" at bounding box center [1361, 34] width 44 height 22
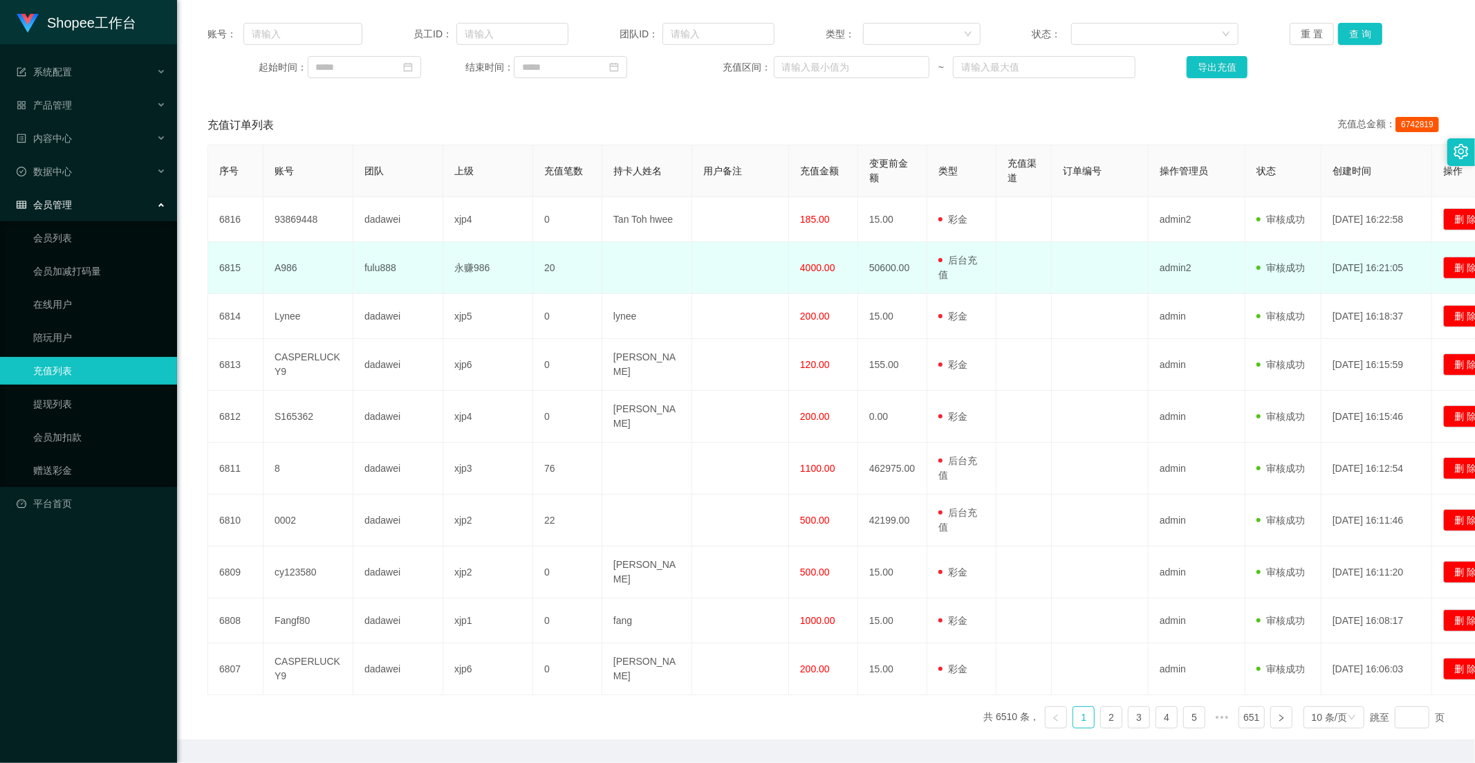
click at [806, 266] on span "4000.00" at bounding box center [817, 267] width 35 height 11
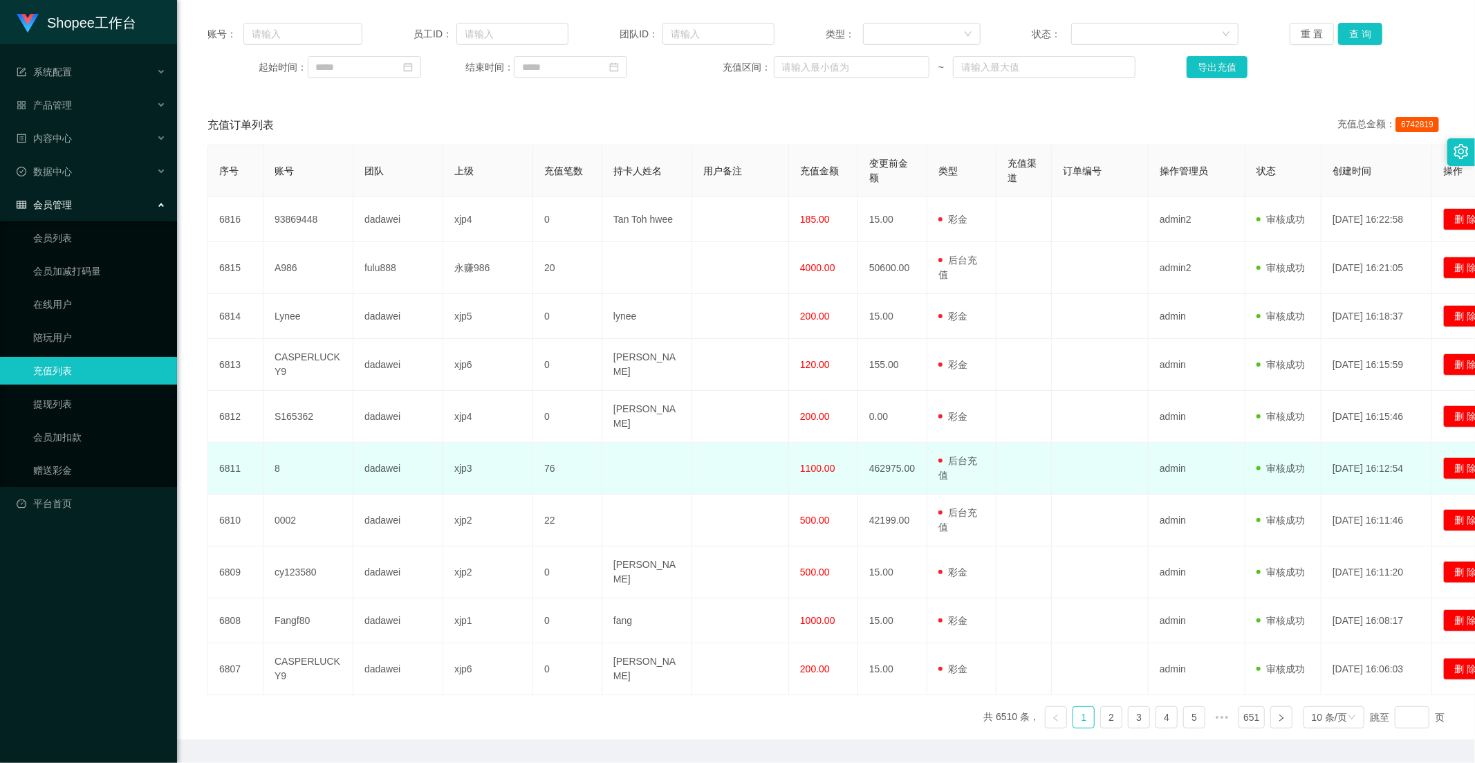
click at [811, 450] on td "1100.00" at bounding box center [823, 469] width 69 height 52
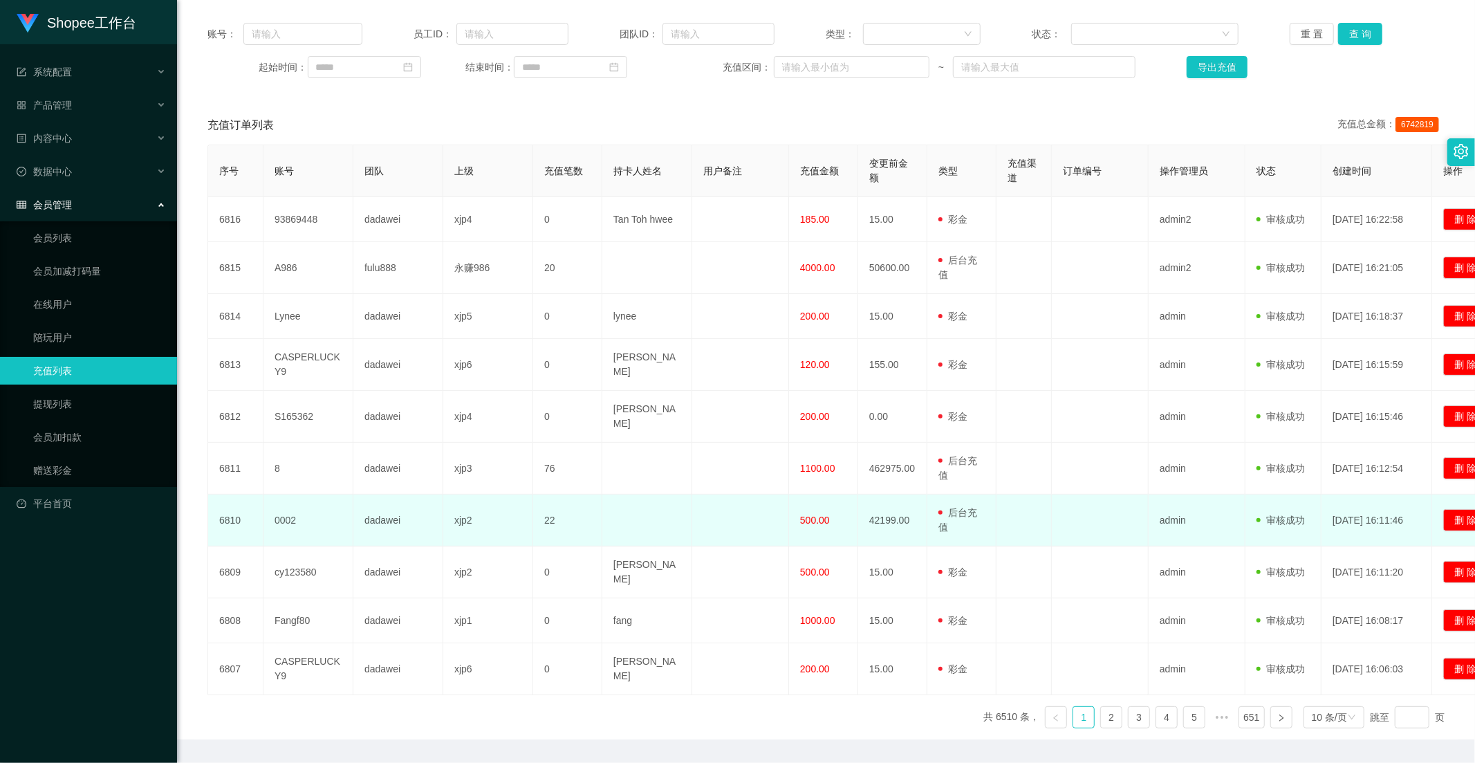
click at [804, 515] on span "500.00" at bounding box center [815, 520] width 30 height 11
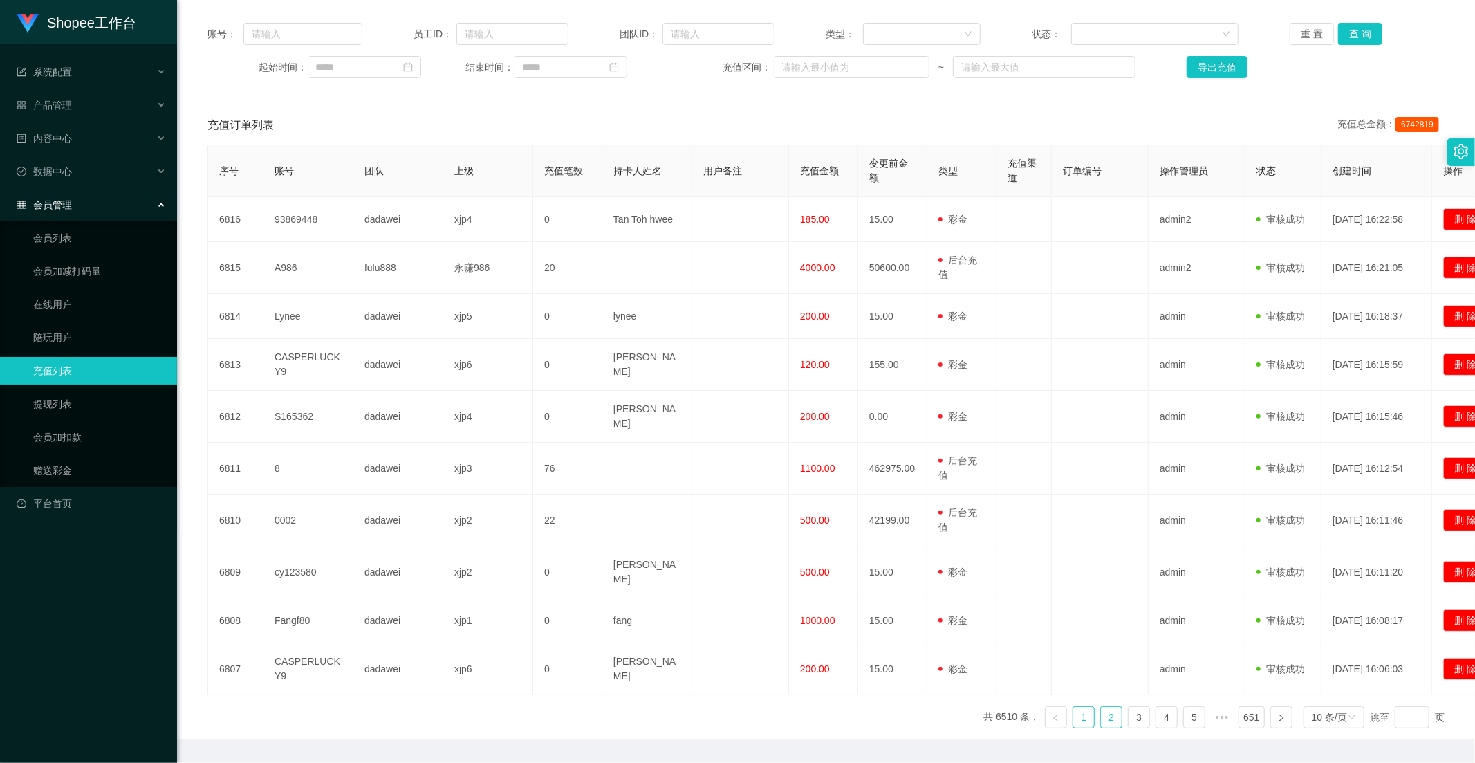
click at [1101, 707] on link "2" at bounding box center [1111, 717] width 21 height 21
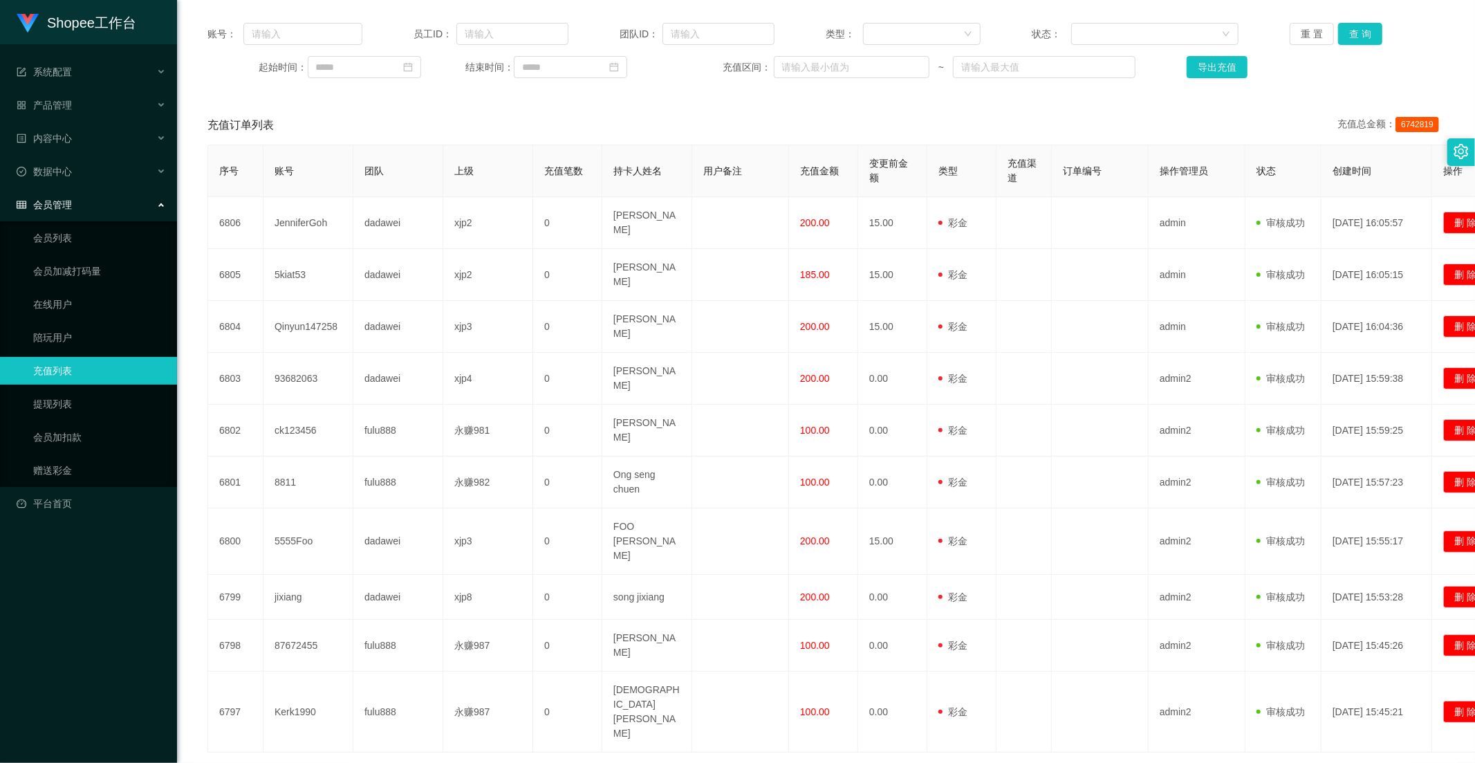
click at [1080, 762] on link "1" at bounding box center [1084, 774] width 21 height 21
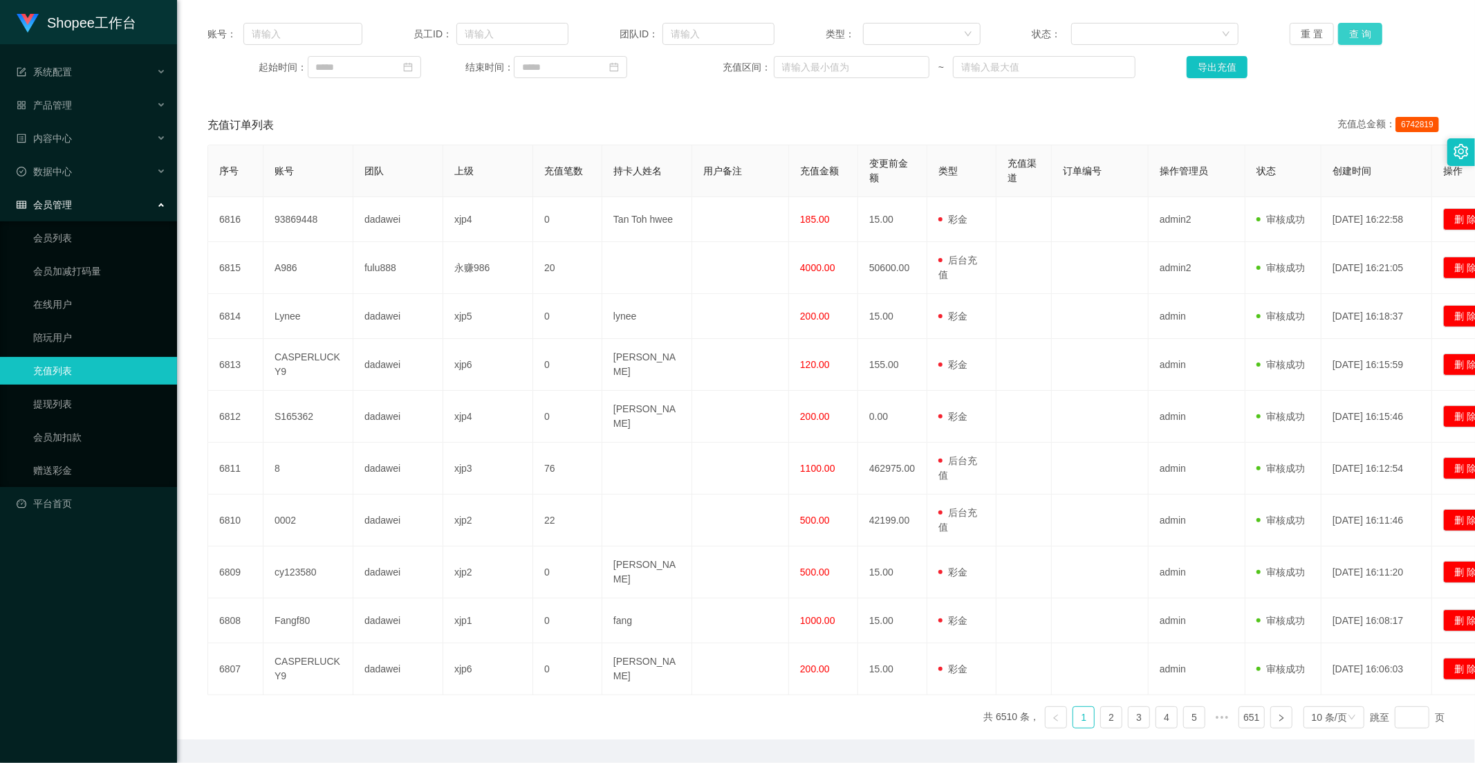
click at [1354, 38] on button "查 询" at bounding box center [1361, 34] width 44 height 22
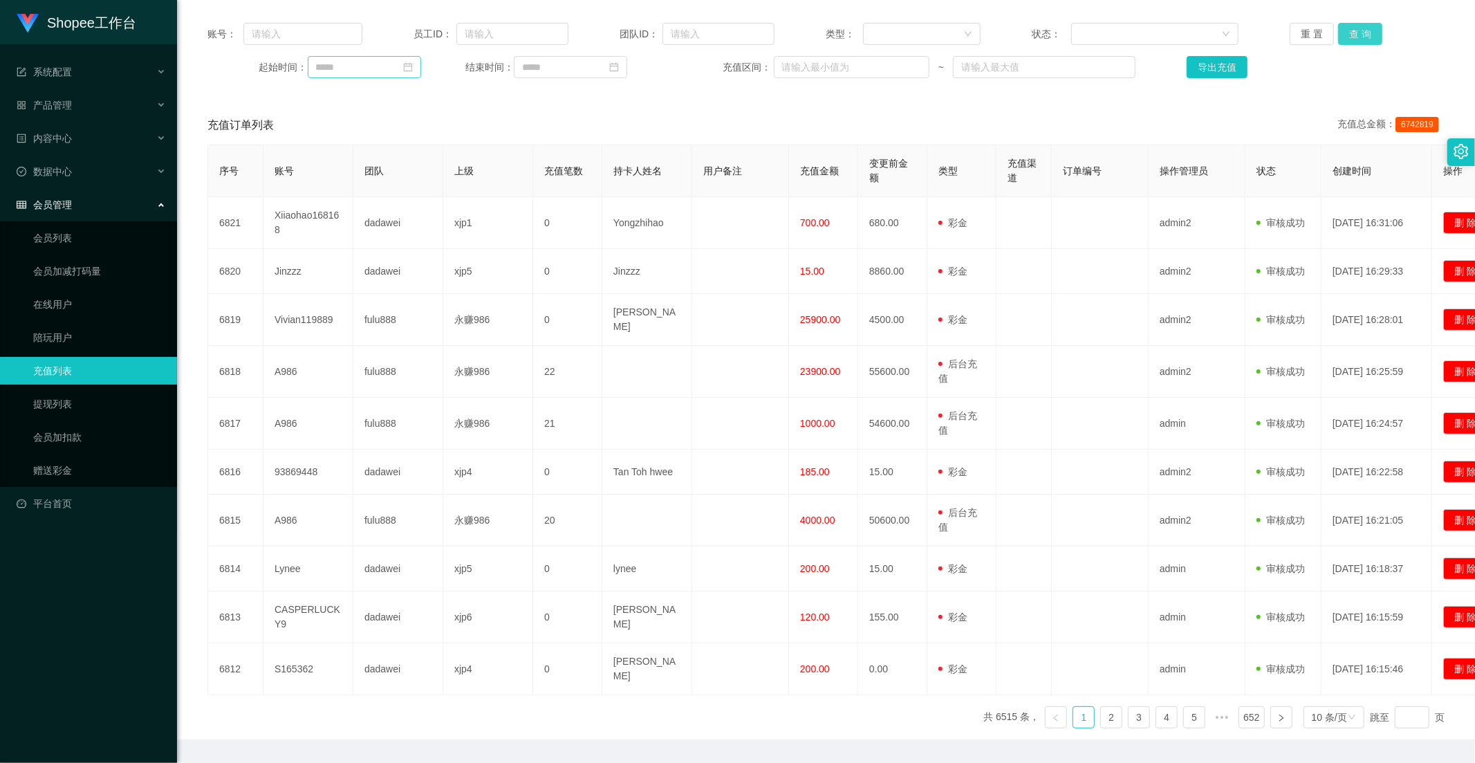
scroll to position [0, 0]
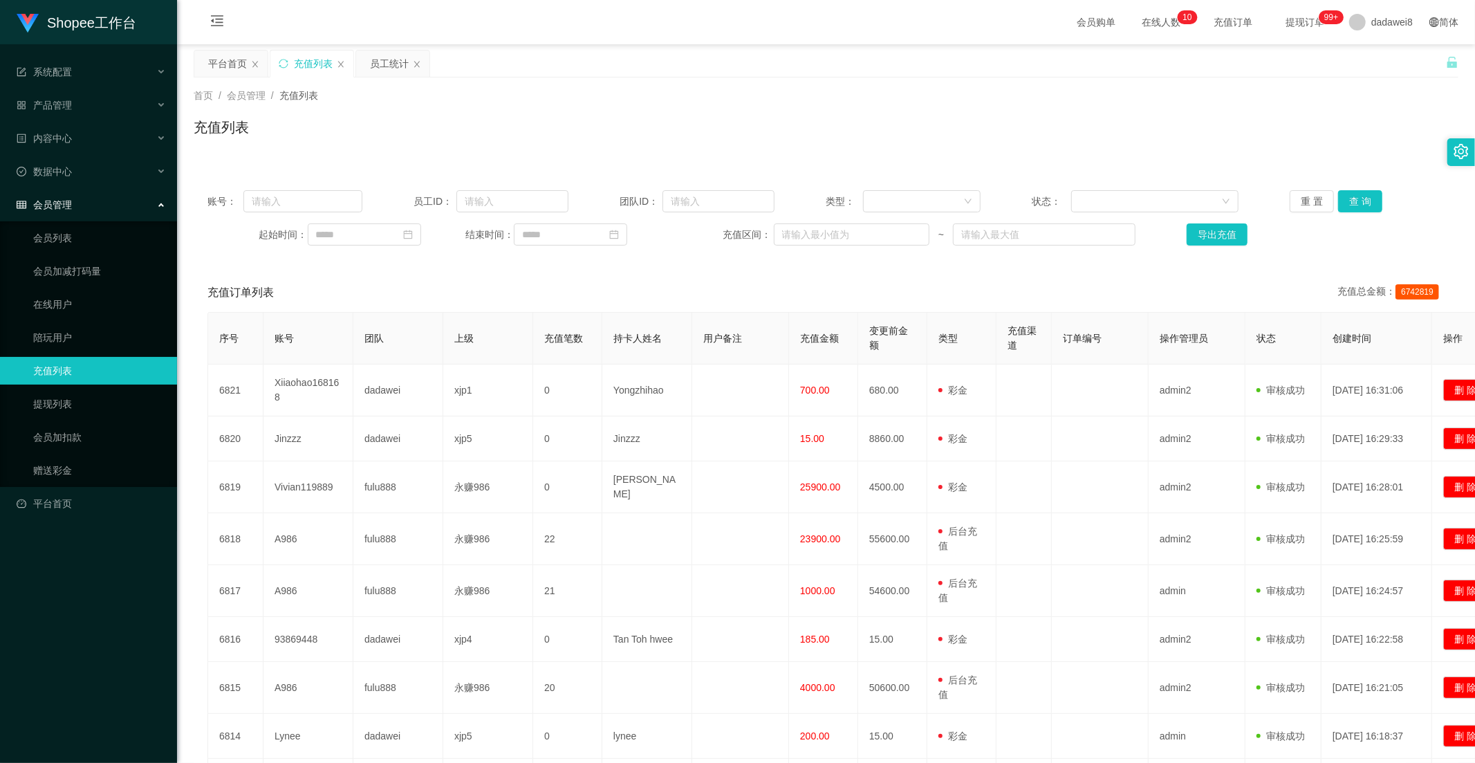
drag, startPoint x: 385, startPoint y: 71, endPoint x: 565, endPoint y: 168, distance: 205.2
click at [385, 70] on div "员工统计" at bounding box center [389, 63] width 39 height 26
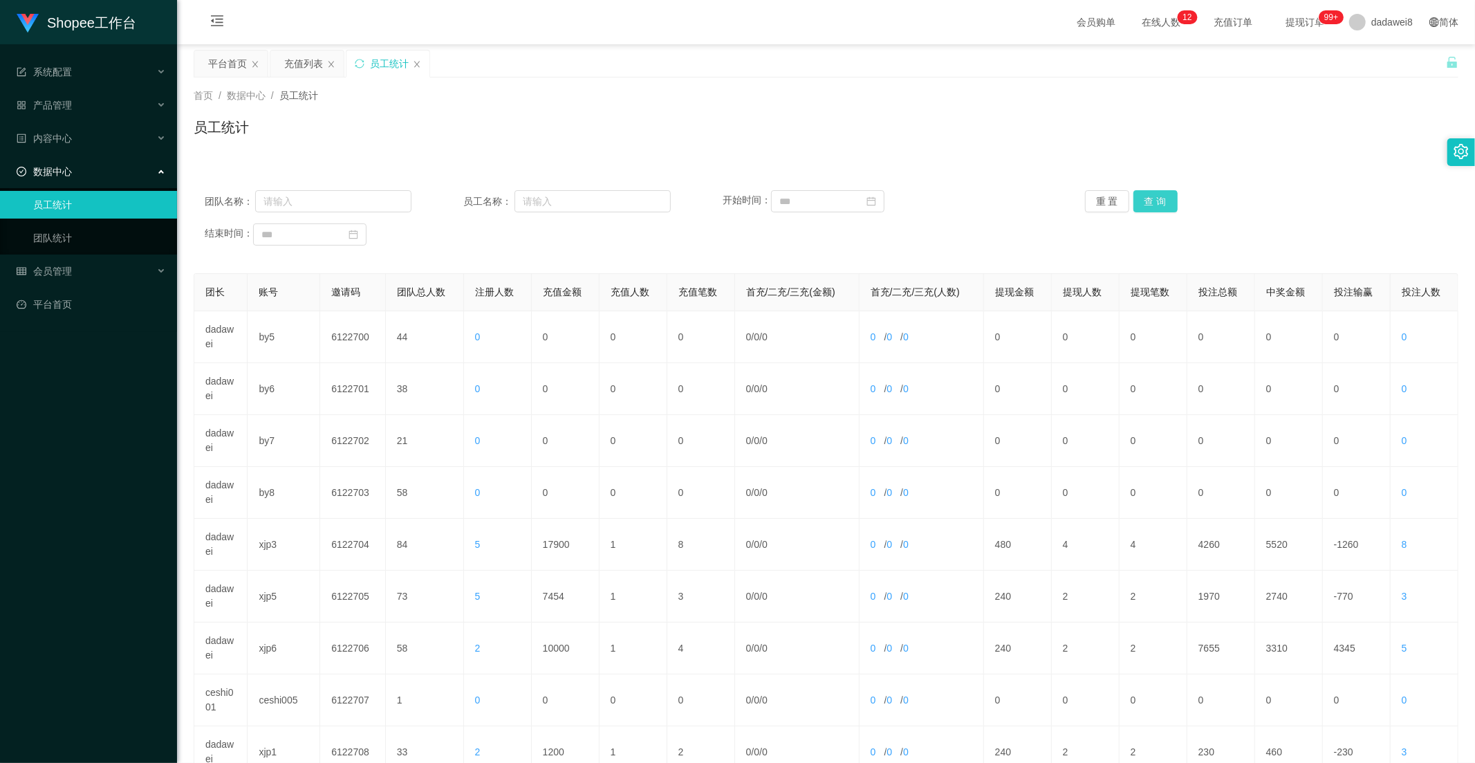
click at [1158, 201] on button "查 询" at bounding box center [1156, 201] width 44 height 22
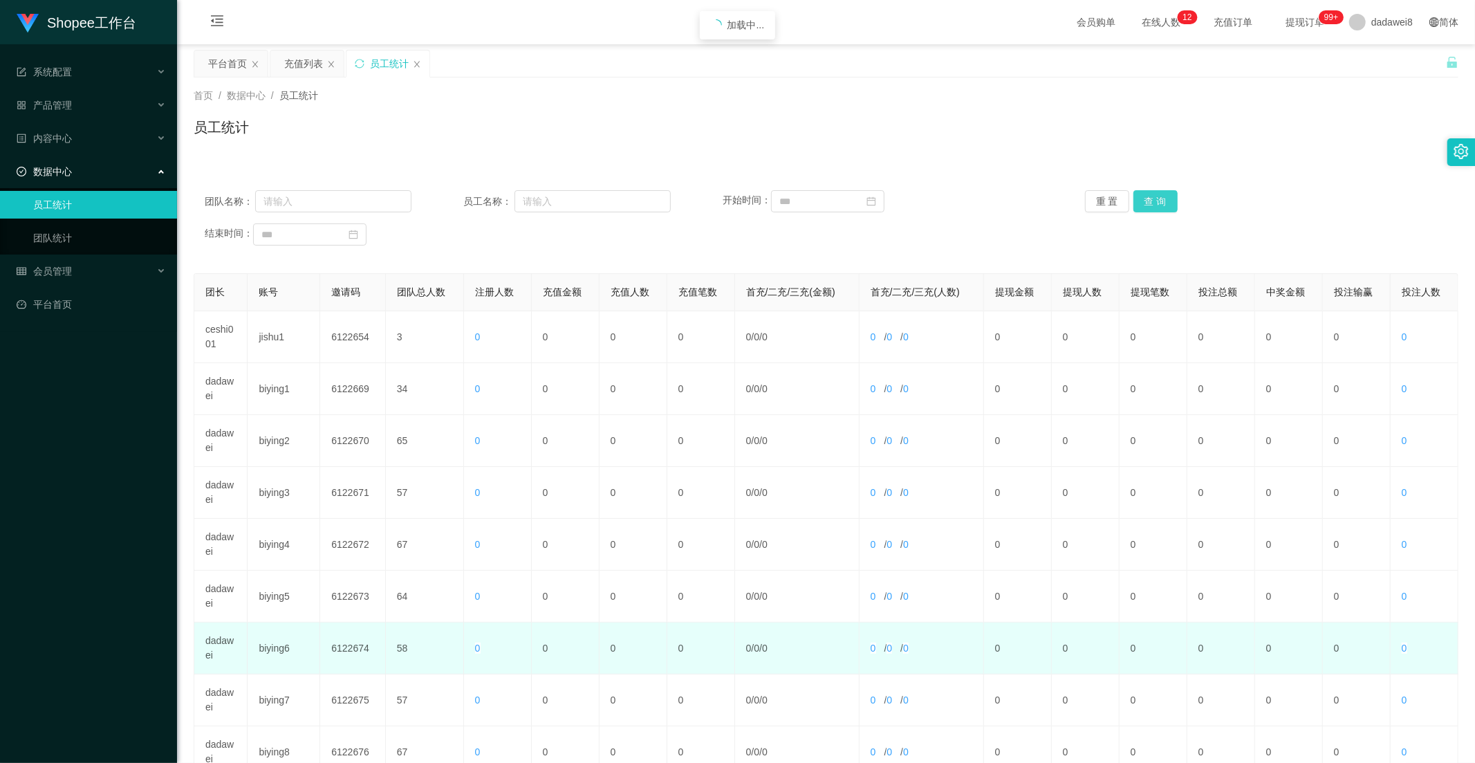
scroll to position [194, 0]
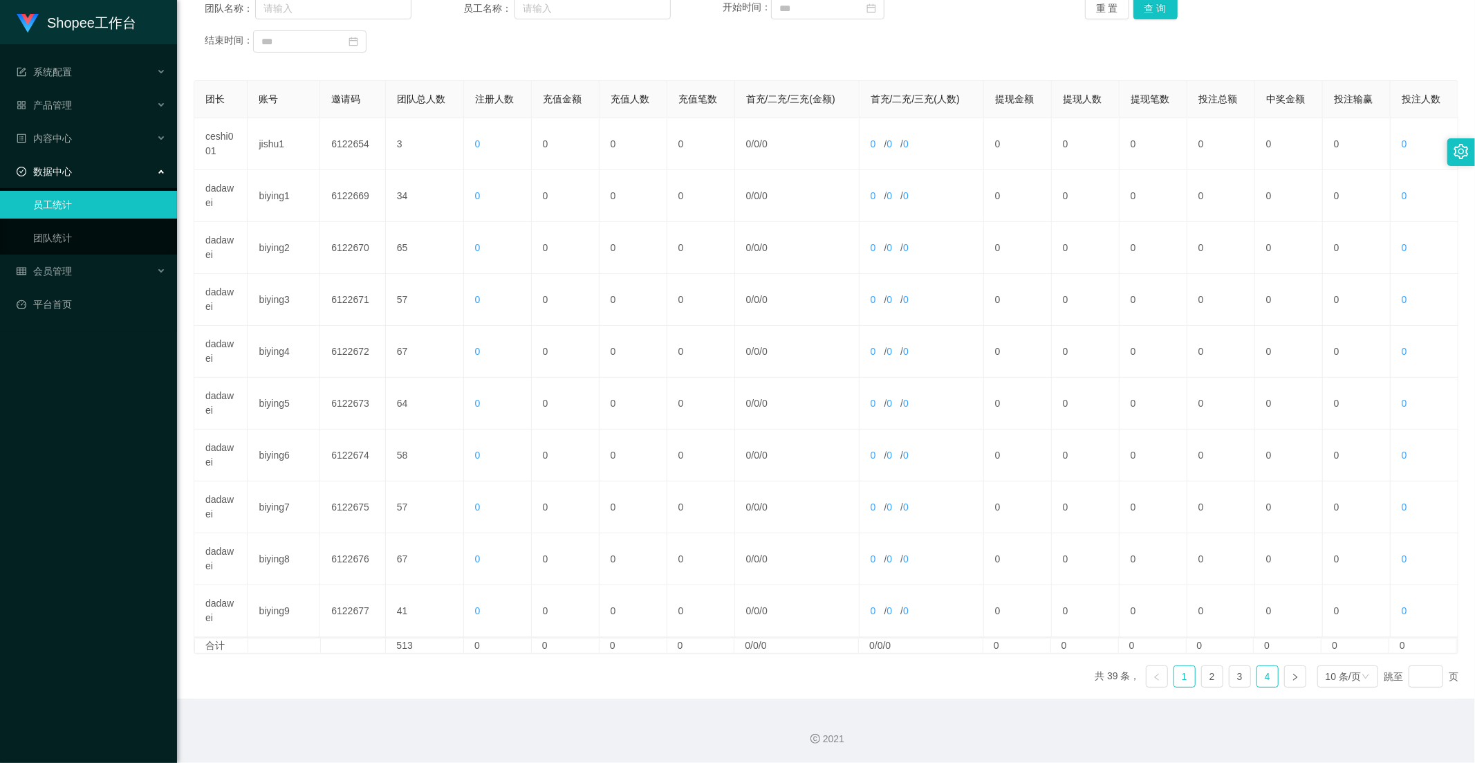
click at [1267, 677] on link "4" at bounding box center [1268, 676] width 21 height 21
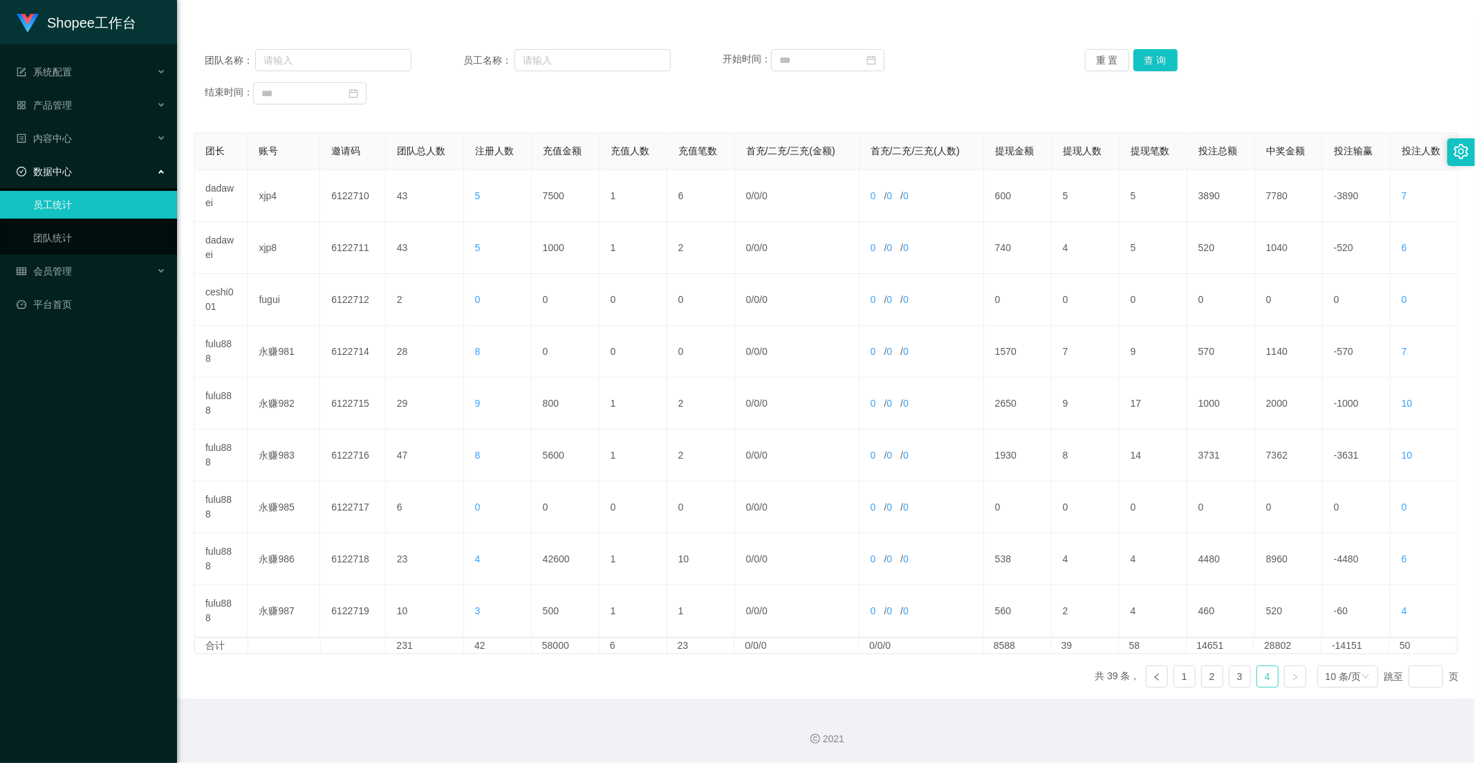
scroll to position [141, 0]
click at [1235, 681] on link "3" at bounding box center [1240, 676] width 21 height 21
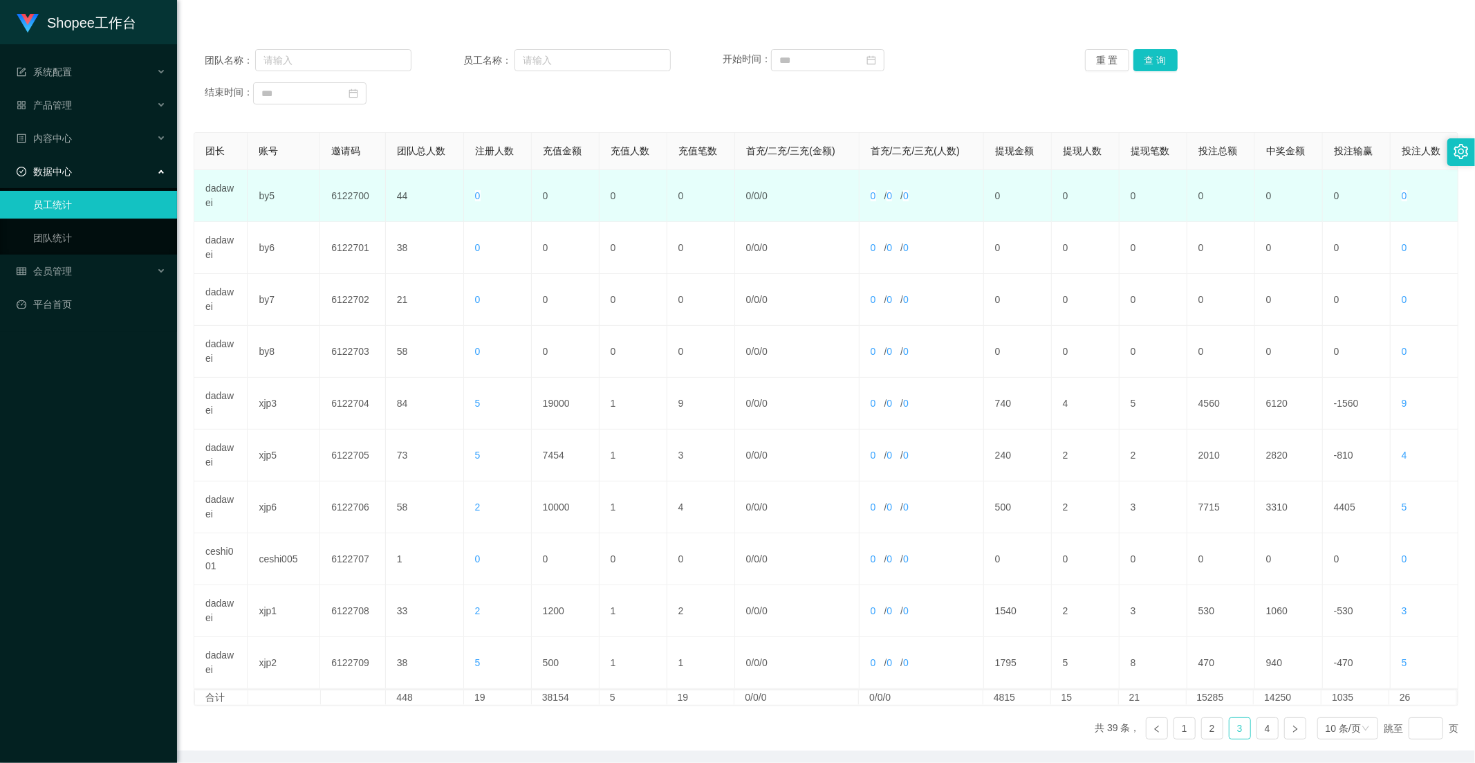
scroll to position [0, 0]
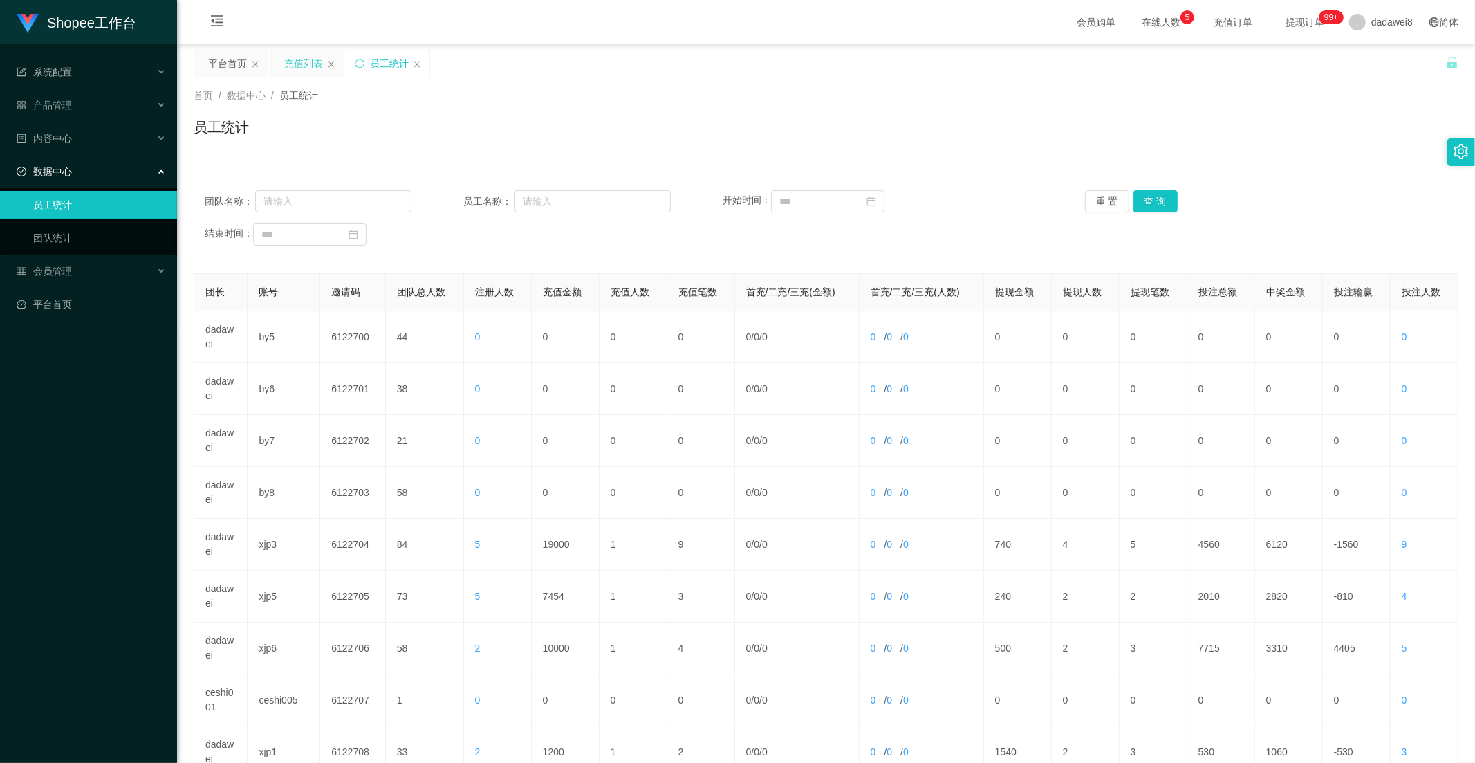
click at [304, 64] on div "充值列表" at bounding box center [303, 63] width 39 height 26
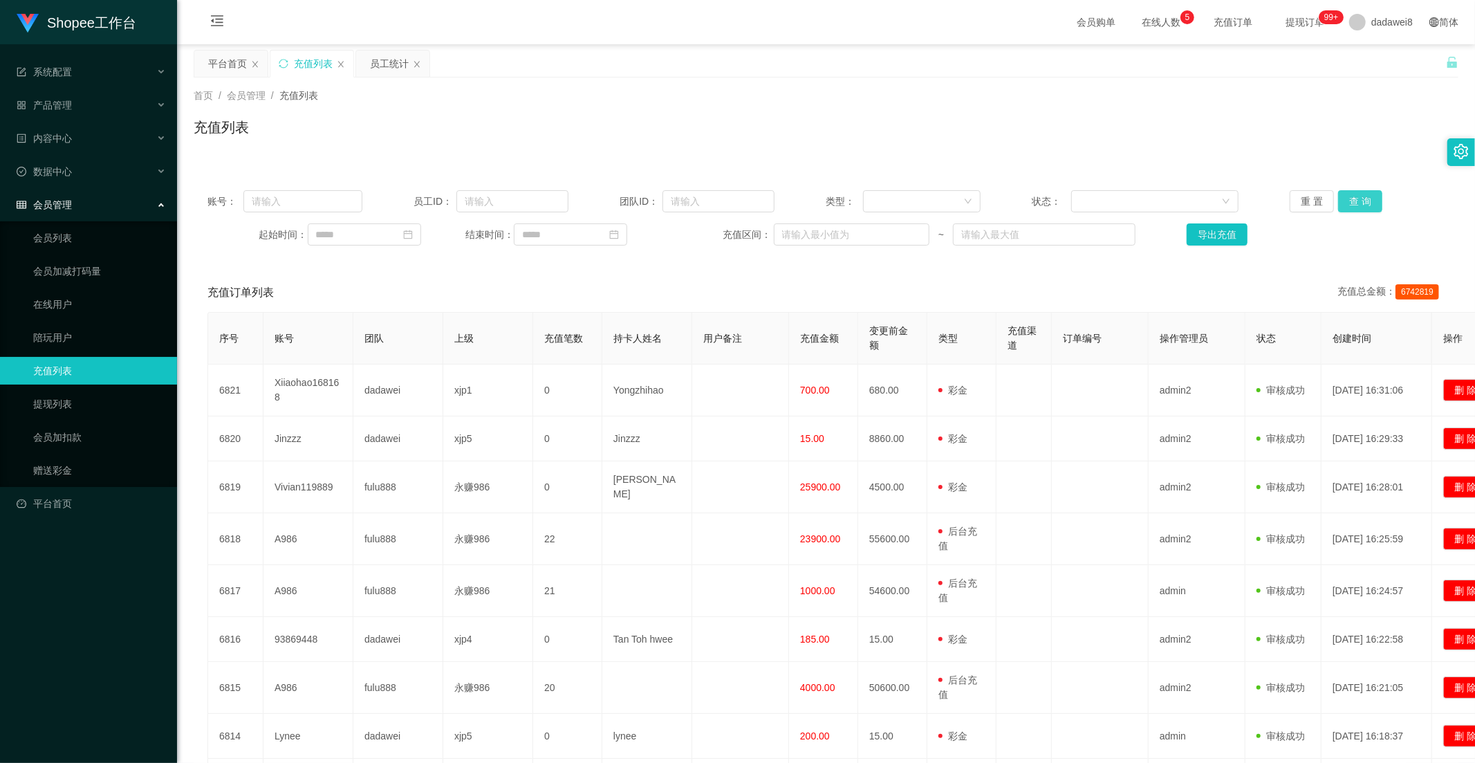
click at [1359, 194] on button "查 询" at bounding box center [1361, 201] width 44 height 22
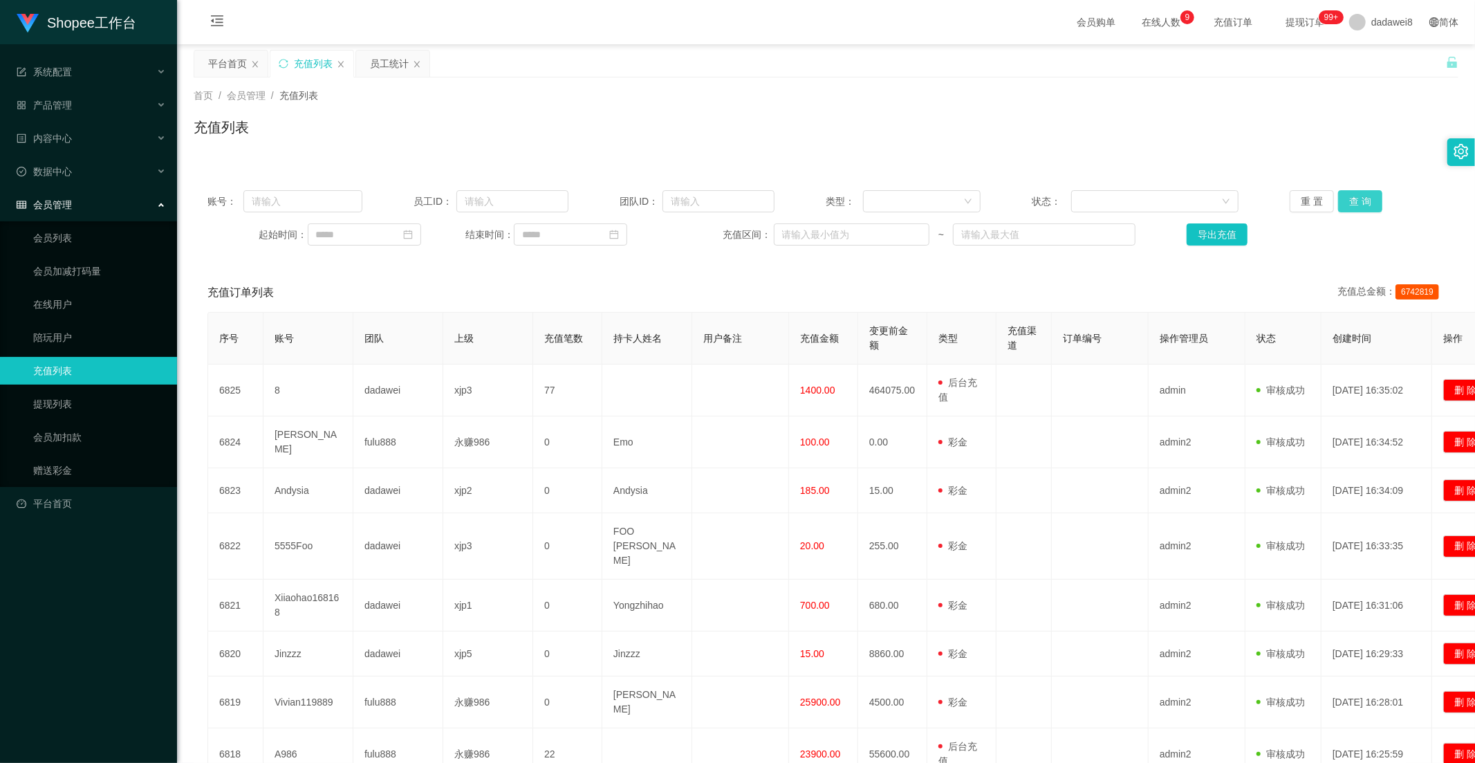
click at [1342, 201] on button "查 询" at bounding box center [1361, 201] width 44 height 22
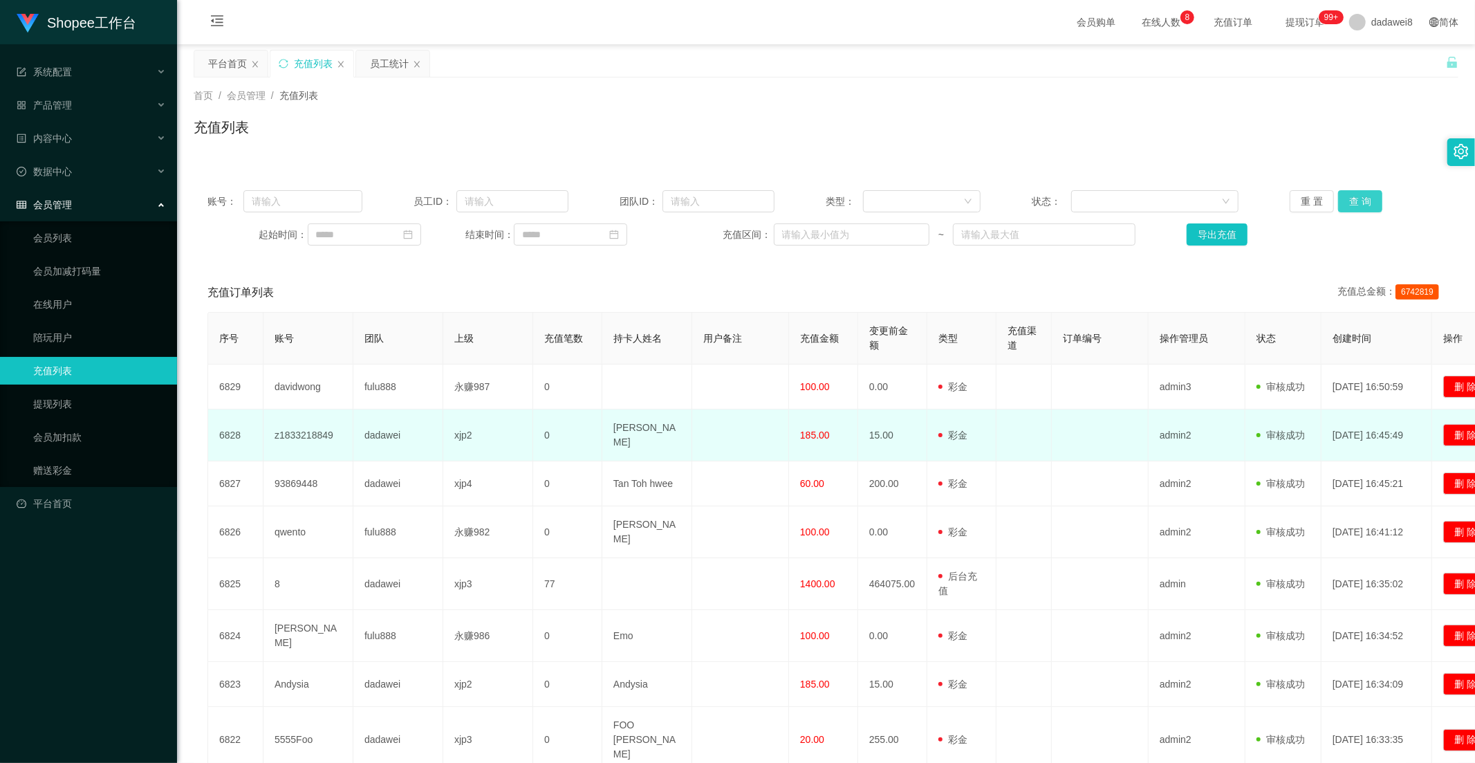
scroll to position [154, 0]
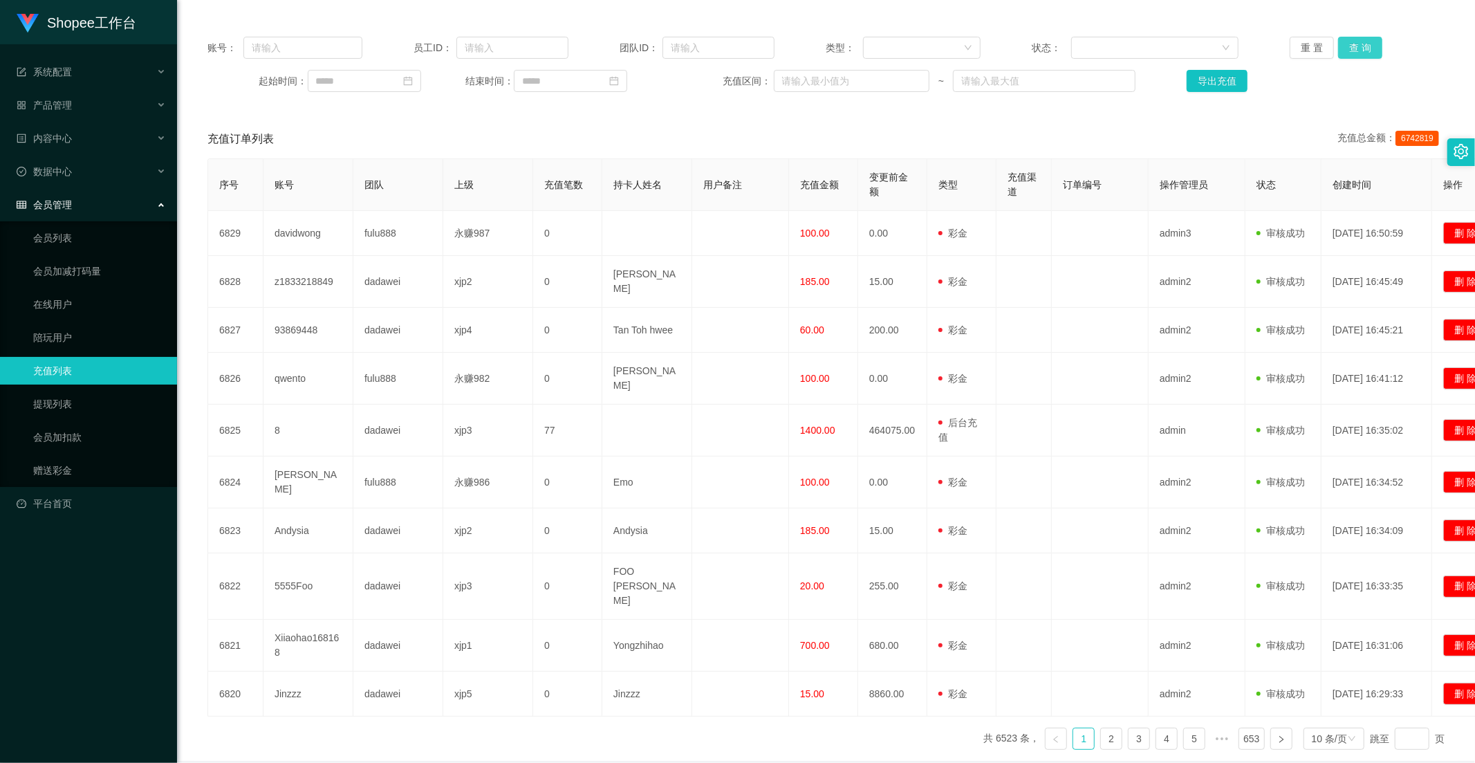
click at [1352, 37] on button "查 询" at bounding box center [1361, 48] width 44 height 22
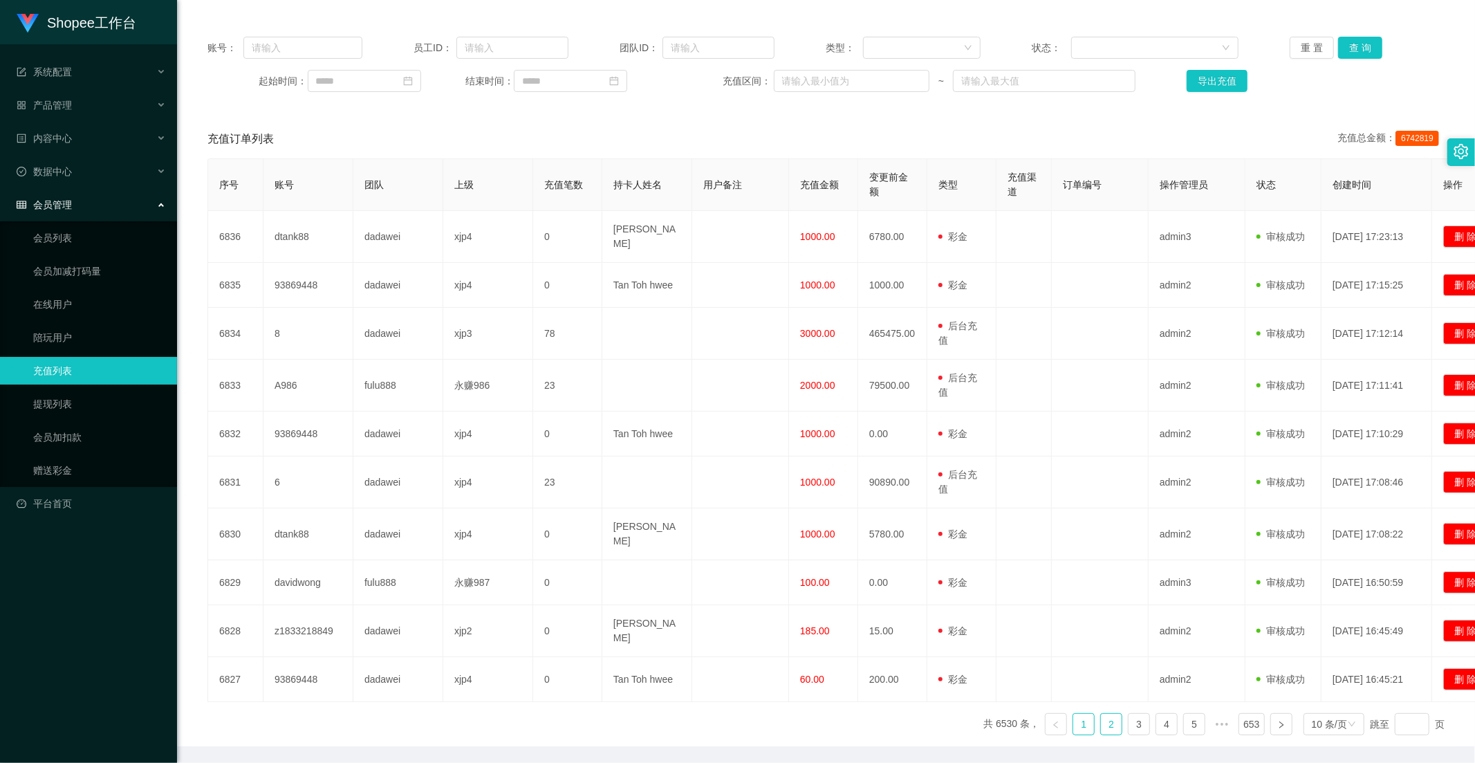
click at [1110, 714] on link "2" at bounding box center [1111, 724] width 21 height 21
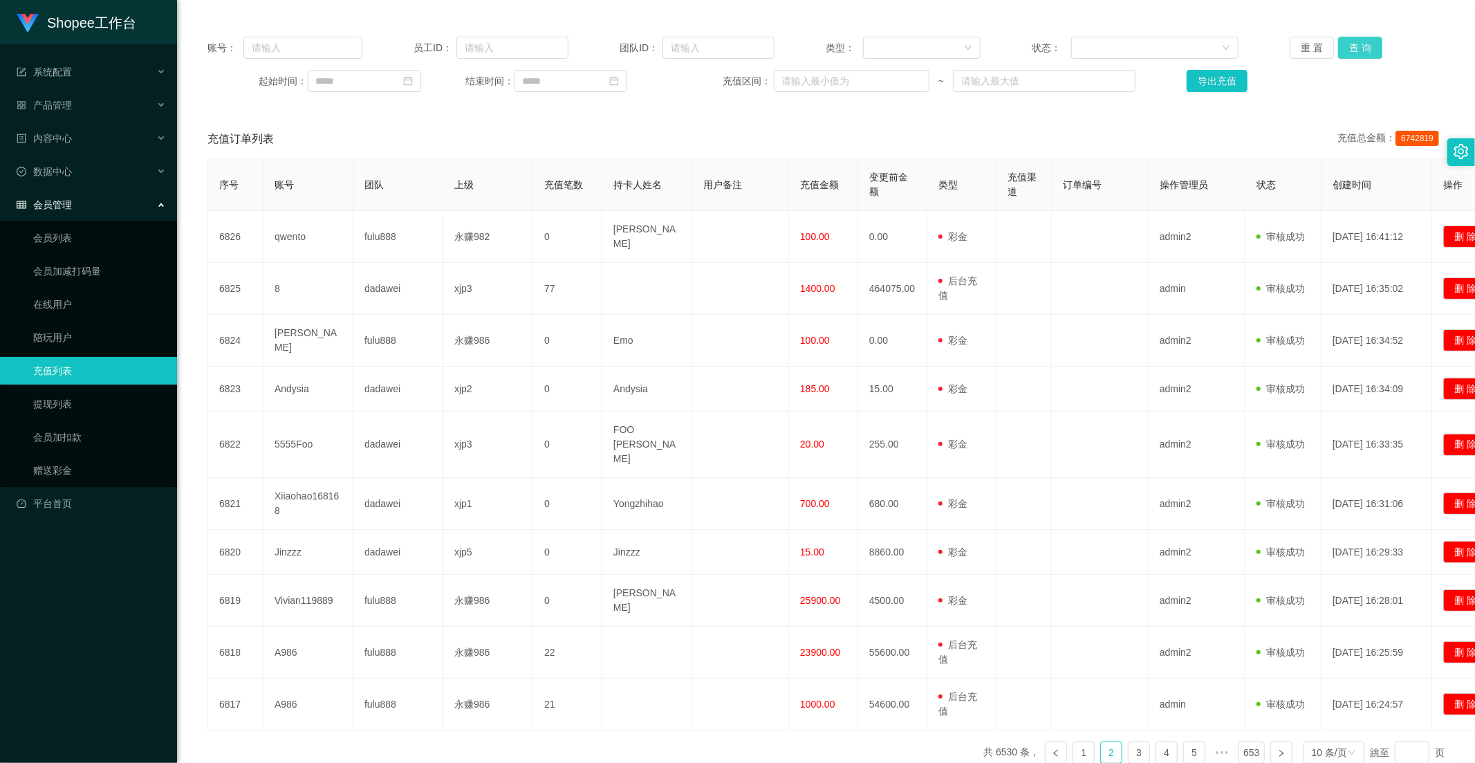
click at [1359, 49] on button "查 询" at bounding box center [1361, 48] width 44 height 22
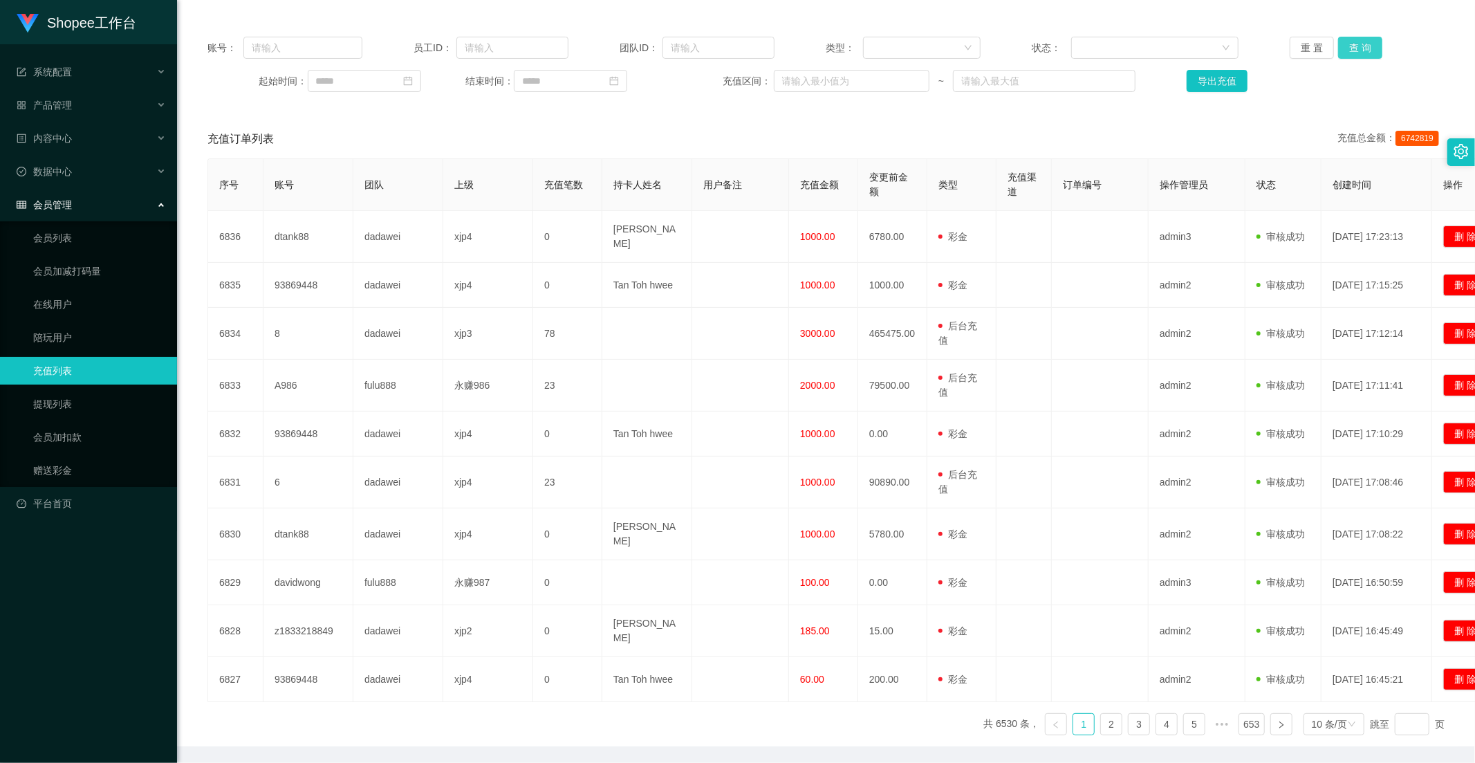
scroll to position [0, 0]
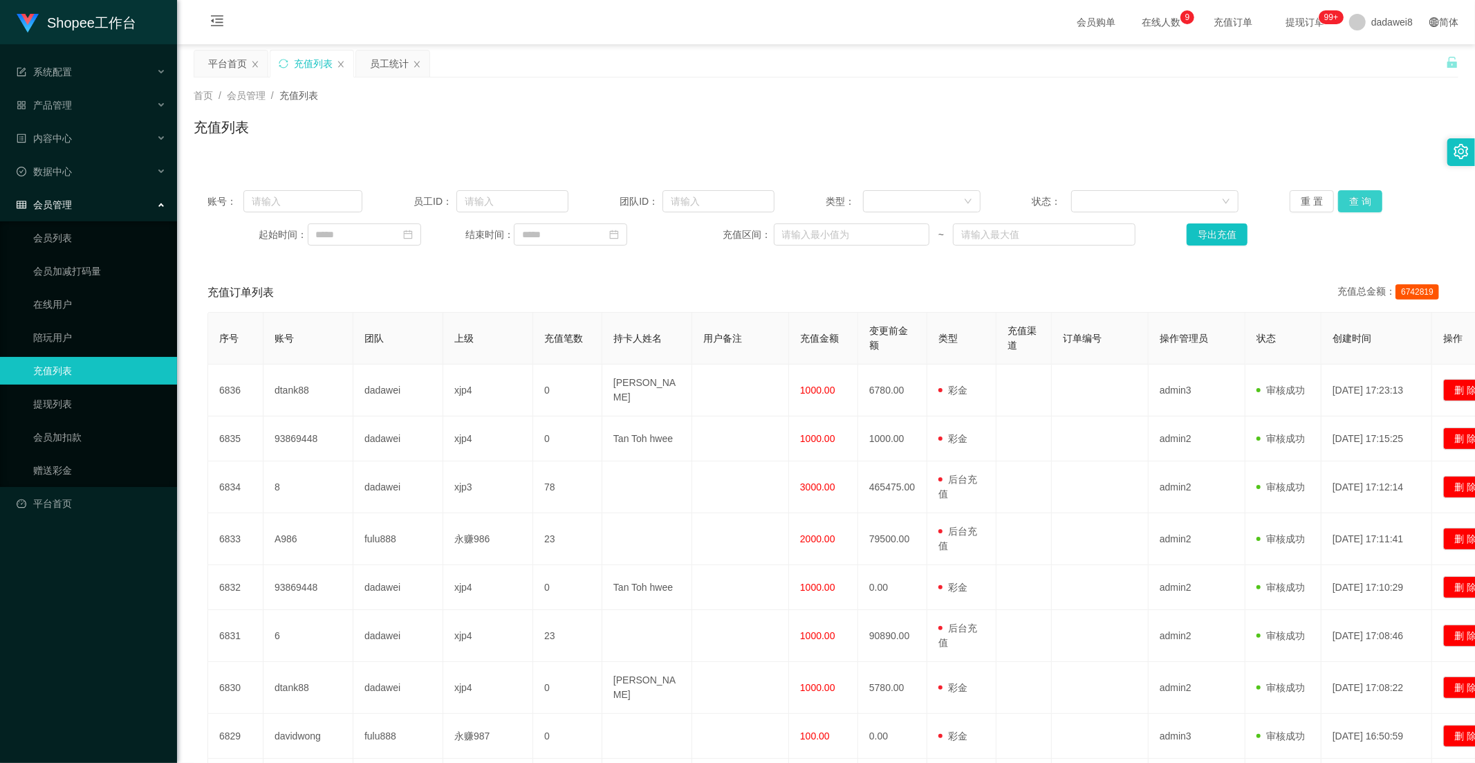
click at [1356, 203] on button "查 询" at bounding box center [1361, 201] width 44 height 22
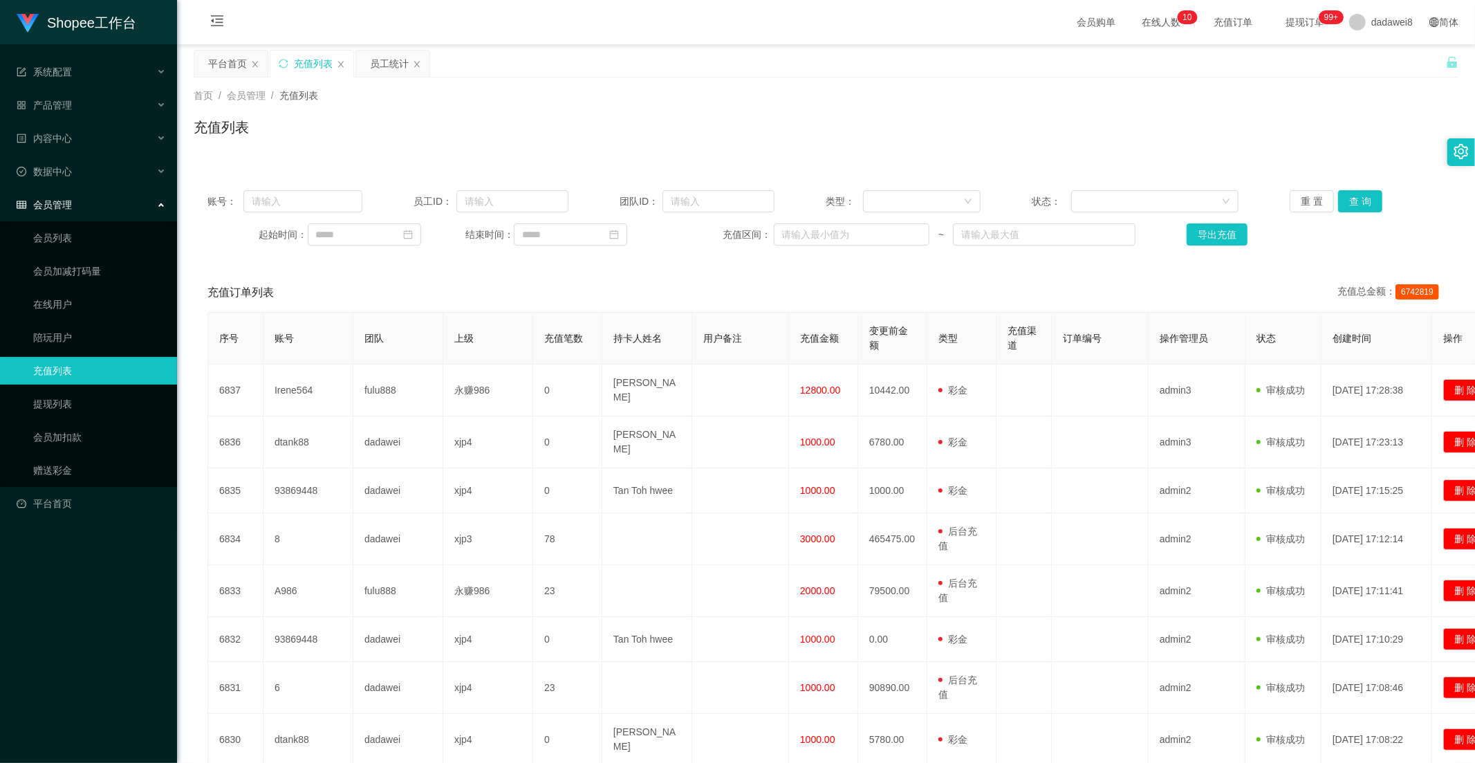
click at [376, 66] on div "员工统计" at bounding box center [389, 63] width 39 height 26
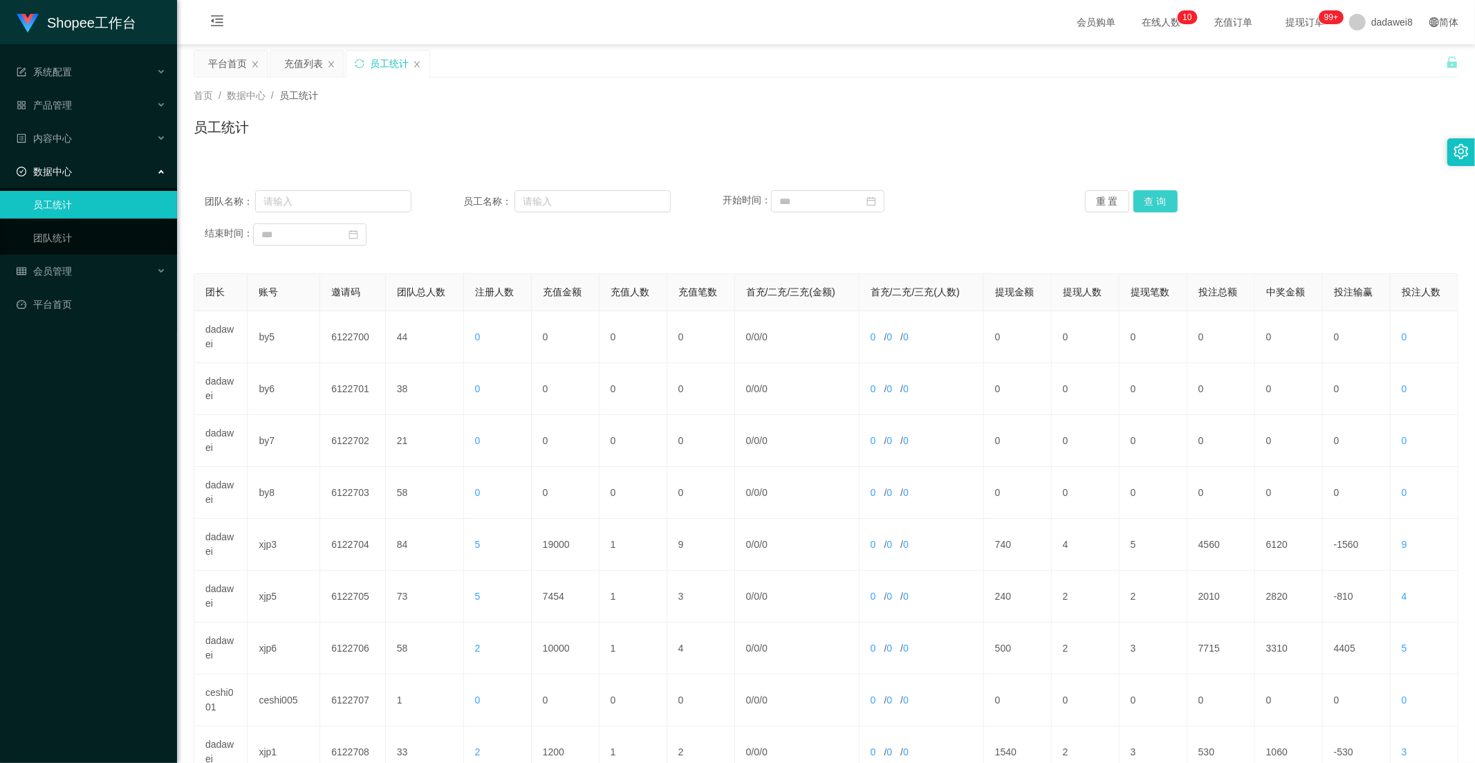
click at [1166, 202] on button "查 询" at bounding box center [1156, 201] width 44 height 22
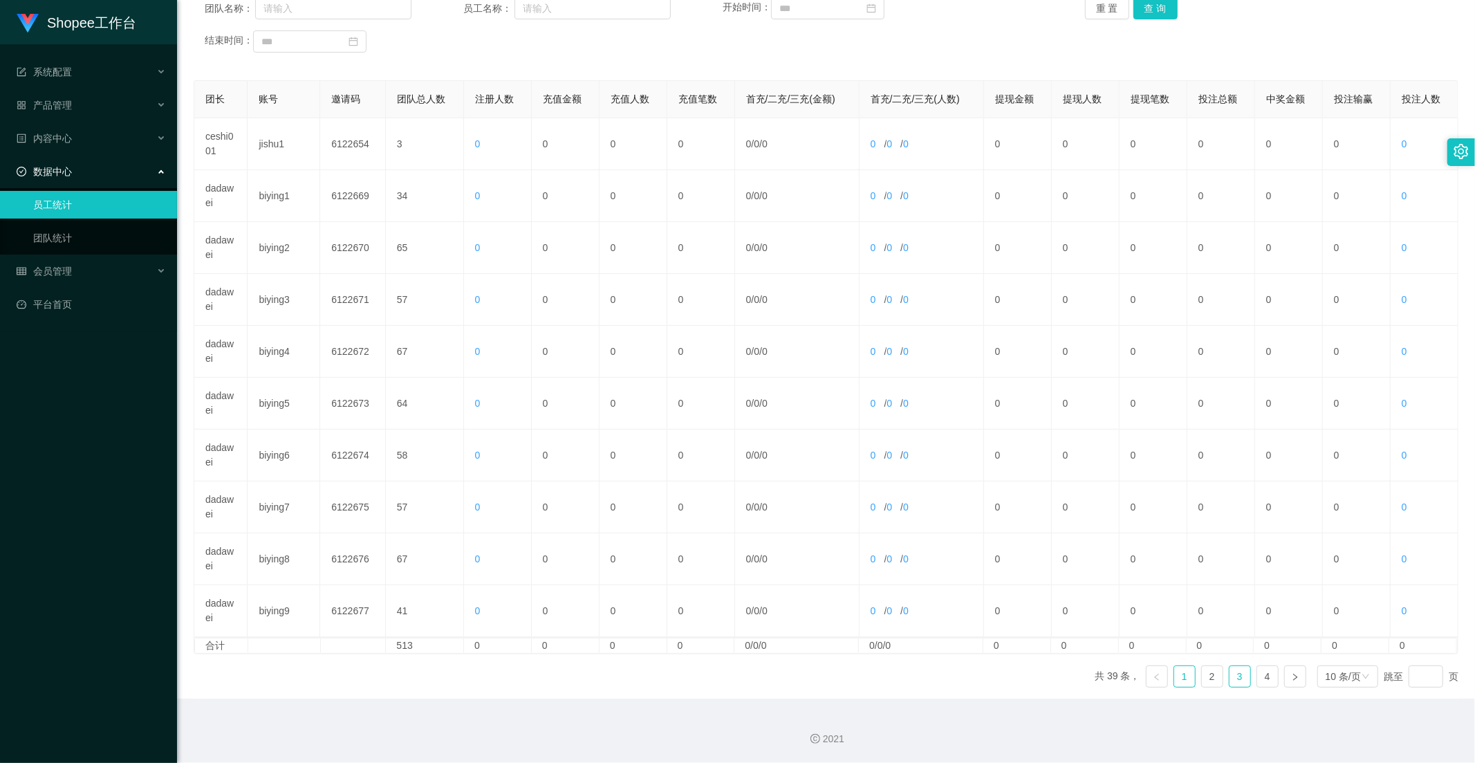
click at [1230, 672] on link "3" at bounding box center [1240, 676] width 21 height 21
drag, startPoint x: 1267, startPoint y: 678, endPoint x: 1222, endPoint y: 678, distance: 45.0
click at [1267, 678] on link "4" at bounding box center [1268, 676] width 21 height 21
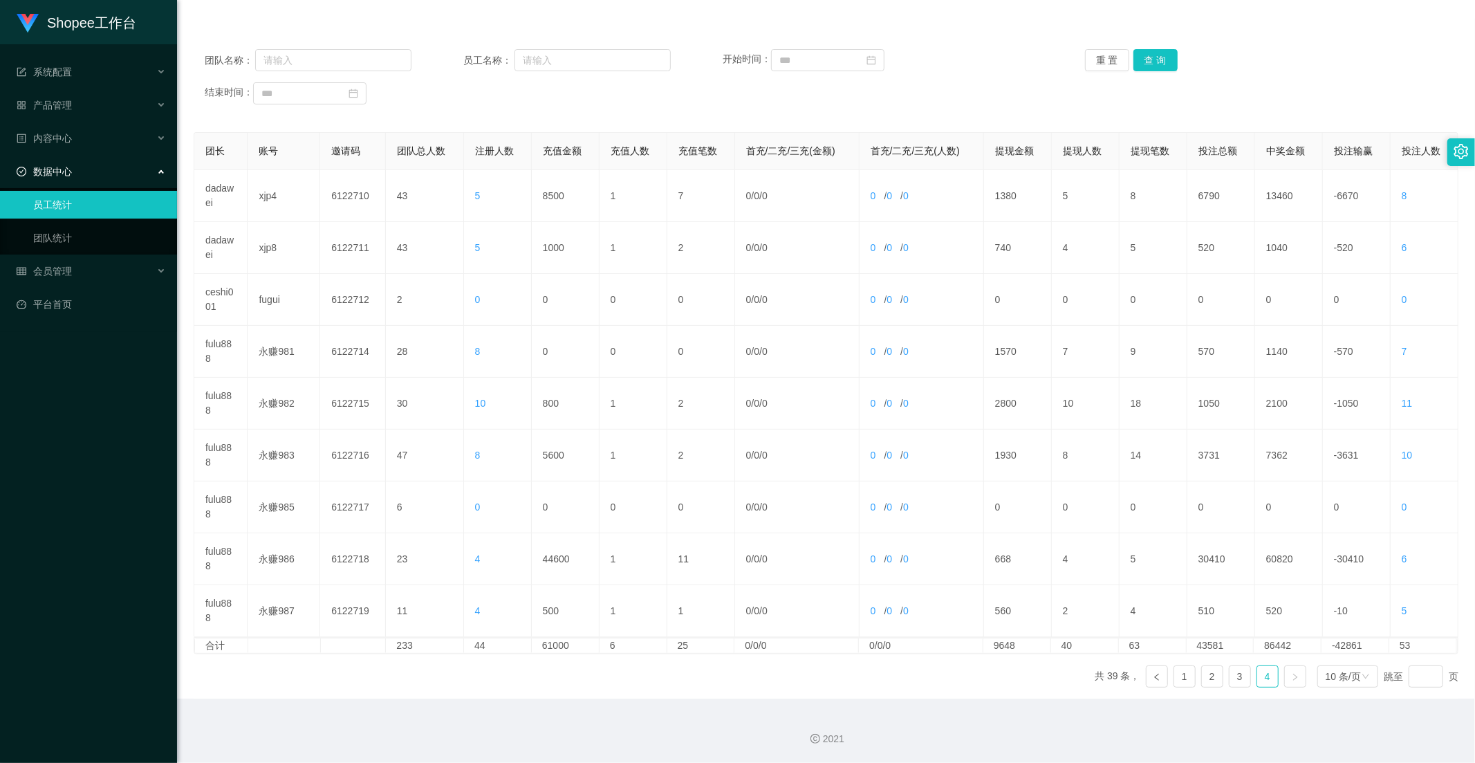
scroll to position [0, 0]
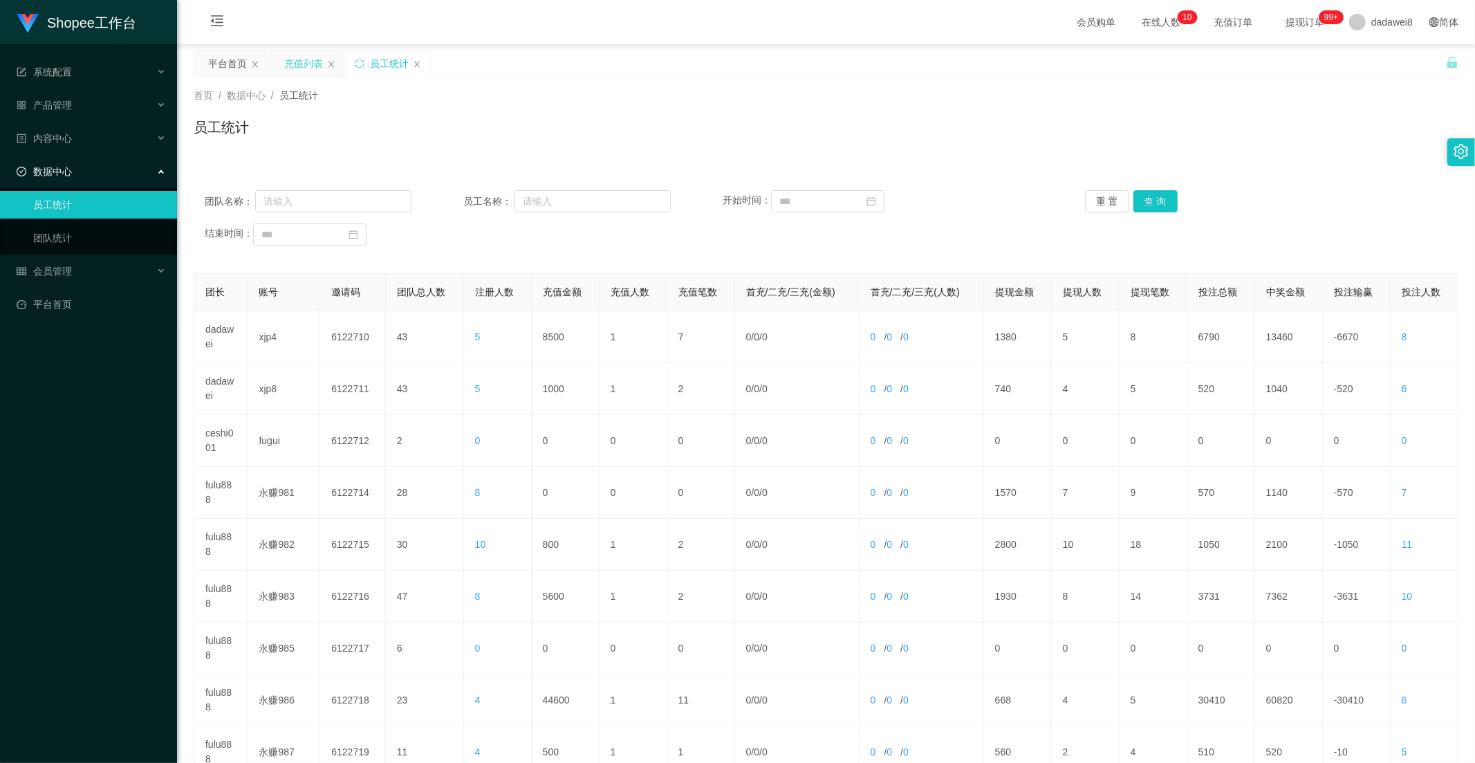
click at [313, 65] on div "充值列表" at bounding box center [303, 63] width 39 height 26
